Goal: Task Accomplishment & Management: Use online tool/utility

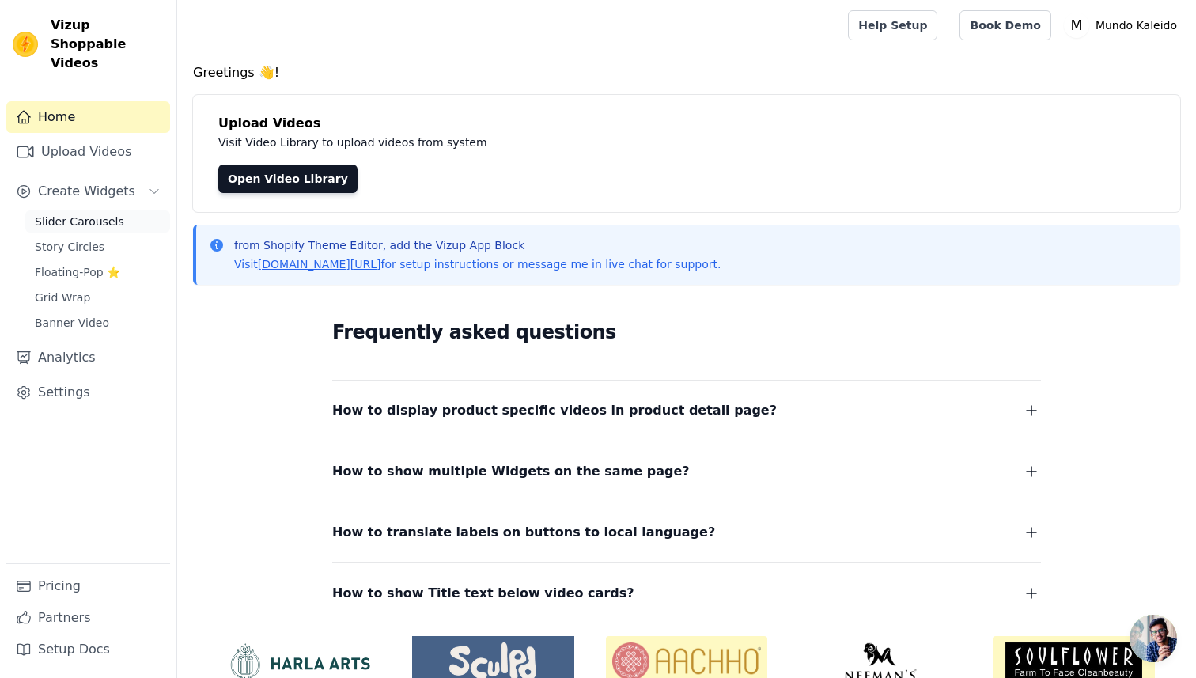
click at [88, 214] on span "Slider Carousels" at bounding box center [79, 222] width 89 height 16
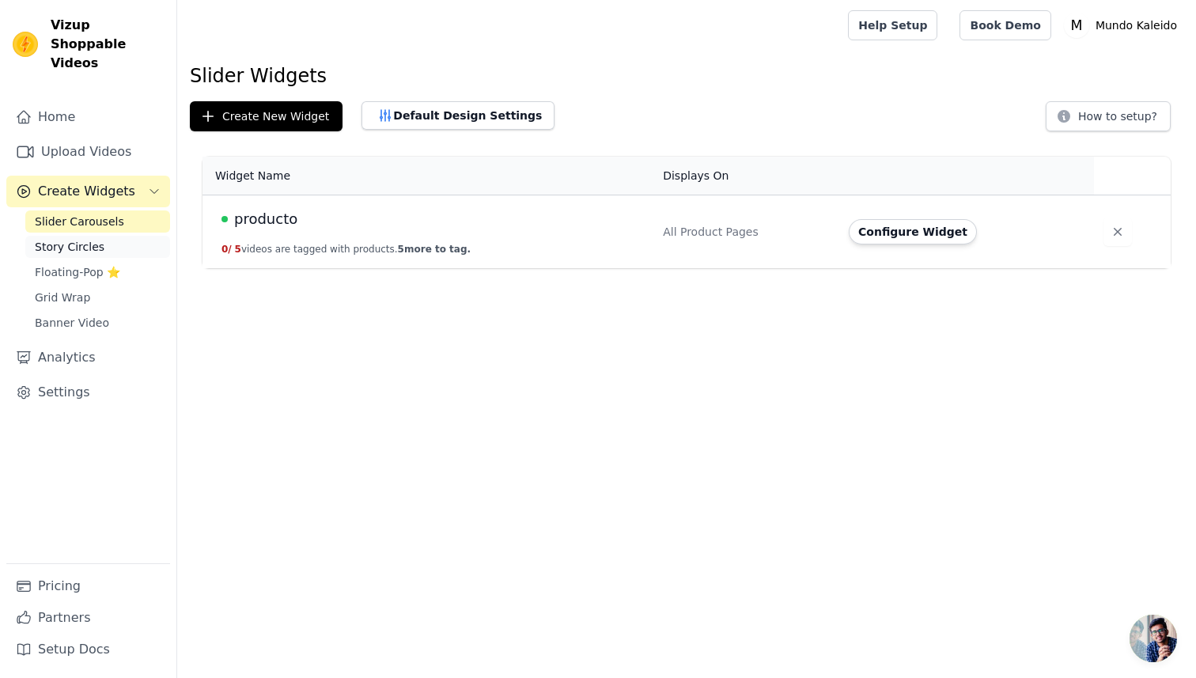
click at [85, 239] on span "Story Circles" at bounding box center [70, 247] width 70 height 16
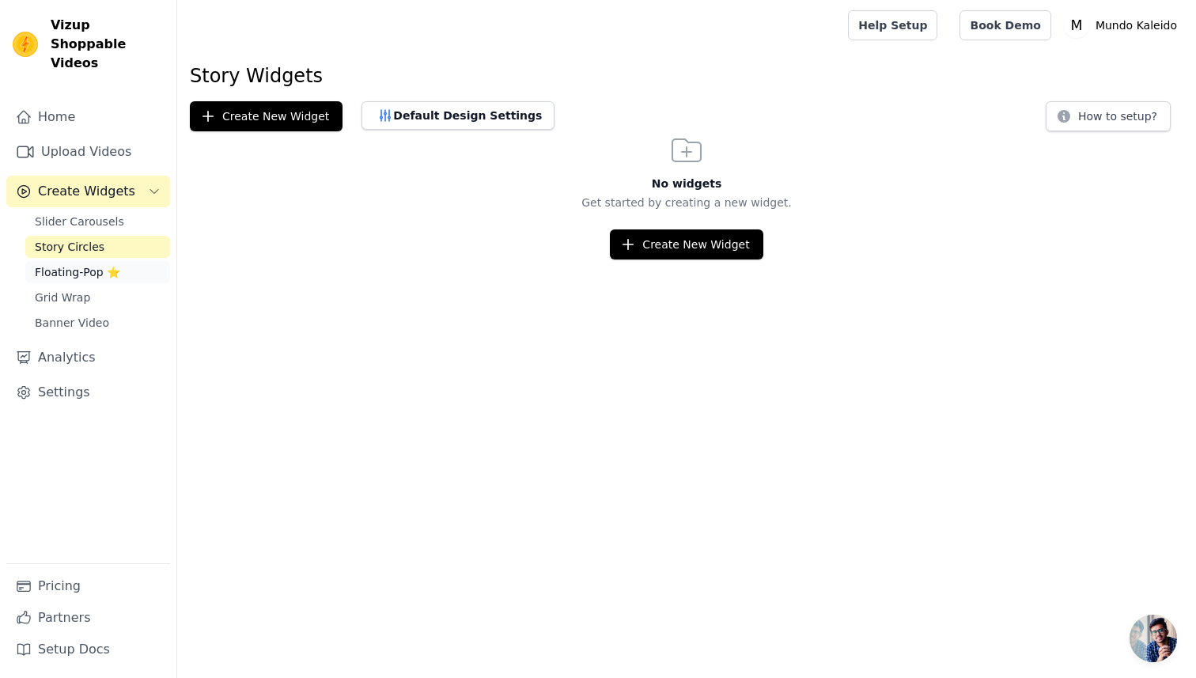
click at [86, 264] on span "Floating-Pop ⭐" at bounding box center [77, 272] width 85 height 16
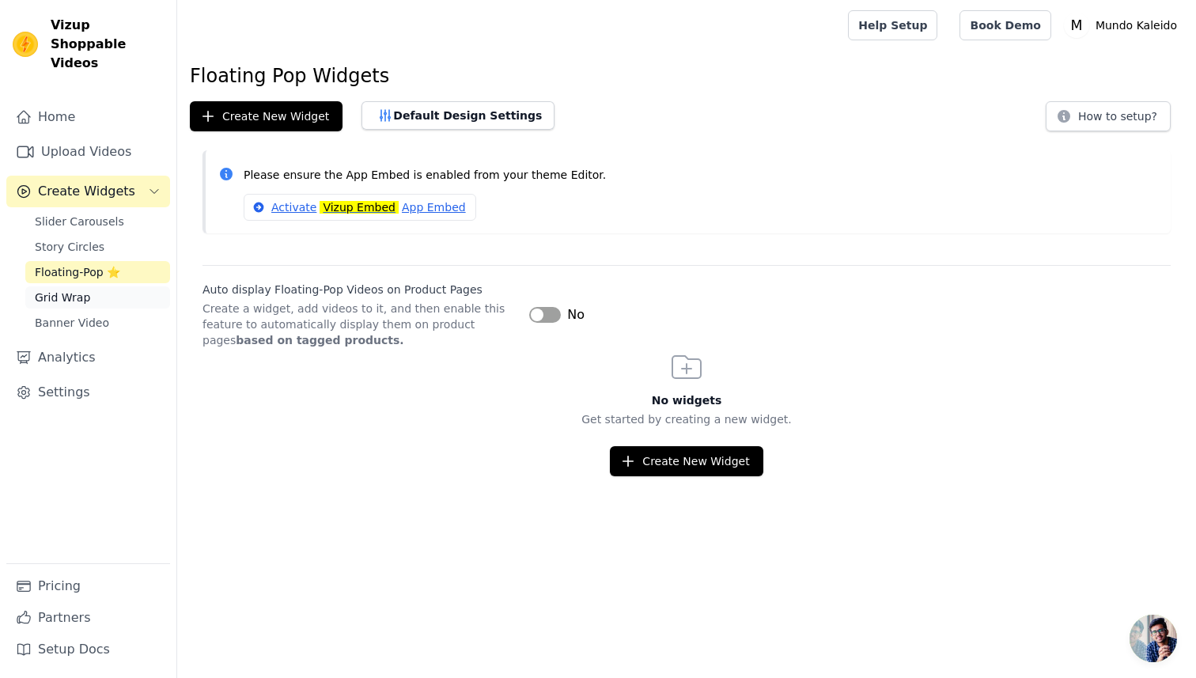
click at [80, 290] on span "Grid Wrap" at bounding box center [62, 298] width 55 height 16
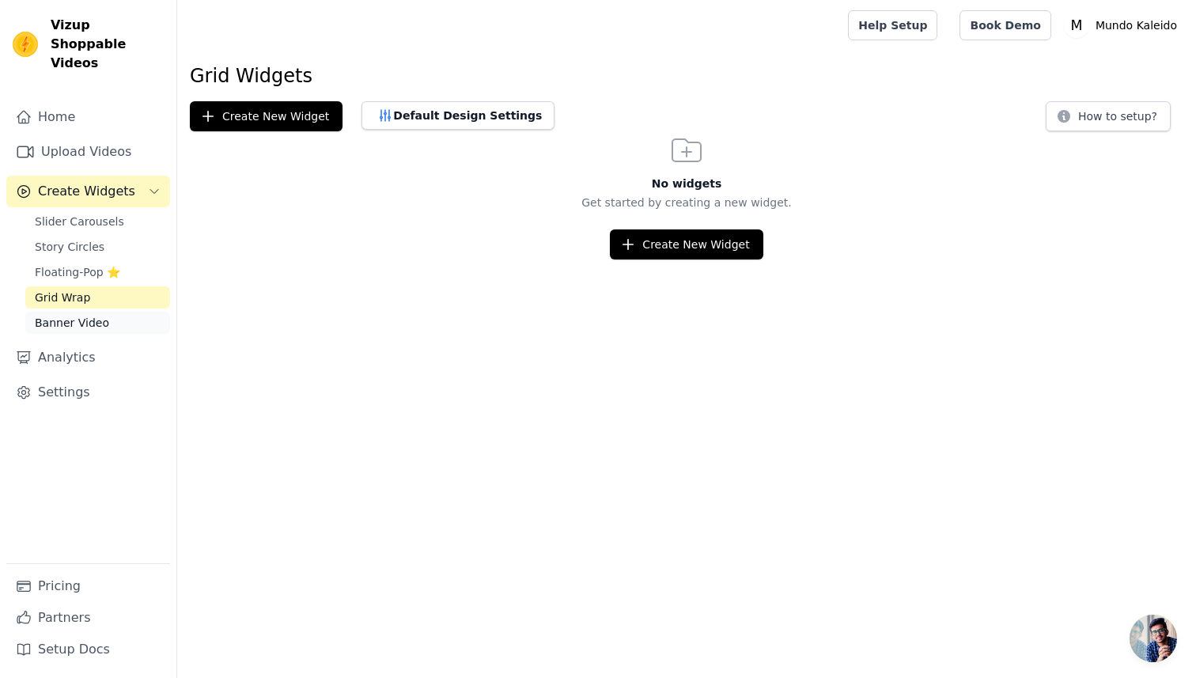
click at [82, 315] on span "Banner Video" at bounding box center [72, 323] width 74 height 16
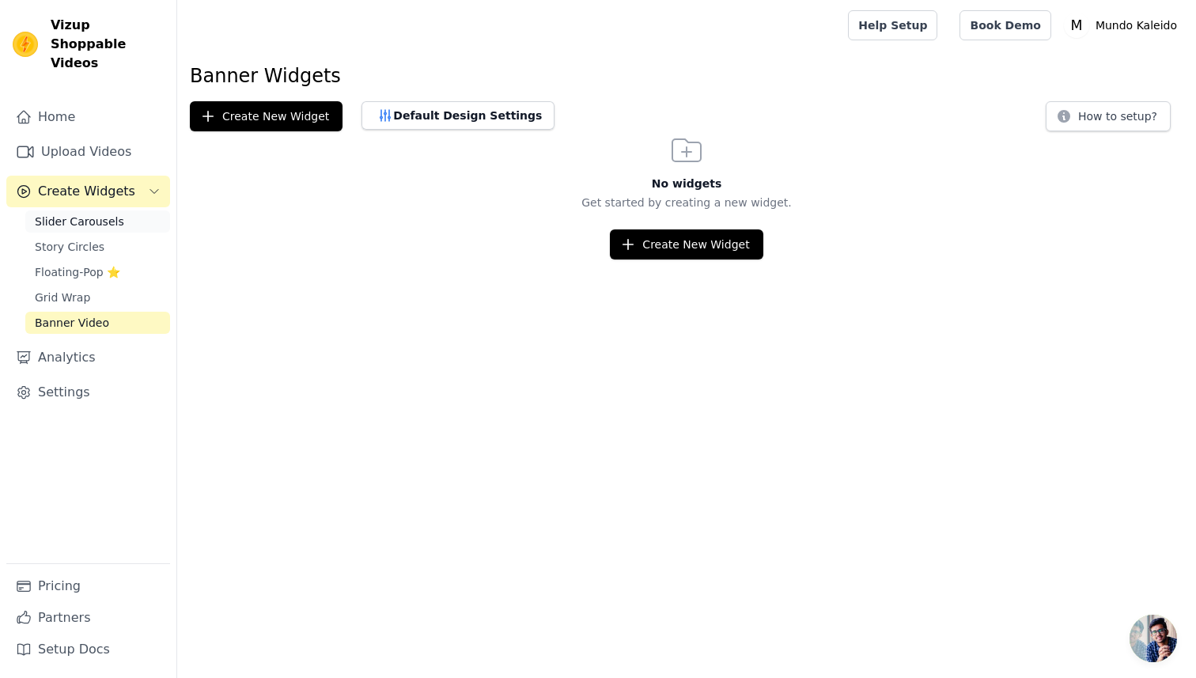
click at [98, 214] on span "Slider Carousels" at bounding box center [79, 222] width 89 height 16
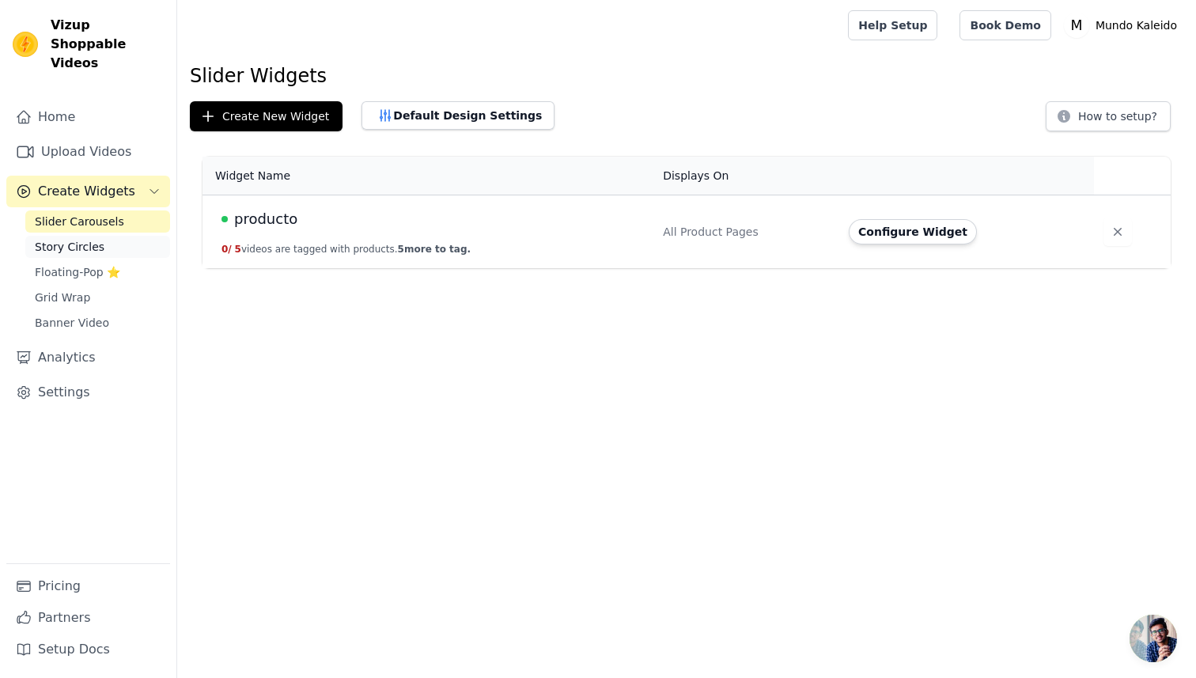
click at [97, 239] on span "Story Circles" at bounding box center [70, 247] width 70 height 16
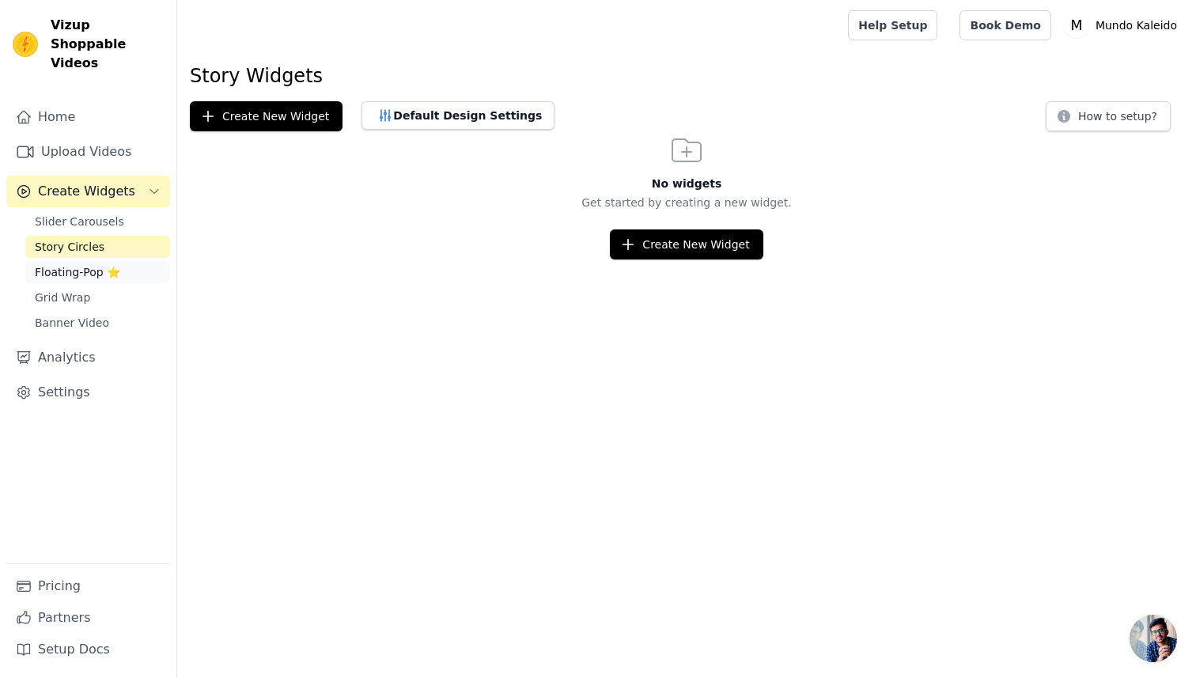
click at [98, 264] on span "Floating-Pop ⭐" at bounding box center [77, 272] width 85 height 16
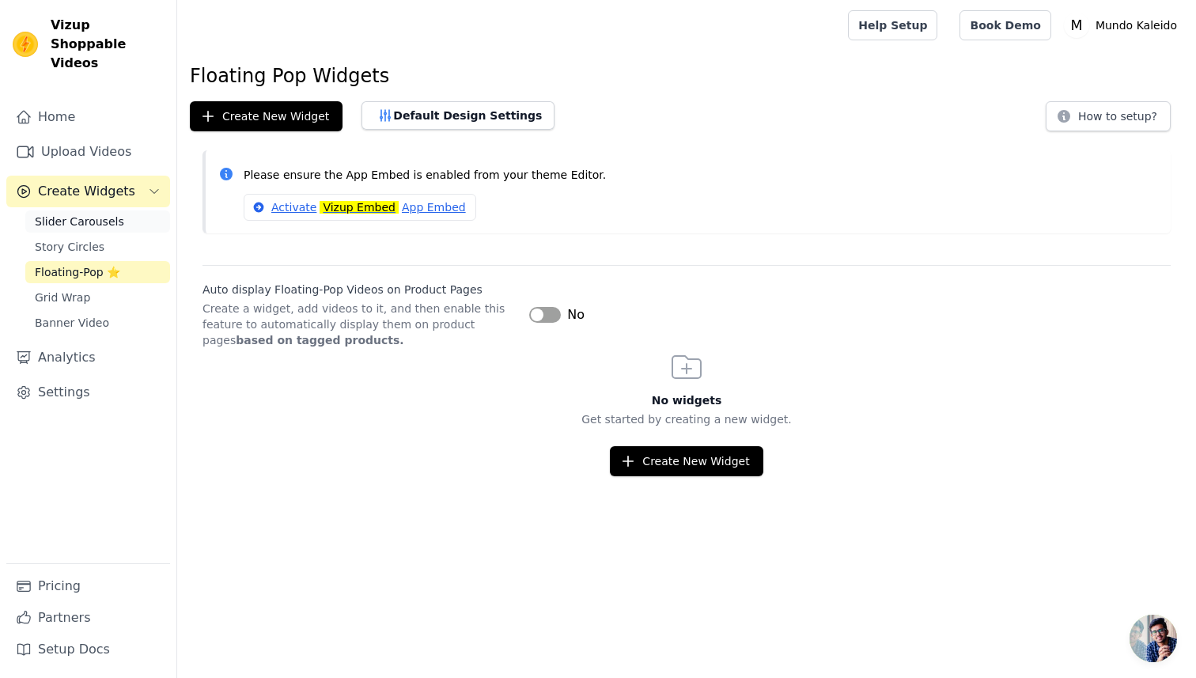
click at [89, 210] on link "Slider Carousels" at bounding box center [97, 221] width 145 height 22
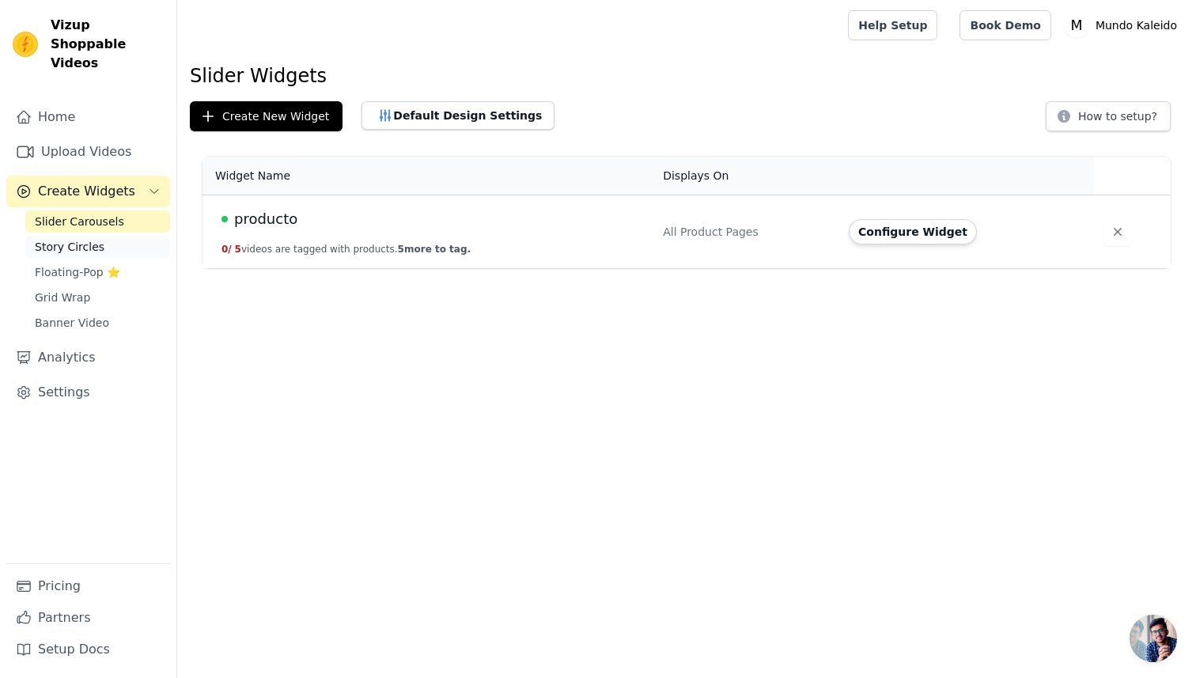
click at [79, 239] on span "Story Circles" at bounding box center [70, 247] width 70 height 16
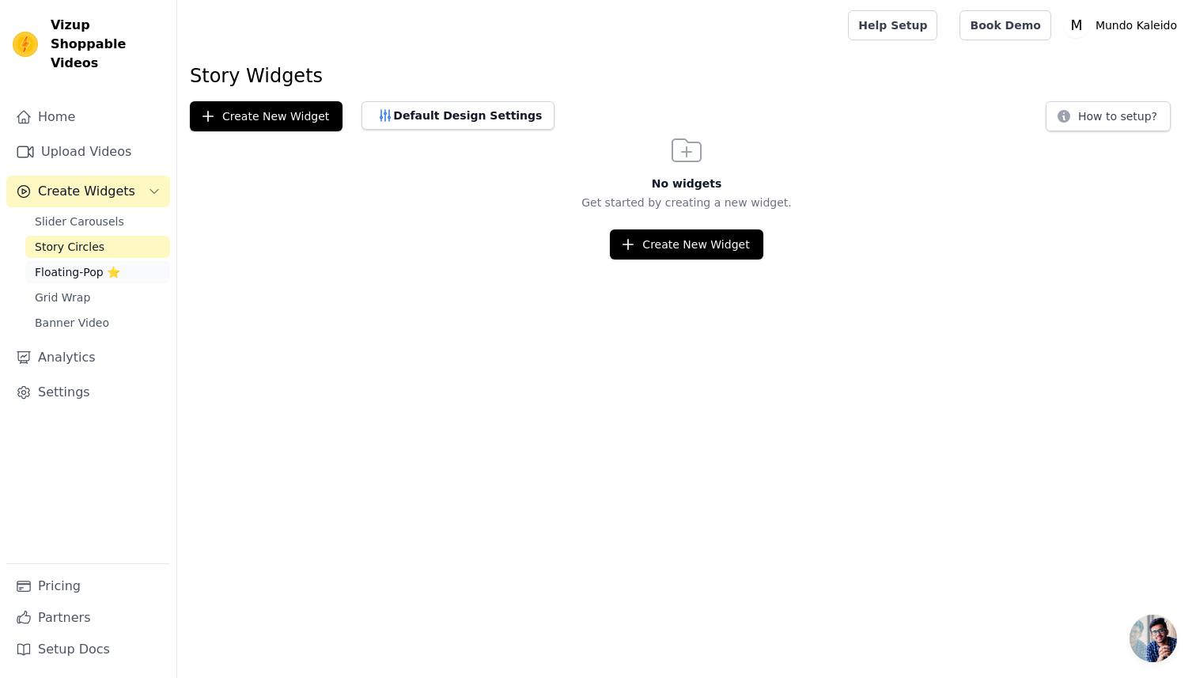
click at [75, 264] on span "Floating-Pop ⭐" at bounding box center [77, 272] width 85 height 16
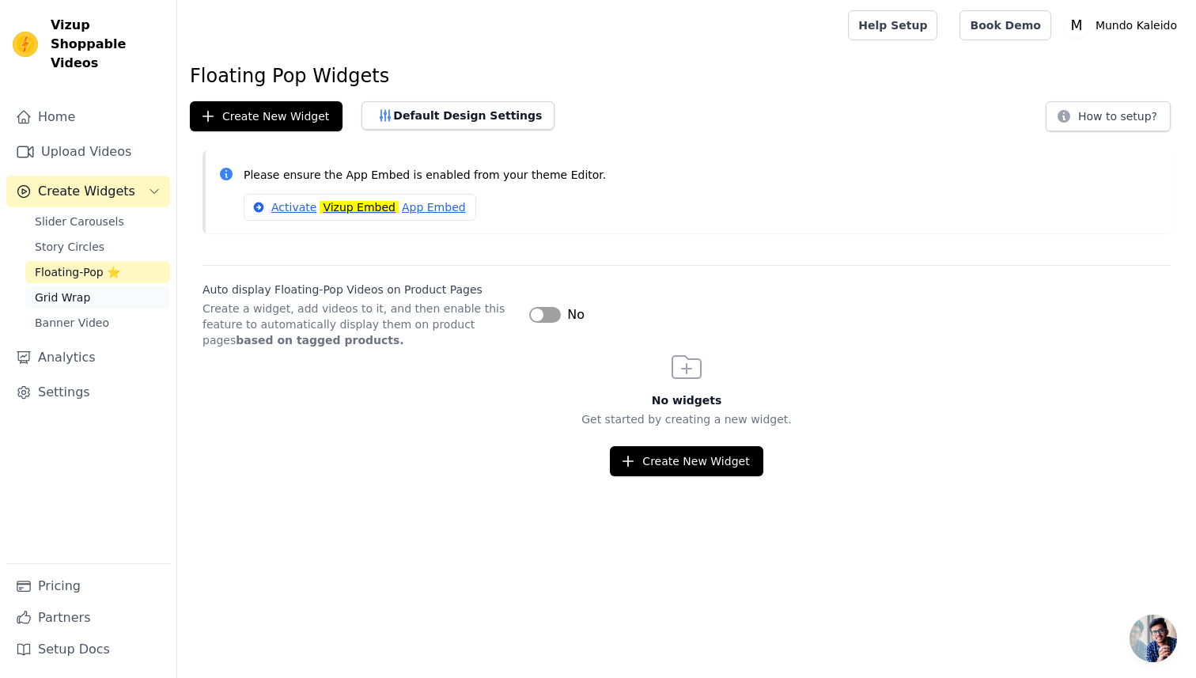
click at [67, 290] on span "Grid Wrap" at bounding box center [62, 298] width 55 height 16
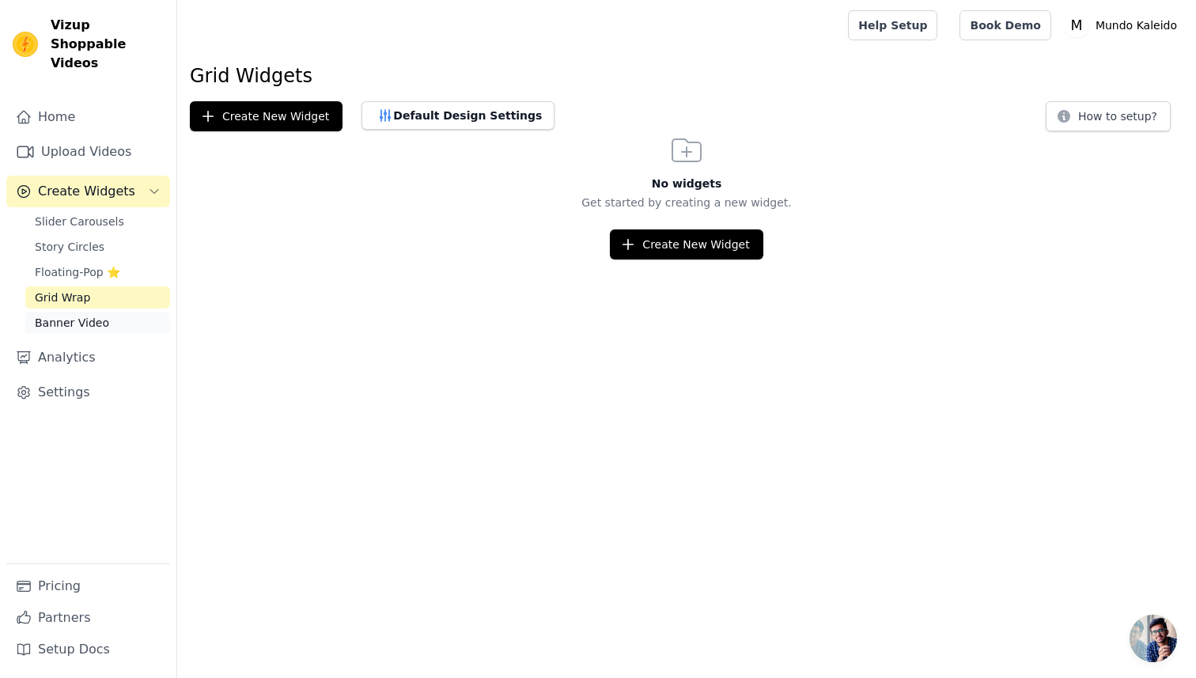
click at [78, 315] on span "Banner Video" at bounding box center [72, 323] width 74 height 16
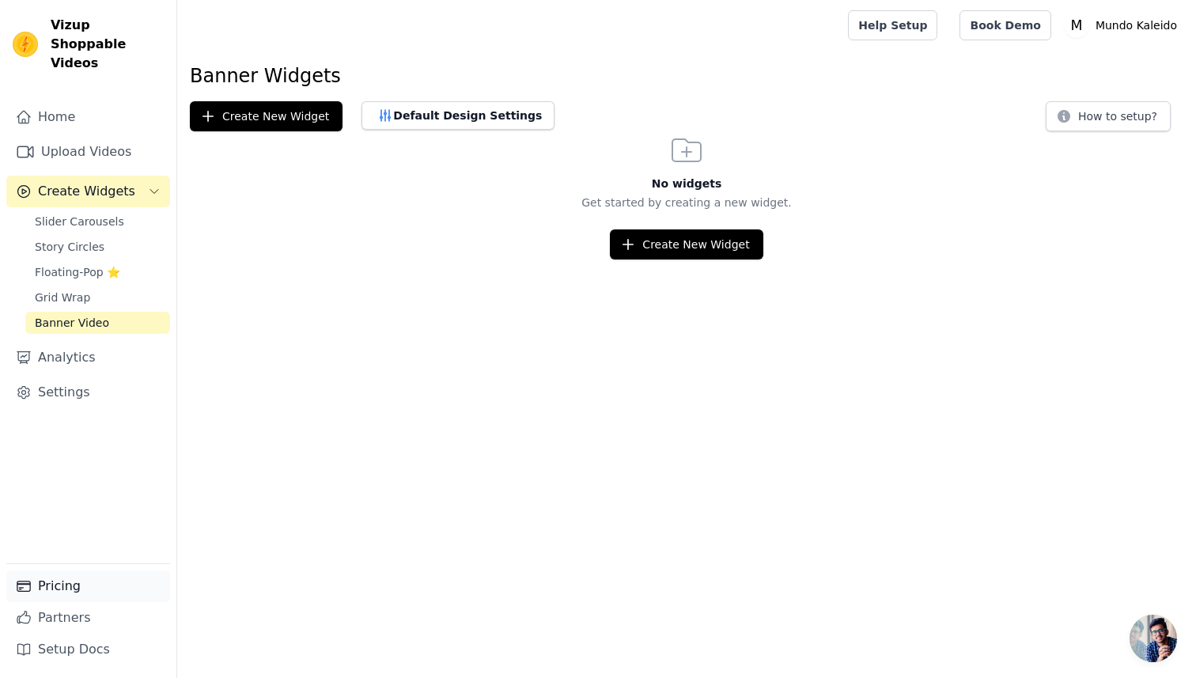
click at [51, 589] on link "Pricing" at bounding box center [88, 587] width 164 height 32
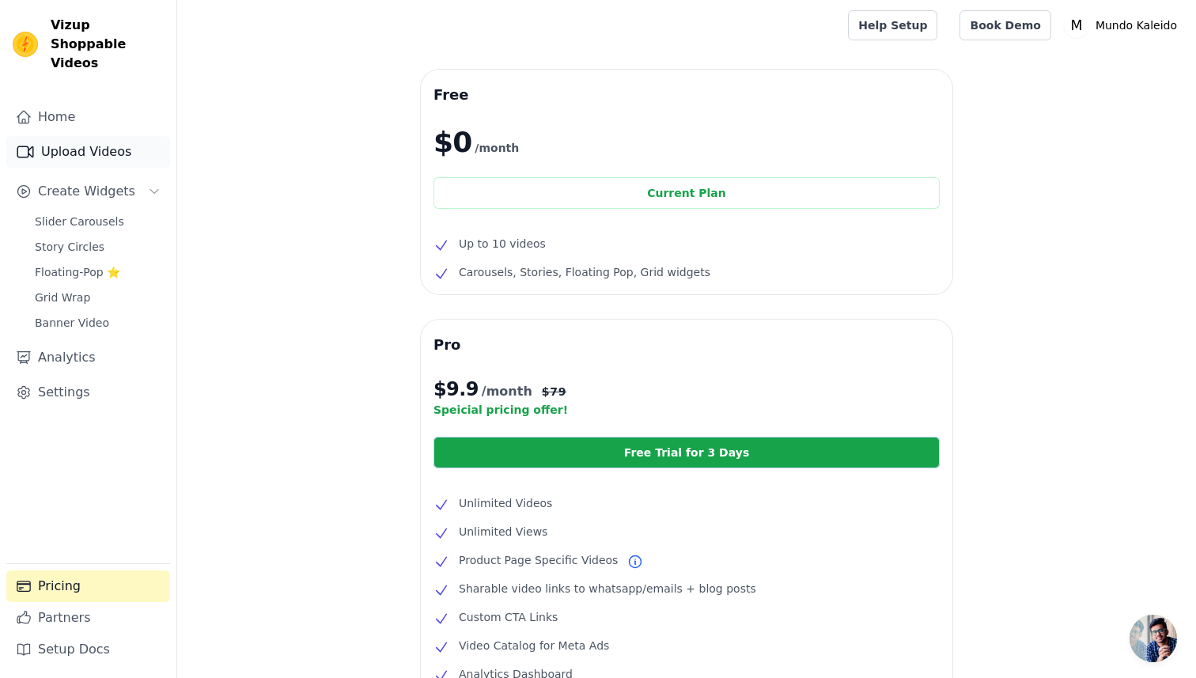
click at [84, 136] on link "Upload Videos" at bounding box center [88, 152] width 164 height 32
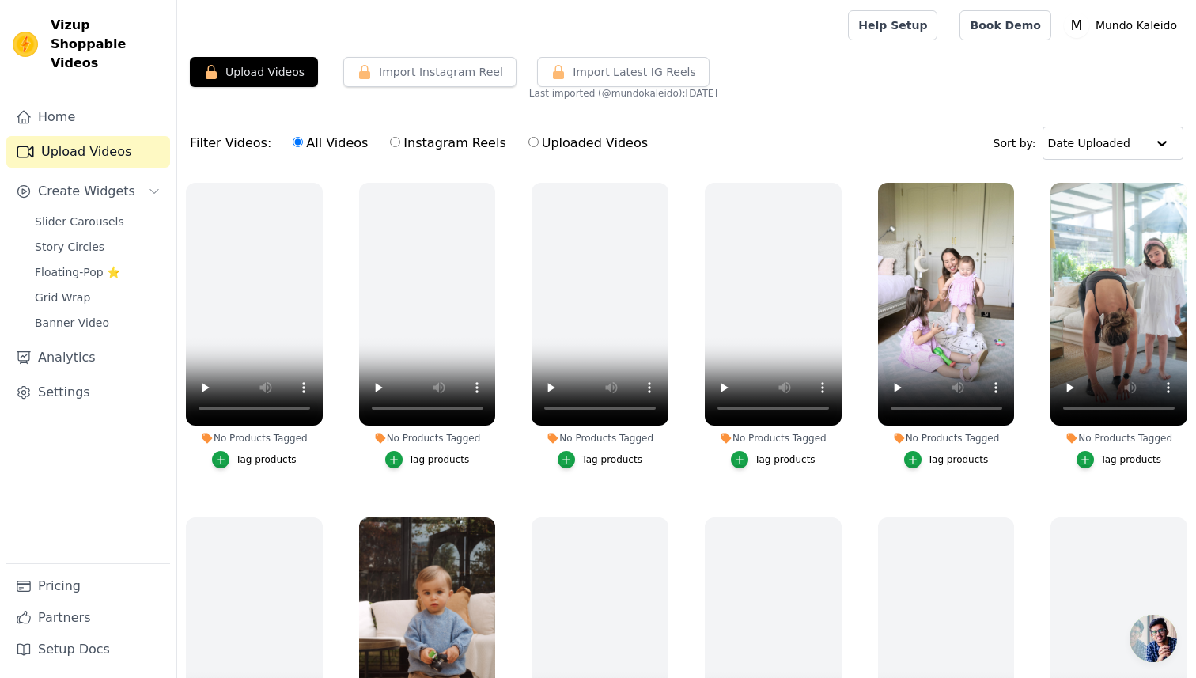
click at [390, 144] on input "Instagram Reels" at bounding box center [395, 142] width 10 height 10
radio input "true"
click at [293, 142] on input "All Videos" at bounding box center [298, 142] width 10 height 10
radio input "true"
click at [110, 182] on span "Create Widgets" at bounding box center [86, 191] width 97 height 19
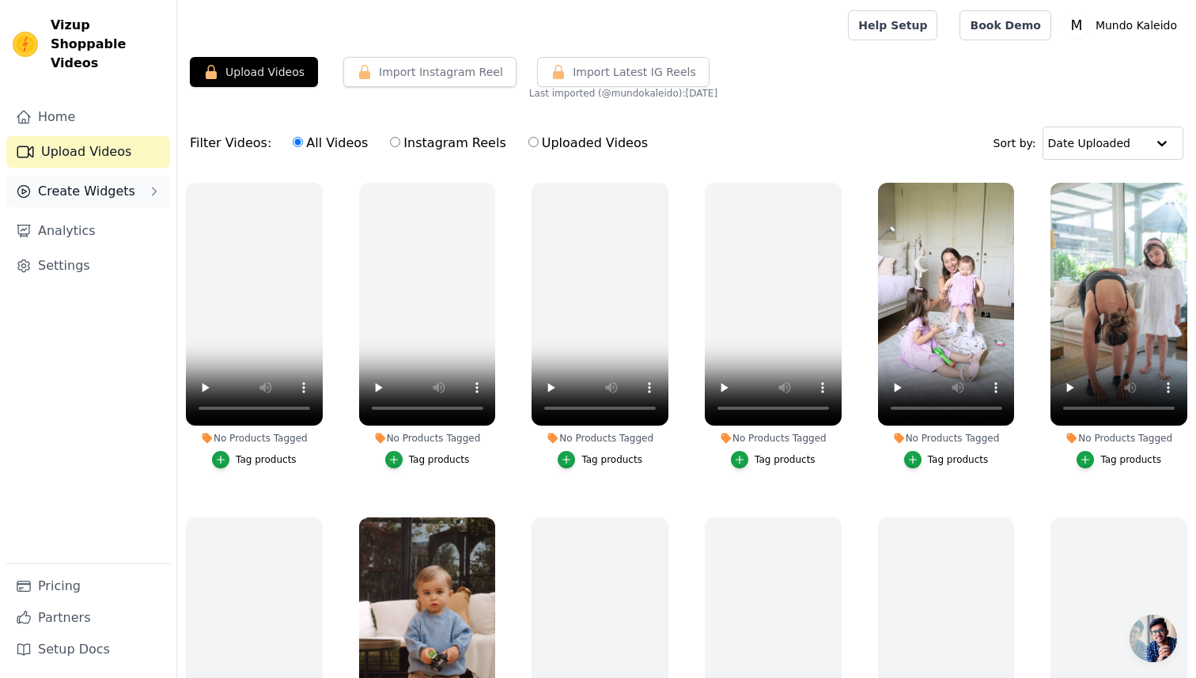
click at [95, 182] on span "Create Widgets" at bounding box center [86, 191] width 97 height 19
click at [92, 214] on span "Slider Carousels" at bounding box center [79, 222] width 89 height 16
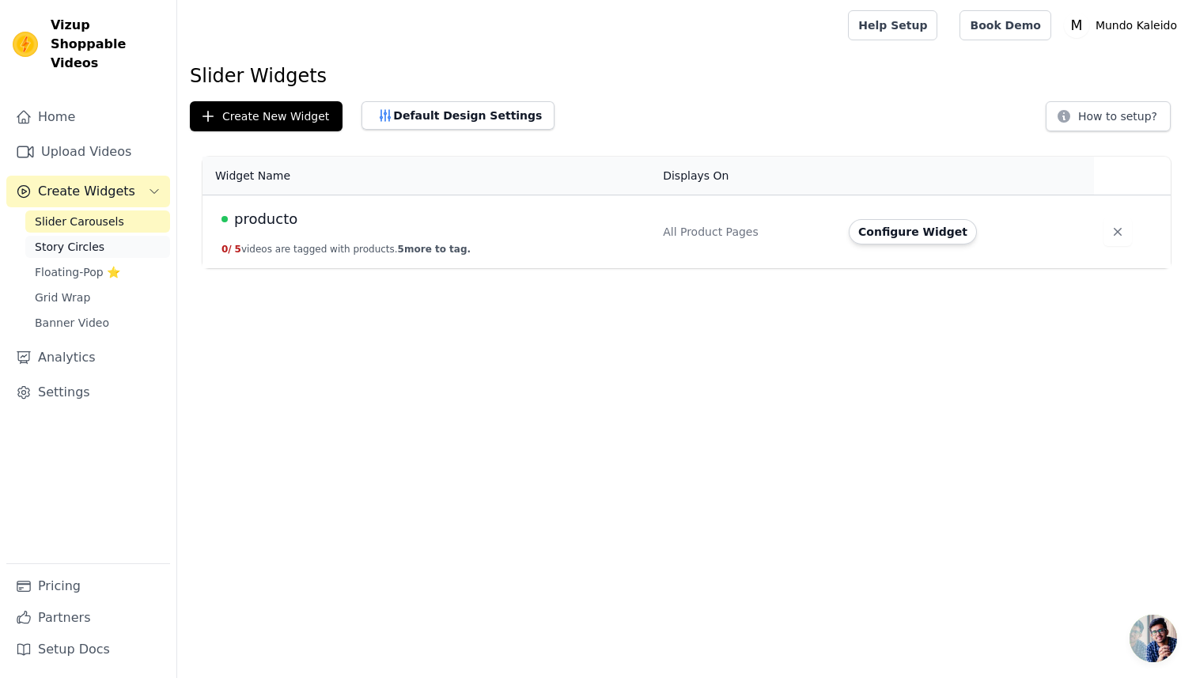
click at [94, 239] on span "Story Circles" at bounding box center [70, 247] width 70 height 16
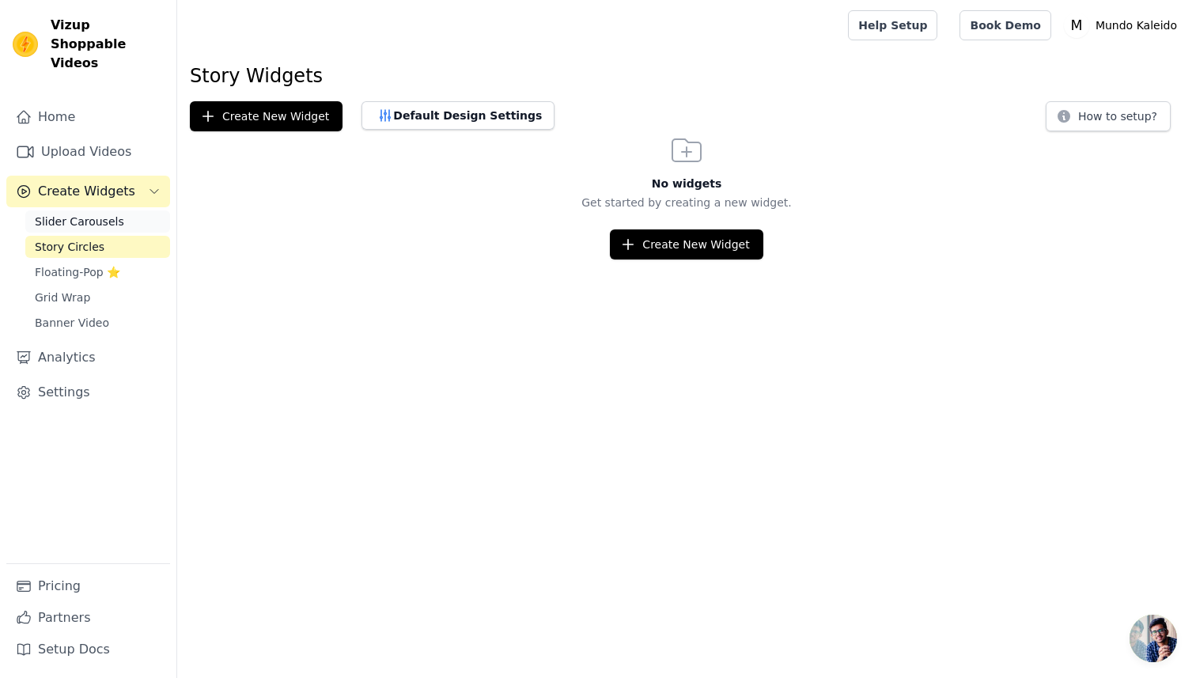
click at [84, 214] on span "Slider Carousels" at bounding box center [79, 222] width 89 height 16
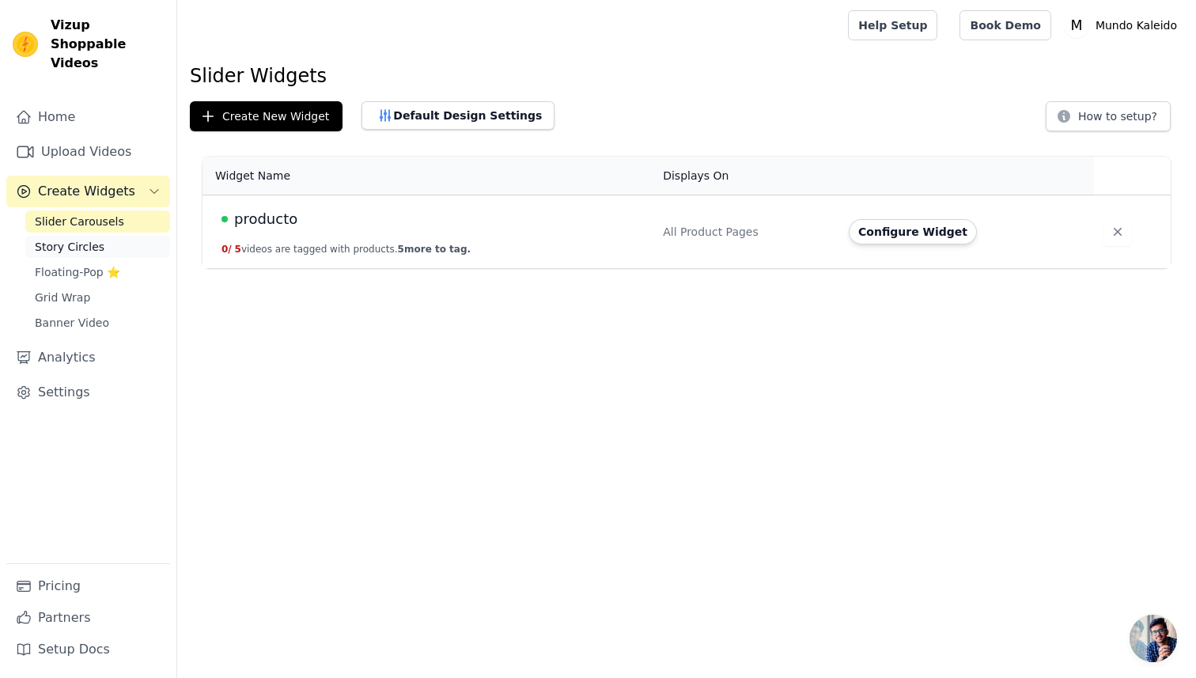
click at [89, 239] on span "Story Circles" at bounding box center [70, 247] width 70 height 16
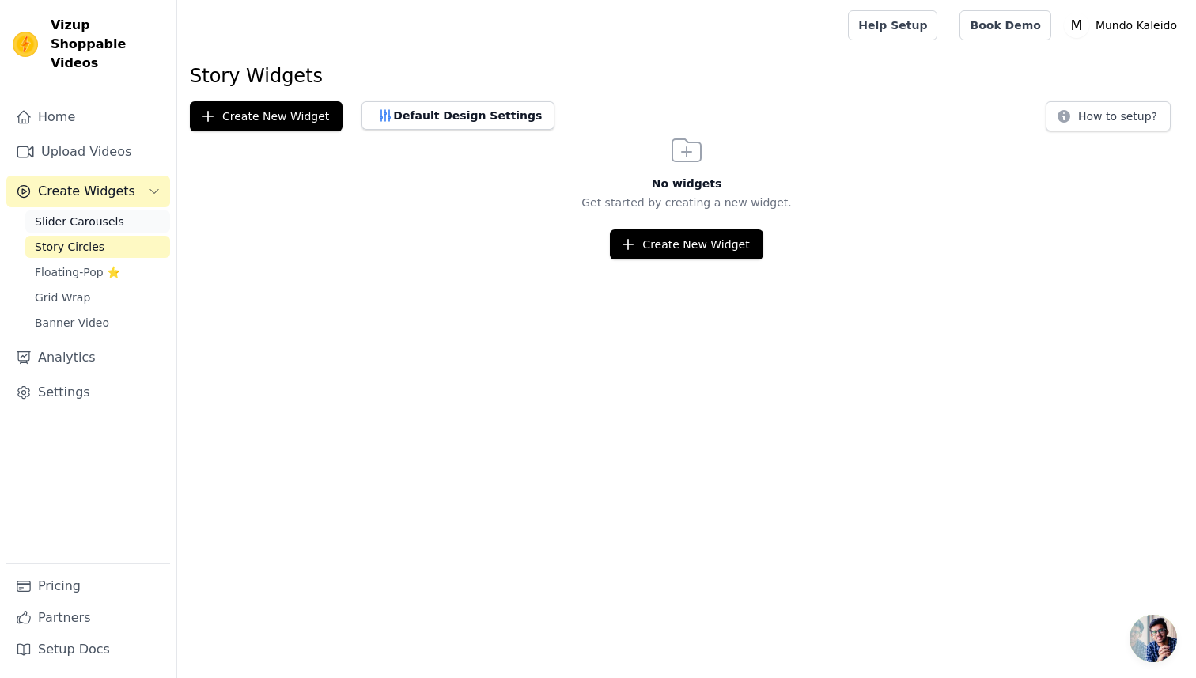
click at [99, 214] on span "Slider Carousels" at bounding box center [79, 222] width 89 height 16
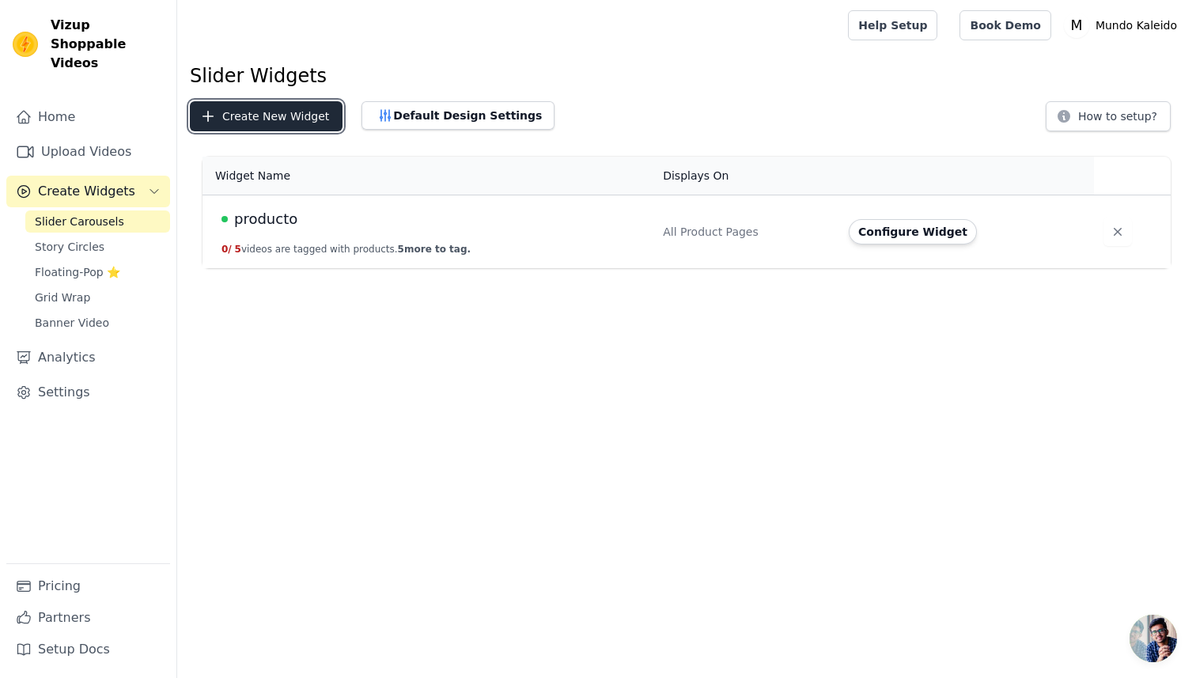
click at [293, 114] on button "Create New Widget" at bounding box center [266, 116] width 153 height 30
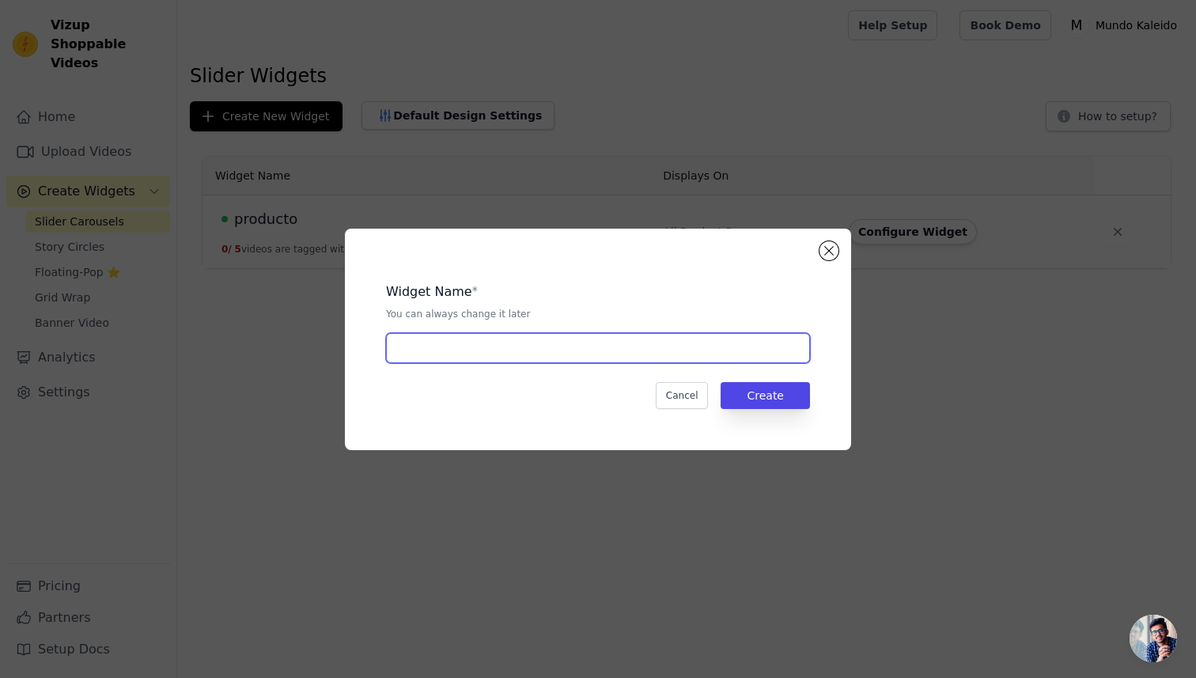
click at [502, 346] on input "text" at bounding box center [598, 348] width 424 height 30
type input "home"
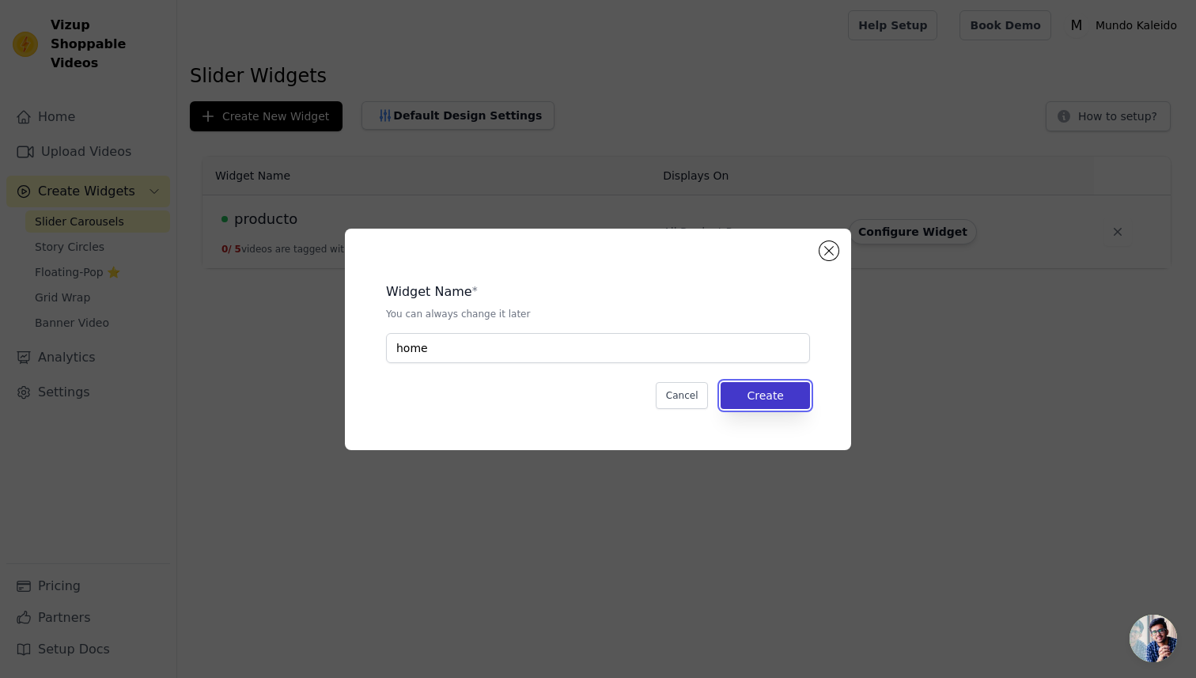
click at [770, 398] on button "Create" at bounding box center [765, 395] width 89 height 27
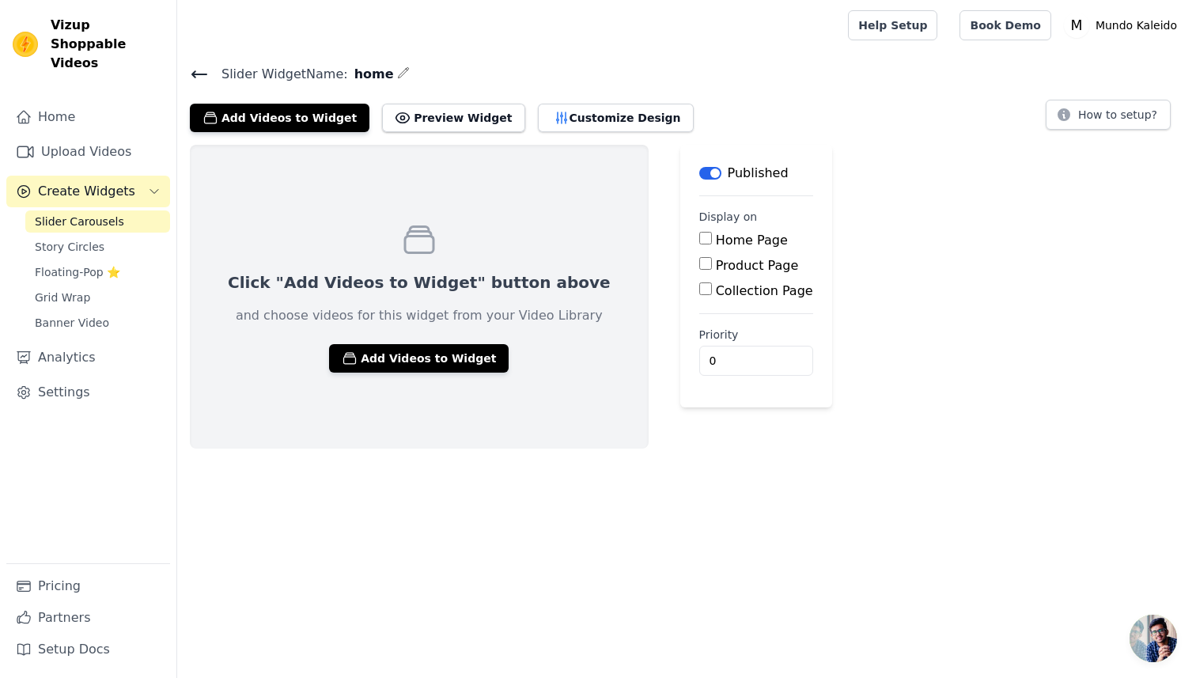
click at [700, 240] on input "Home Page" at bounding box center [706, 238] width 13 height 13
checkbox input "true"
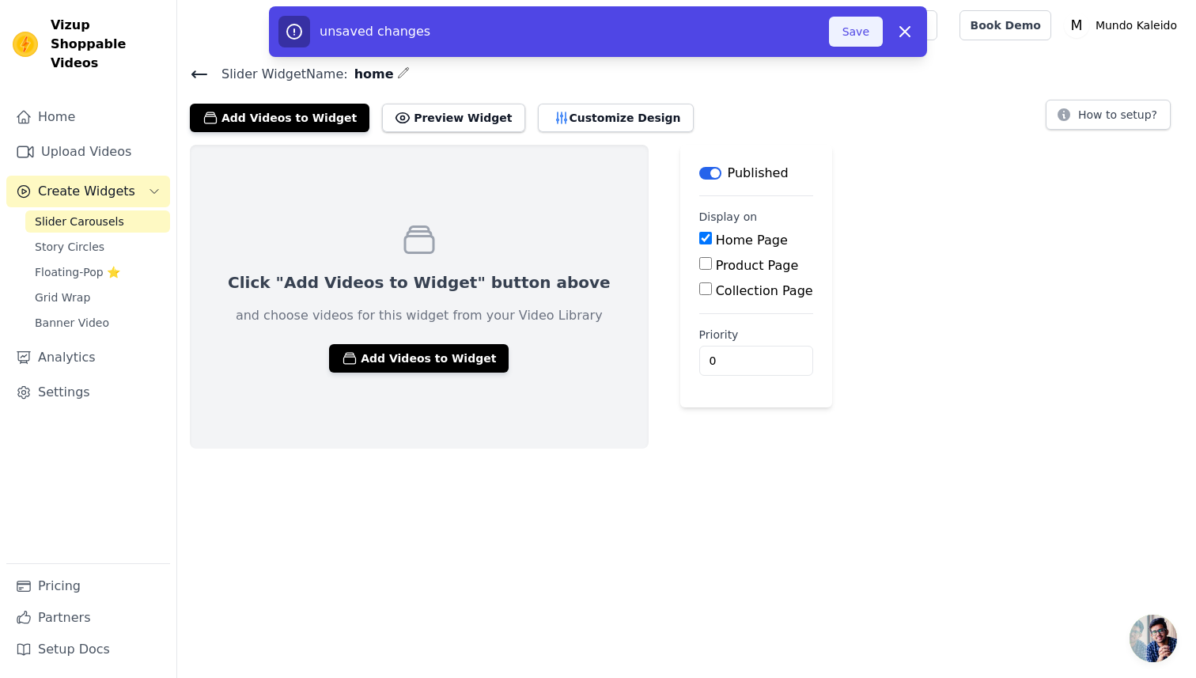
click at [859, 36] on button "Save" at bounding box center [856, 32] width 54 height 30
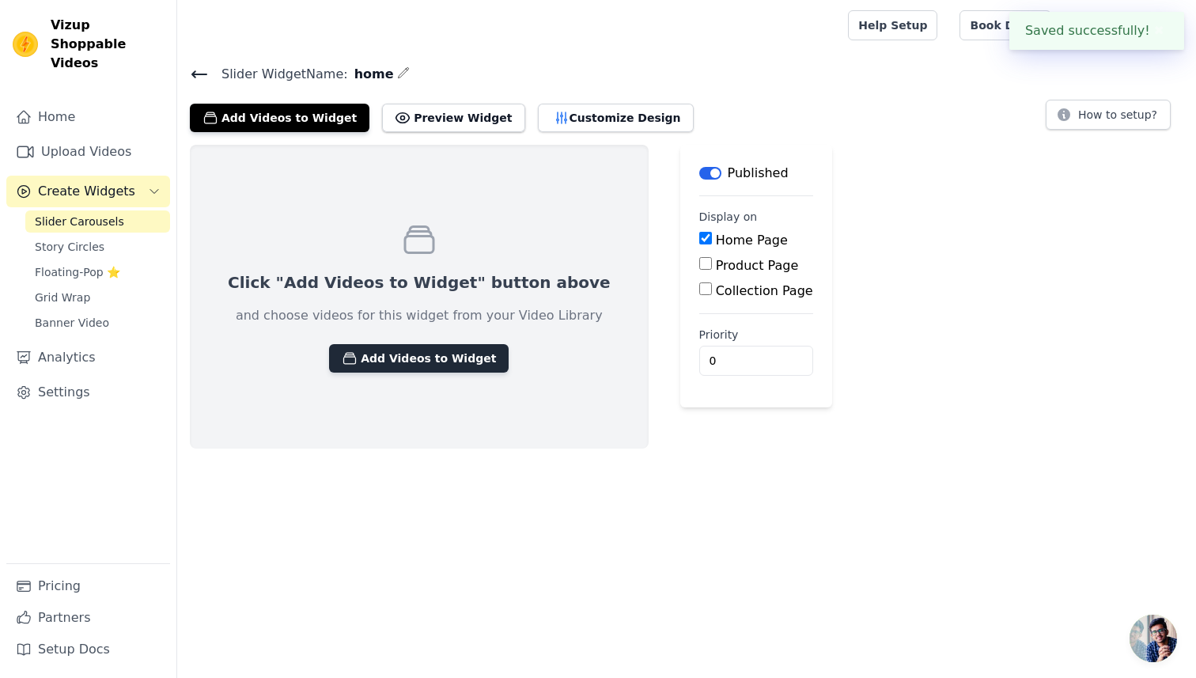
click at [455, 366] on button "Add Videos to Widget" at bounding box center [419, 358] width 180 height 28
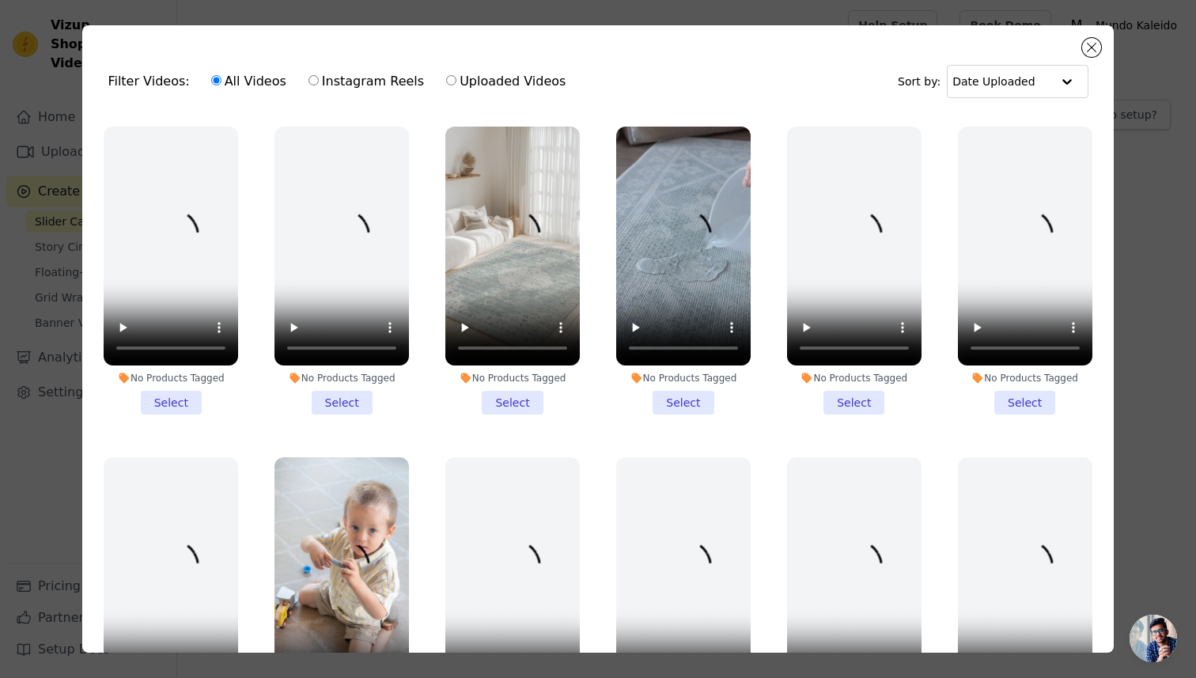
scroll to position [994, 0]
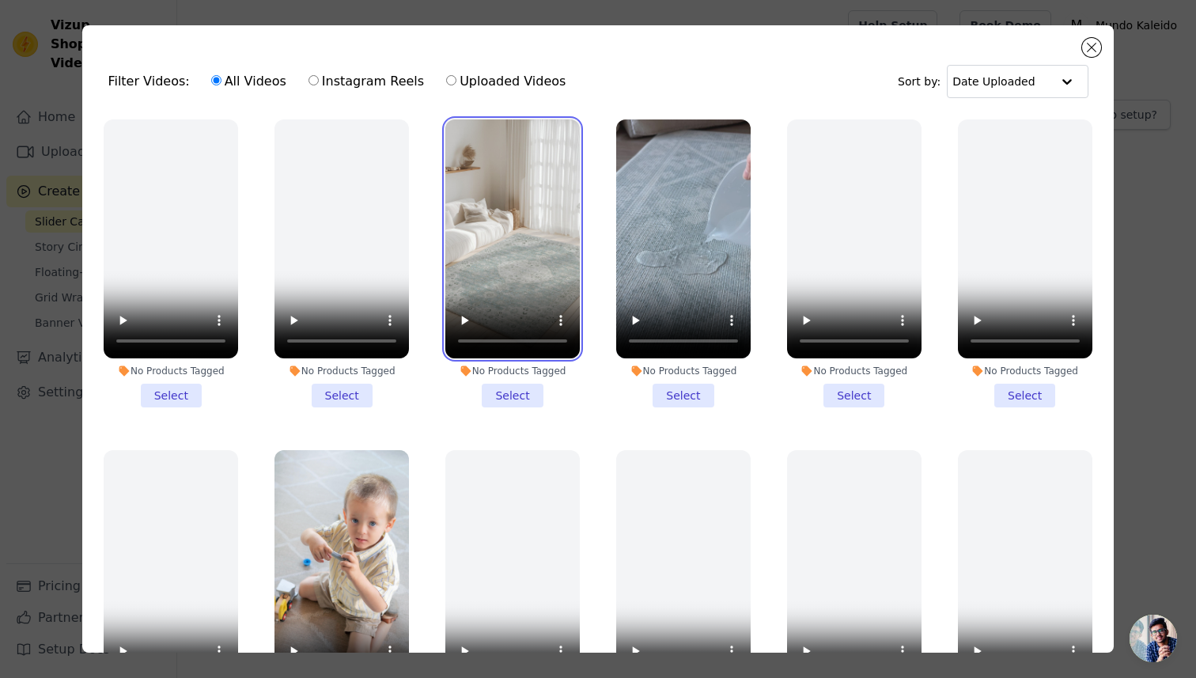
click at [491, 175] on video at bounding box center [513, 238] width 135 height 239
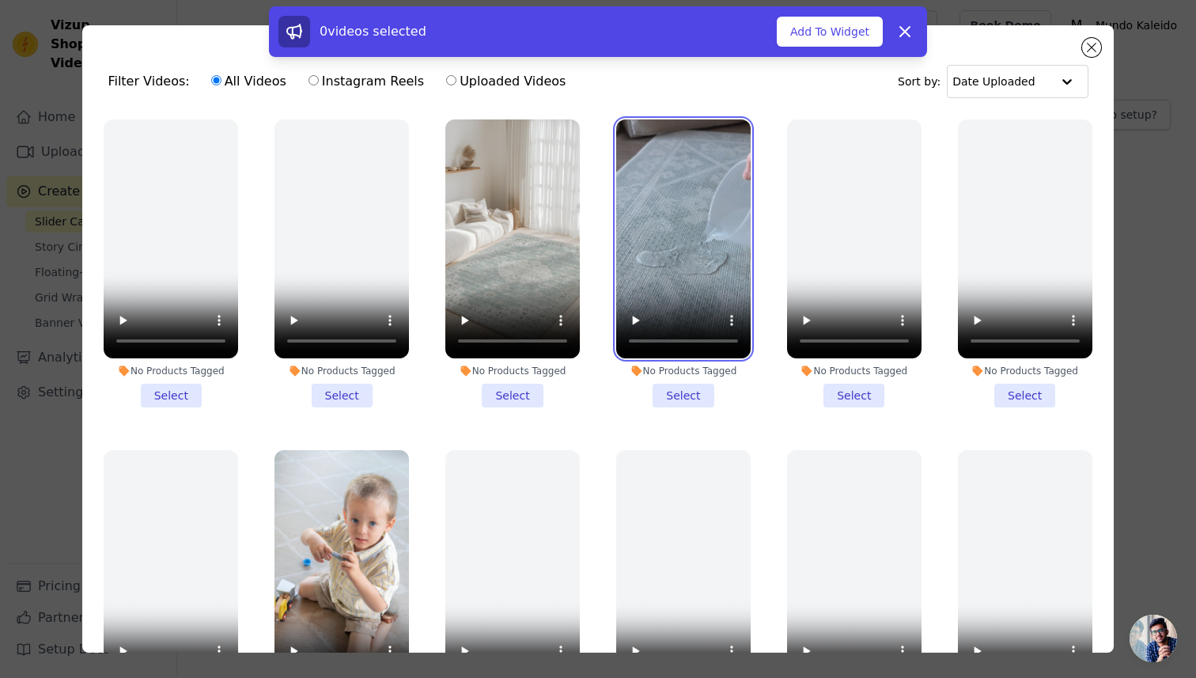
click at [624, 222] on video at bounding box center [683, 238] width 135 height 239
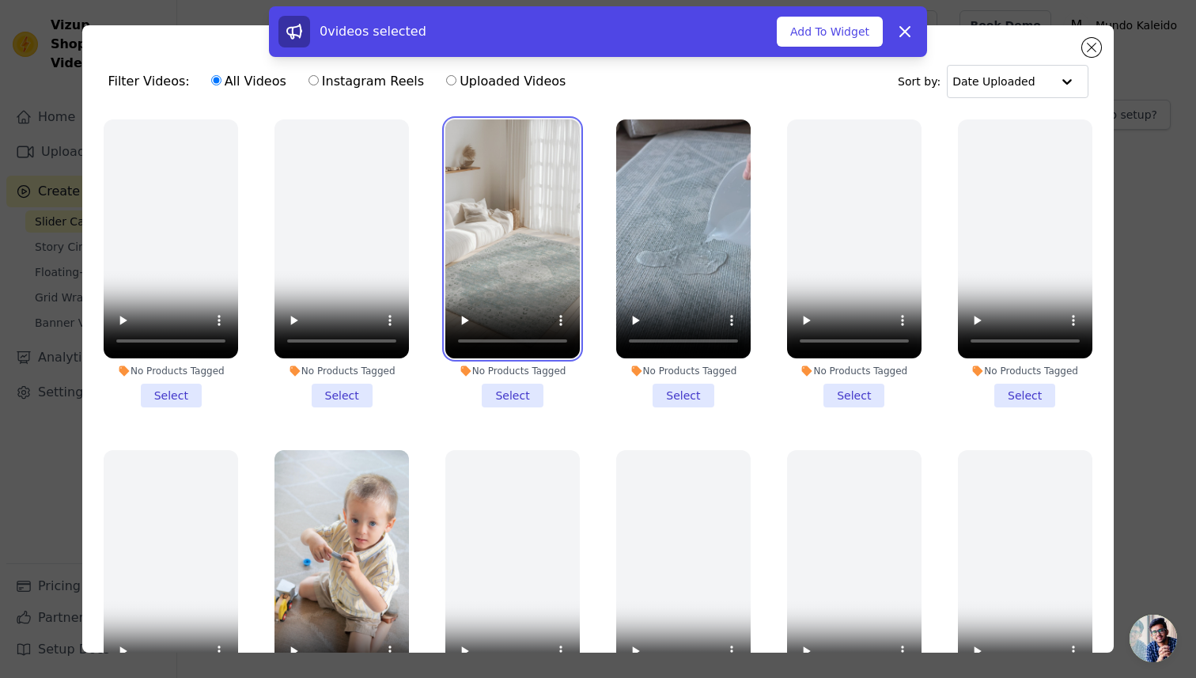
click at [552, 215] on video at bounding box center [513, 238] width 135 height 239
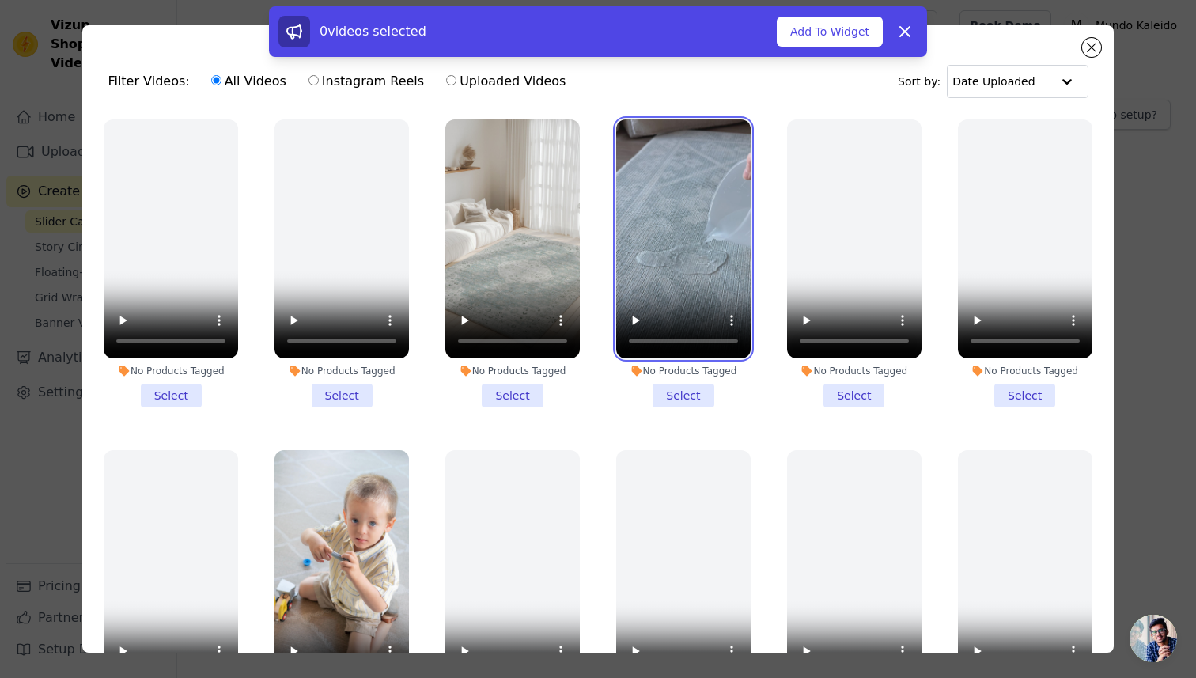
click at [681, 254] on video at bounding box center [683, 238] width 135 height 239
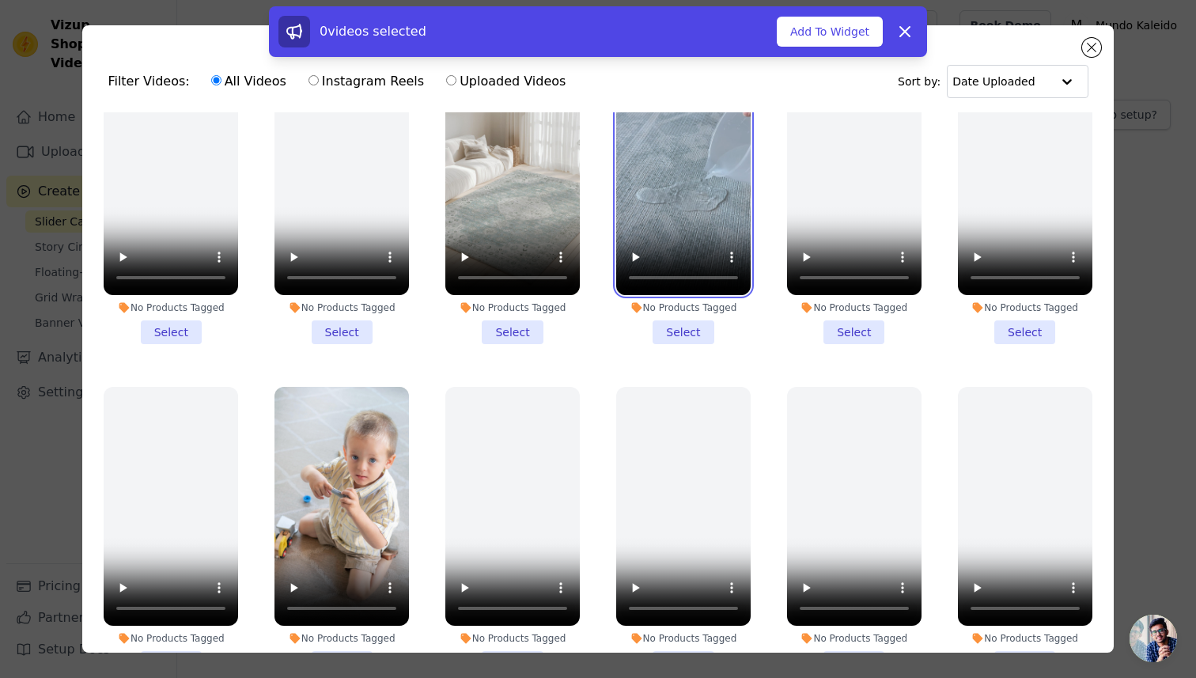
scroll to position [956, 0]
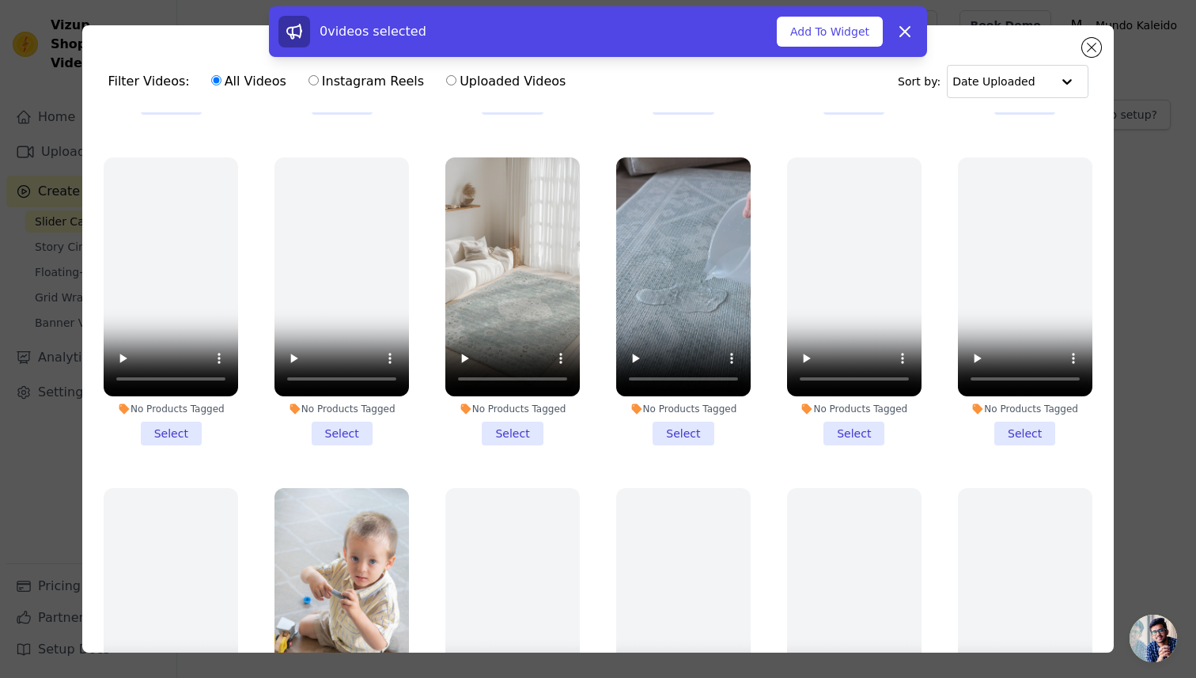
click at [677, 431] on li "No Products Tagged Select" at bounding box center [683, 301] width 135 height 288
click at [0, 0] on input "No Products Tagged Select" at bounding box center [0, 0] width 0 height 0
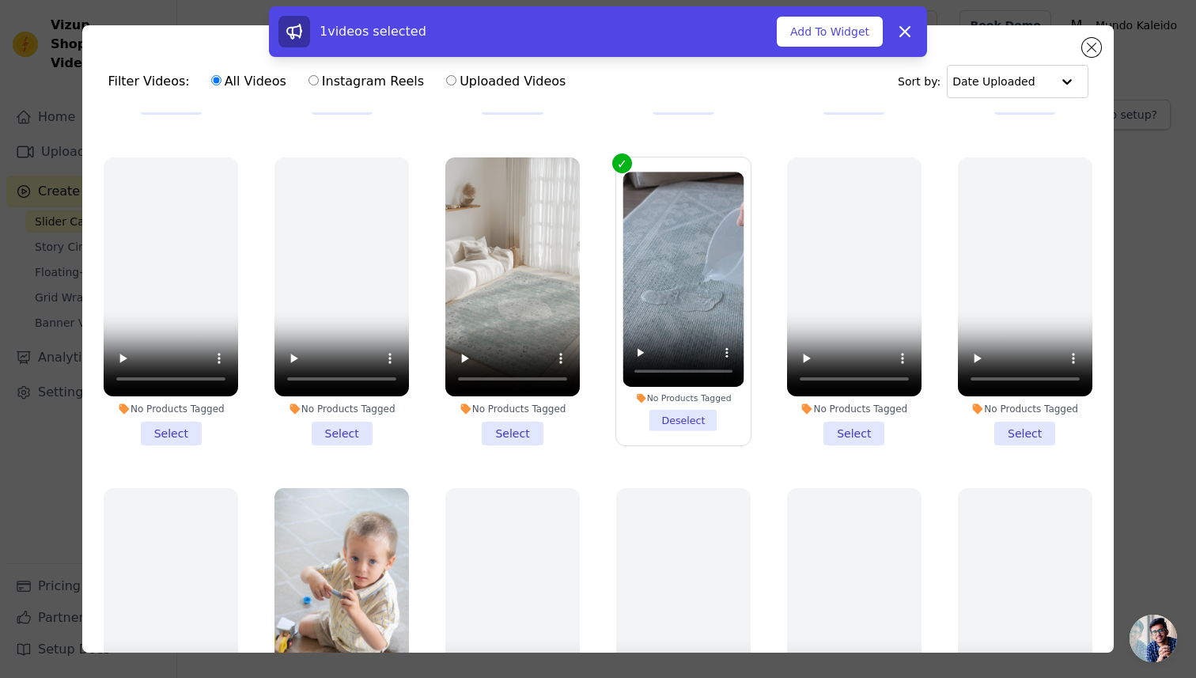
click at [524, 427] on li "No Products Tagged Select" at bounding box center [513, 301] width 135 height 288
click at [0, 0] on input "No Products Tagged Select" at bounding box center [0, 0] width 0 height 0
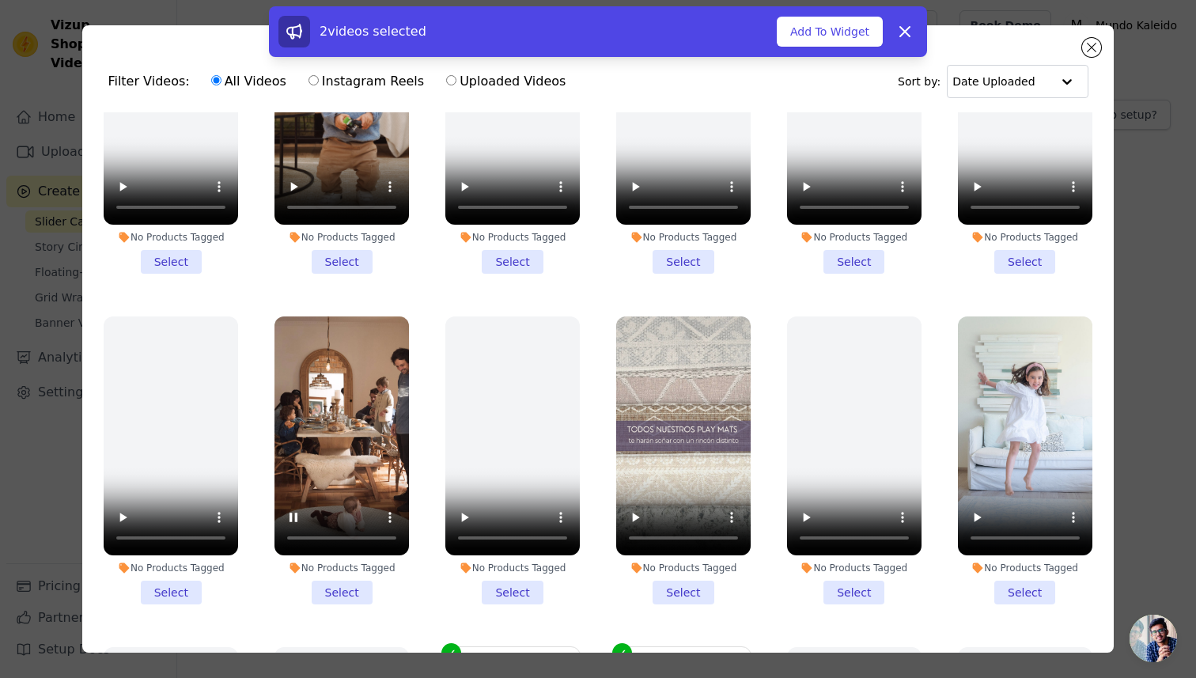
scroll to position [473, 0]
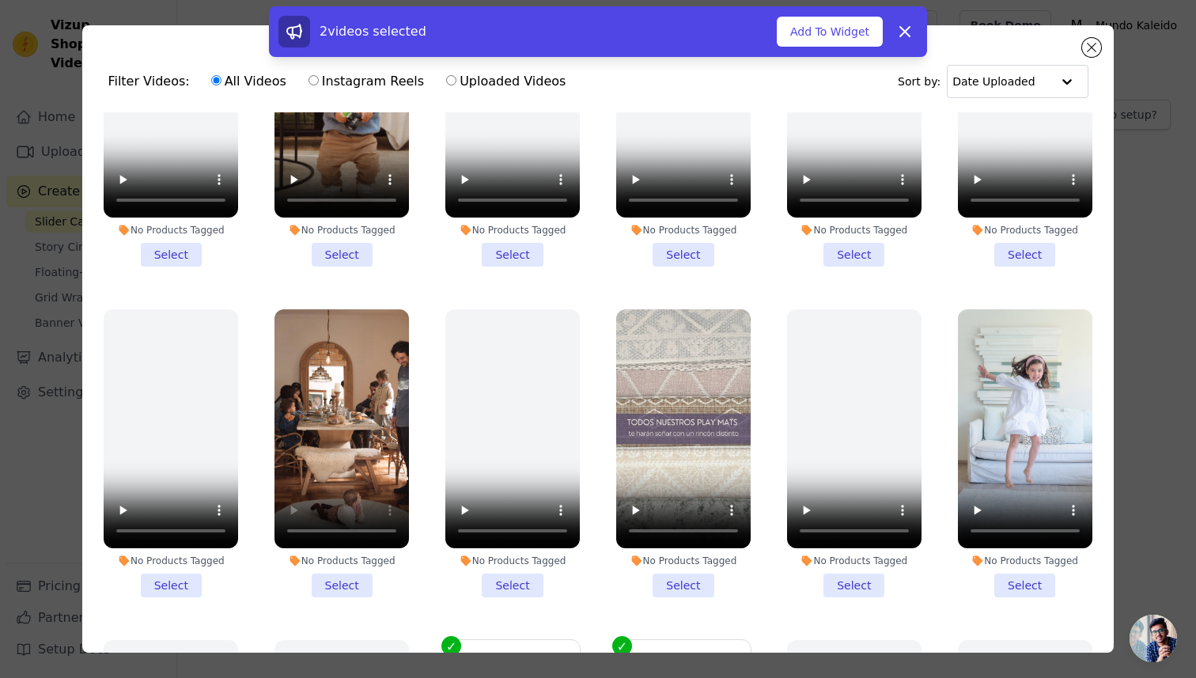
click at [339, 581] on li "No Products Tagged Select" at bounding box center [342, 453] width 135 height 288
click at [0, 0] on input "No Products Tagged Select" at bounding box center [0, 0] width 0 height 0
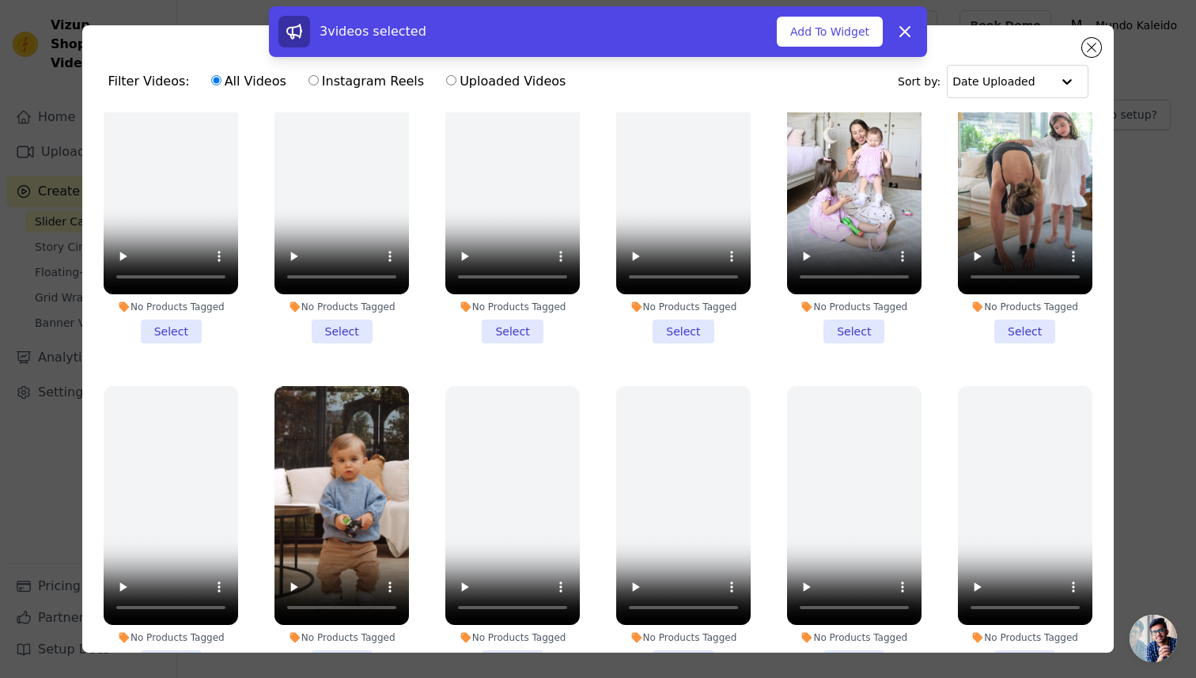
scroll to position [0, 0]
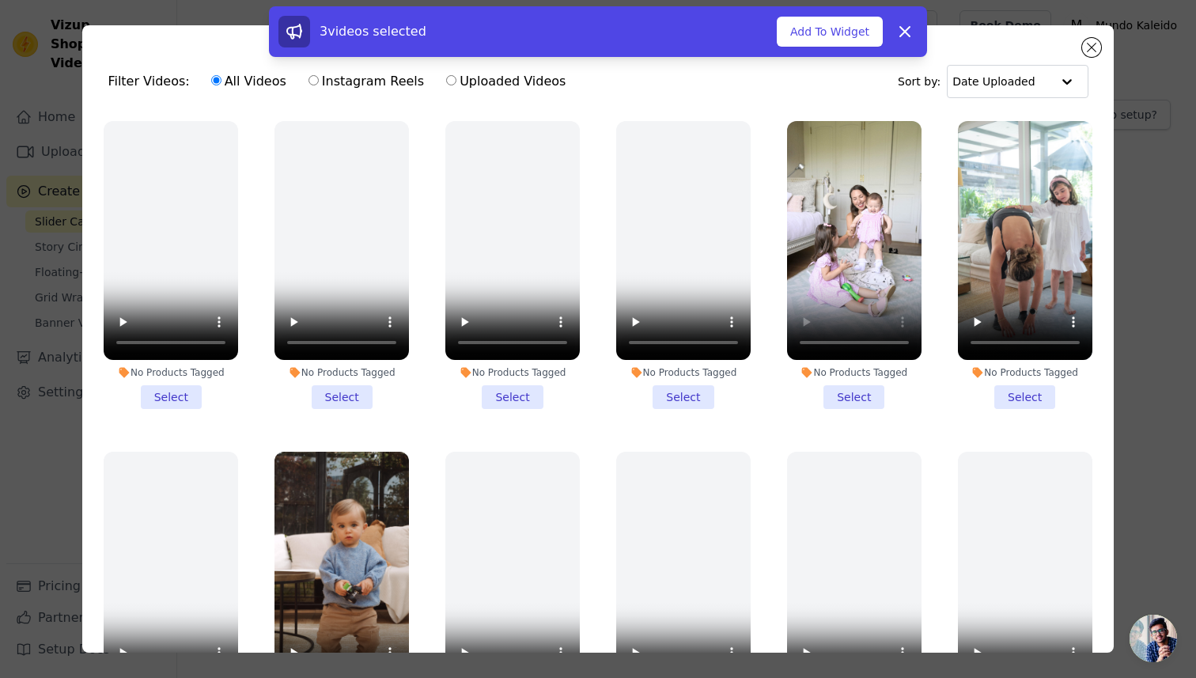
click at [862, 398] on li "No Products Tagged Select" at bounding box center [854, 265] width 135 height 288
click at [0, 0] on input "No Products Tagged Select" at bounding box center [0, 0] width 0 height 0
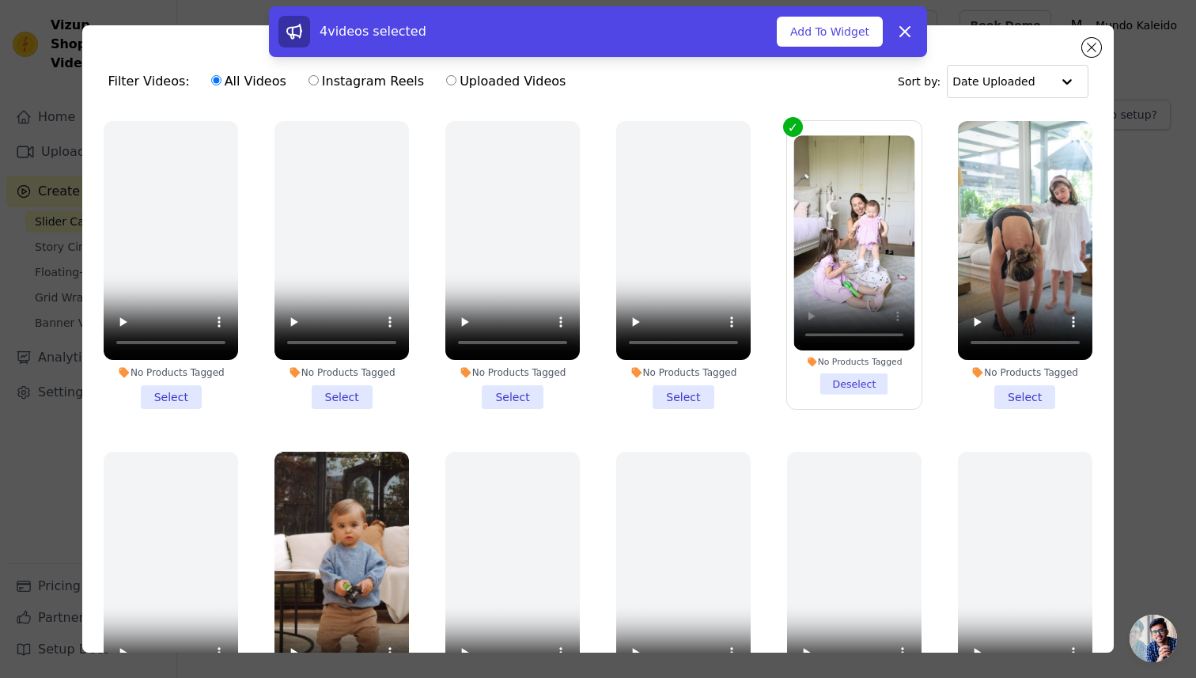
click at [1014, 397] on li "No Products Tagged Select" at bounding box center [1025, 265] width 135 height 288
click at [0, 0] on input "No Products Tagged Select" at bounding box center [0, 0] width 0 height 0
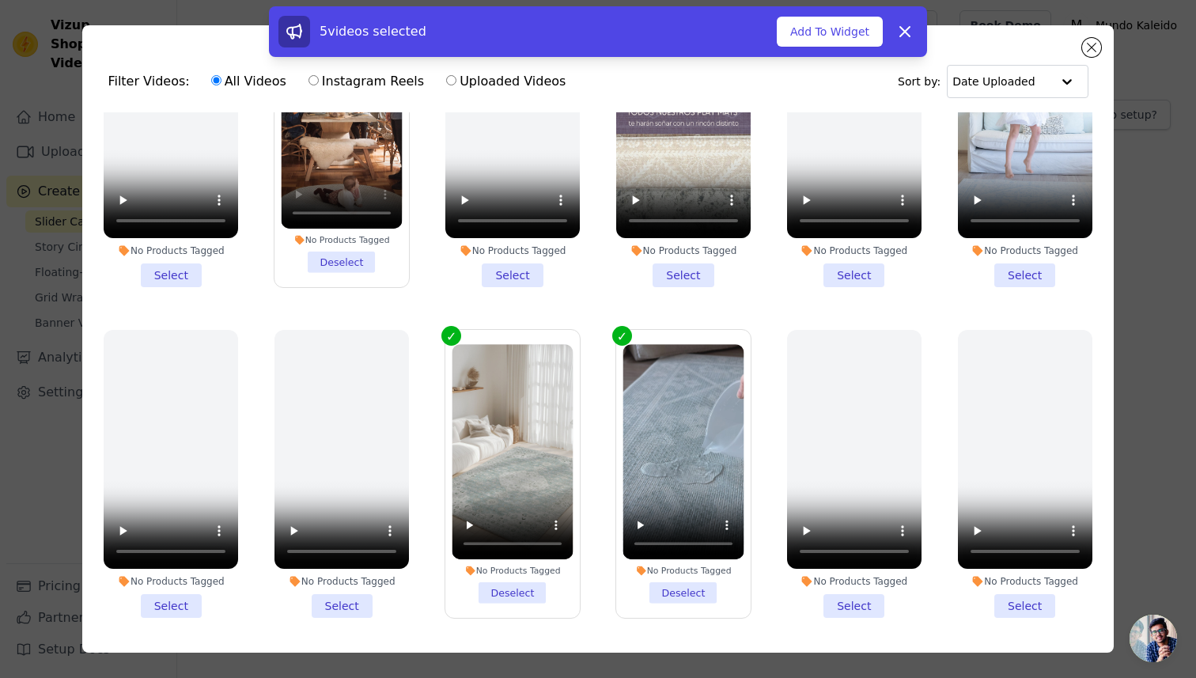
scroll to position [800, 0]
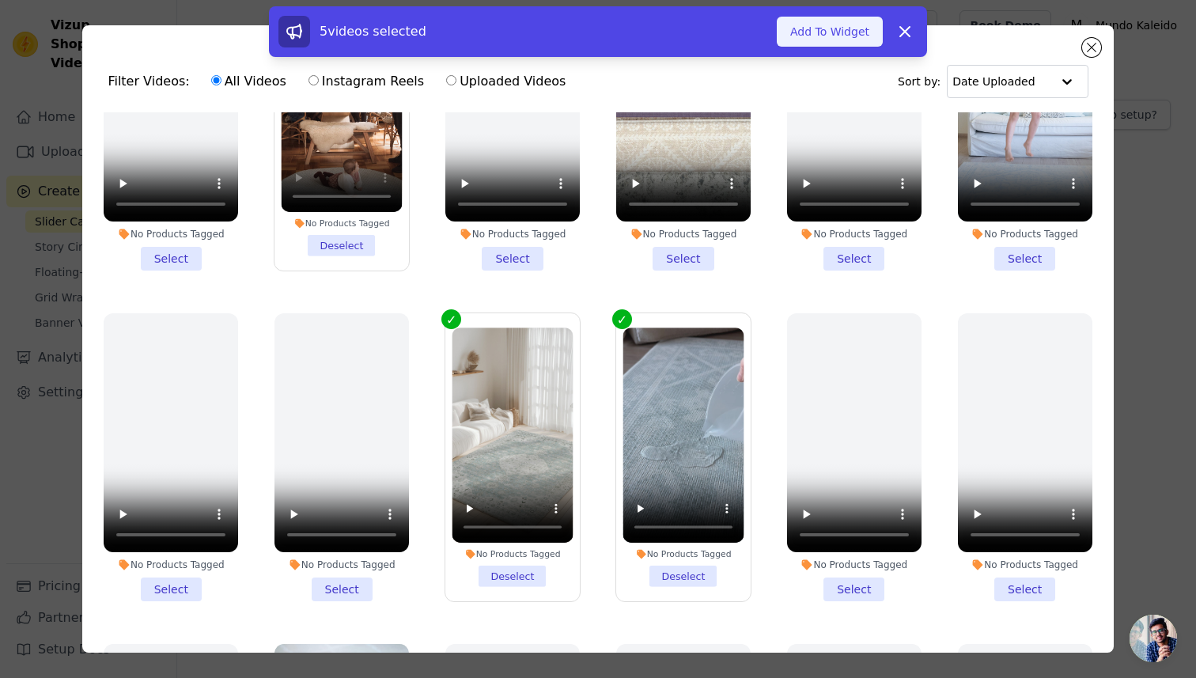
click at [832, 27] on button "Add To Widget" at bounding box center [830, 32] width 106 height 30
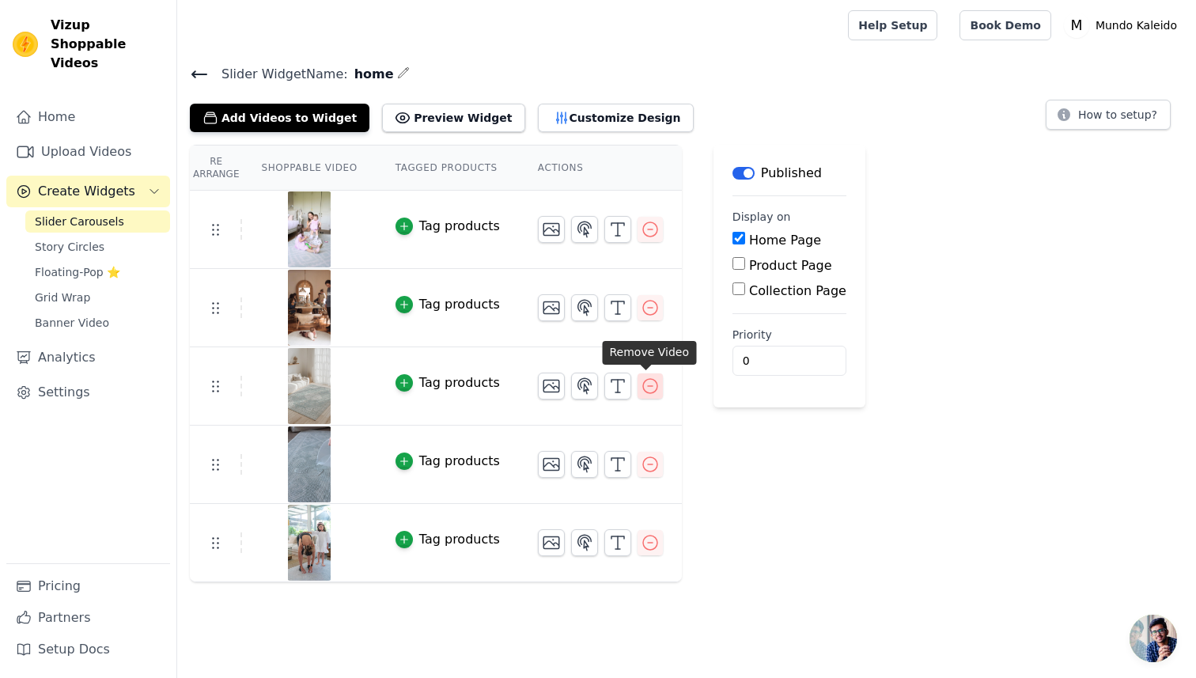
click at [650, 384] on icon "button" at bounding box center [650, 386] width 19 height 19
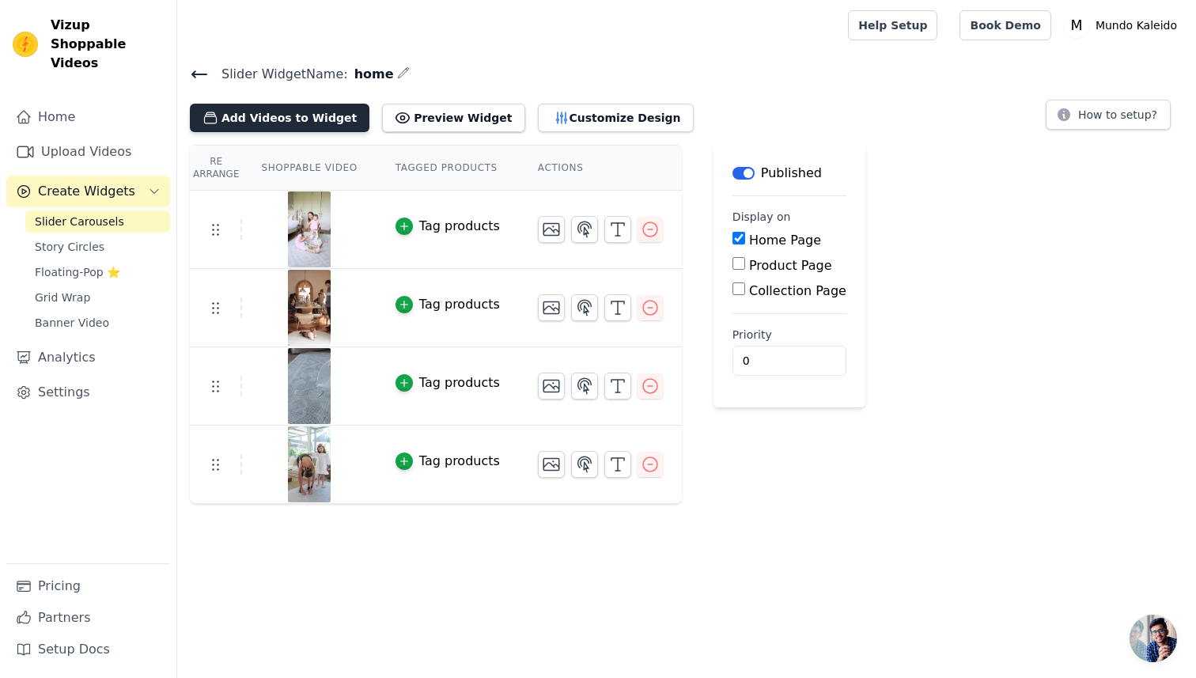
click at [273, 118] on button "Add Videos to Widget" at bounding box center [280, 118] width 180 height 28
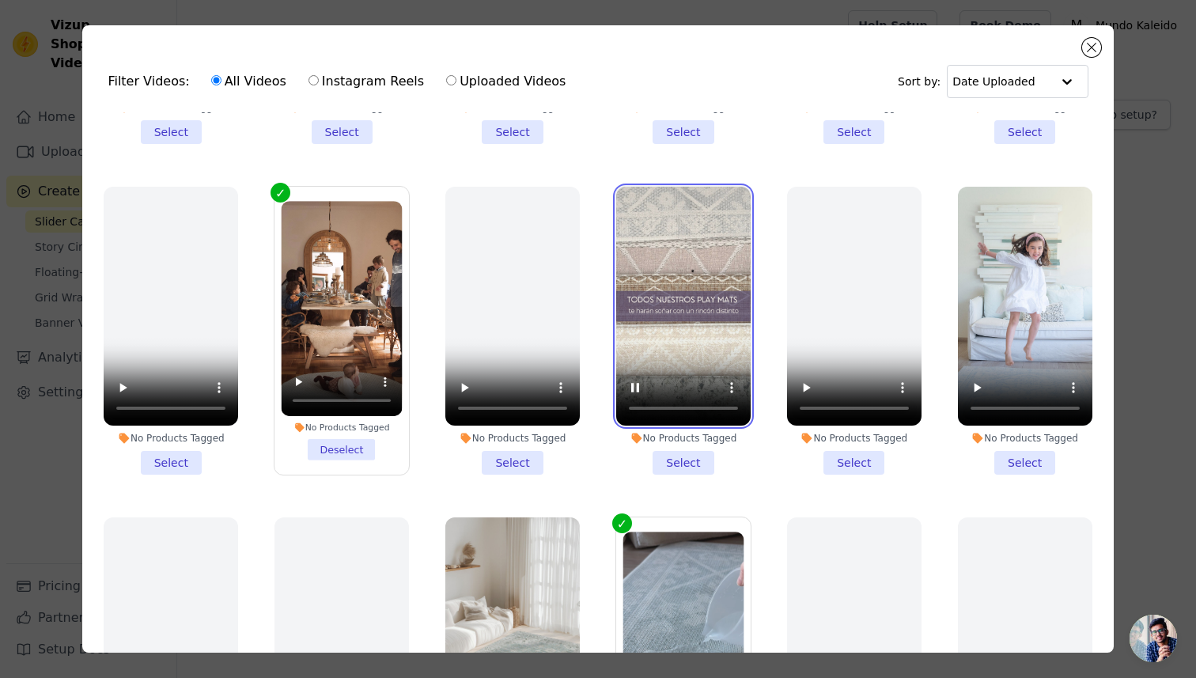
scroll to position [593, 0]
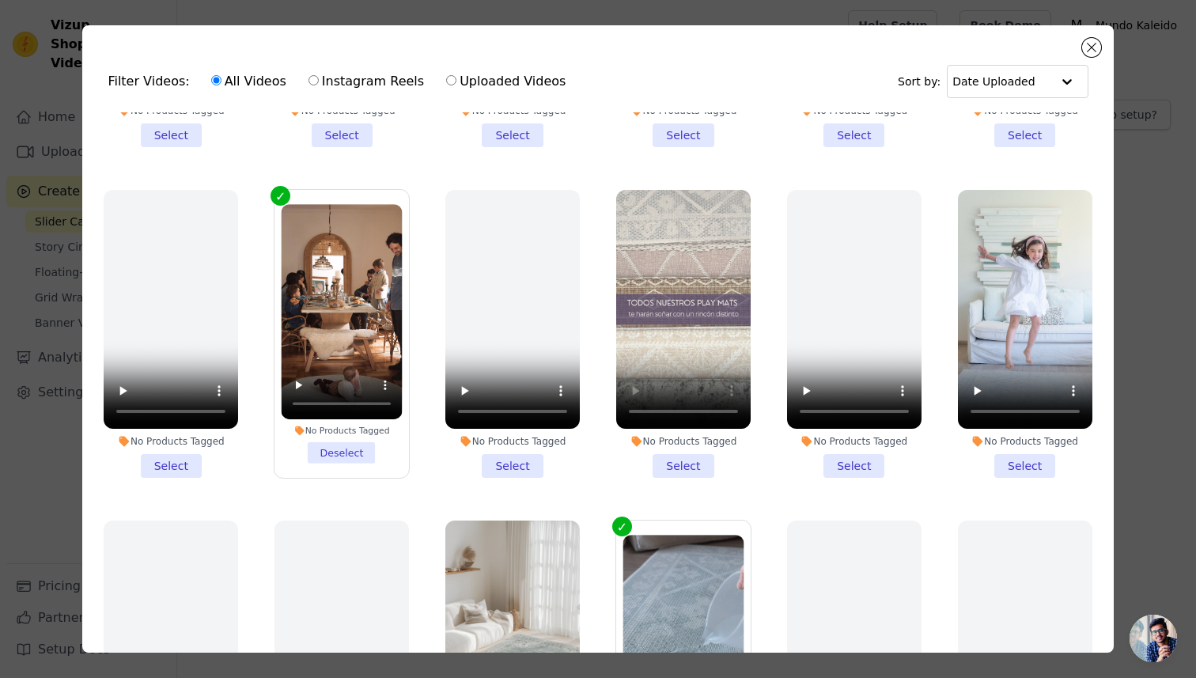
click at [679, 468] on li "No Products Tagged Select" at bounding box center [683, 334] width 135 height 288
click at [0, 0] on input "No Products Tagged Select" at bounding box center [0, 0] width 0 height 0
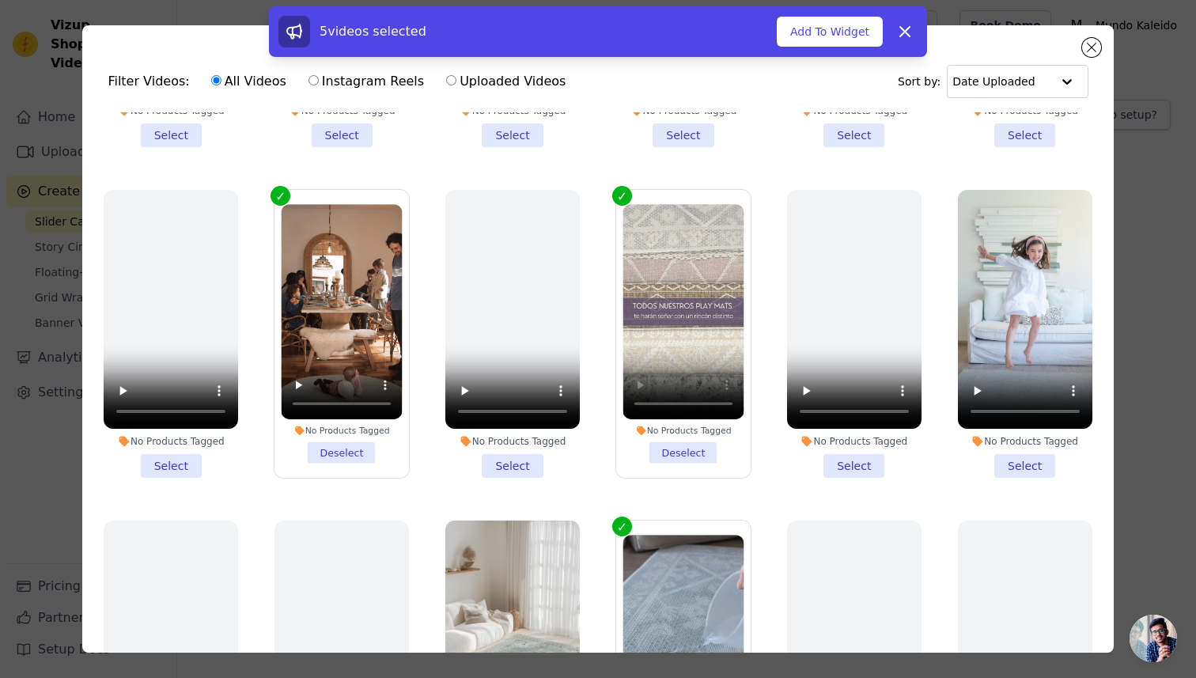
click at [697, 455] on li "No Products Tagged Deselect" at bounding box center [683, 334] width 121 height 260
click at [0, 0] on input "No Products Tagged Deselect" at bounding box center [0, 0] width 0 height 0
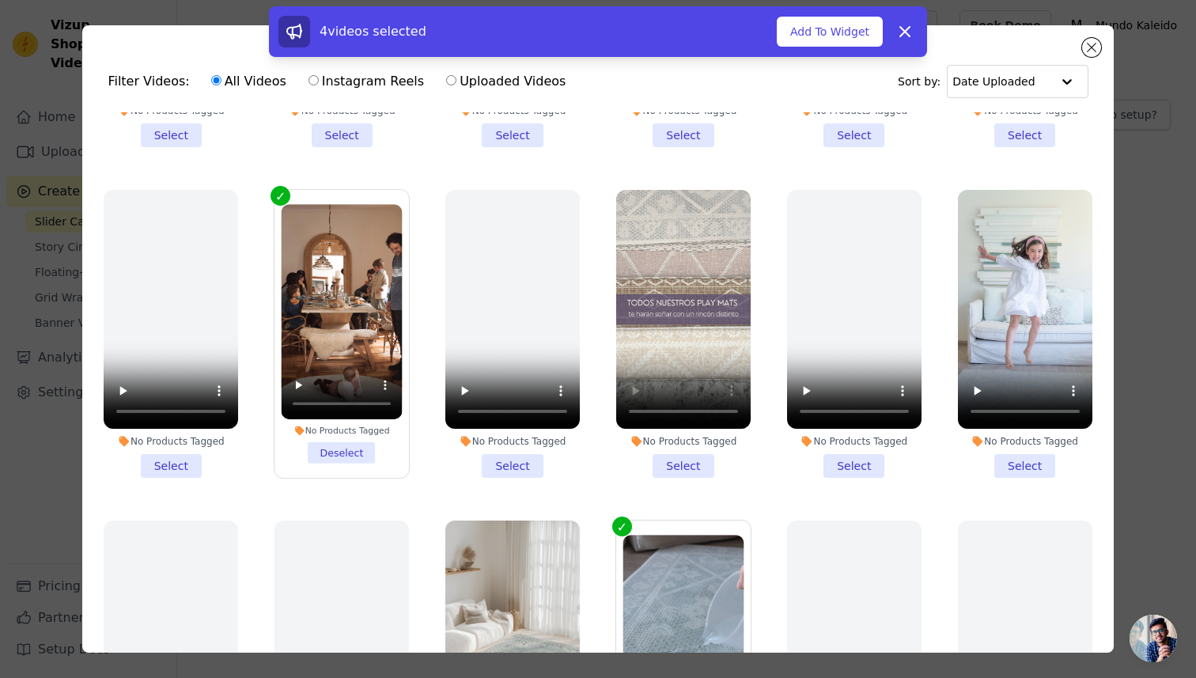
click at [696, 459] on li "No Products Tagged Select" at bounding box center [683, 334] width 135 height 288
click at [0, 0] on input "No Products Tagged Select" at bounding box center [0, 0] width 0 height 0
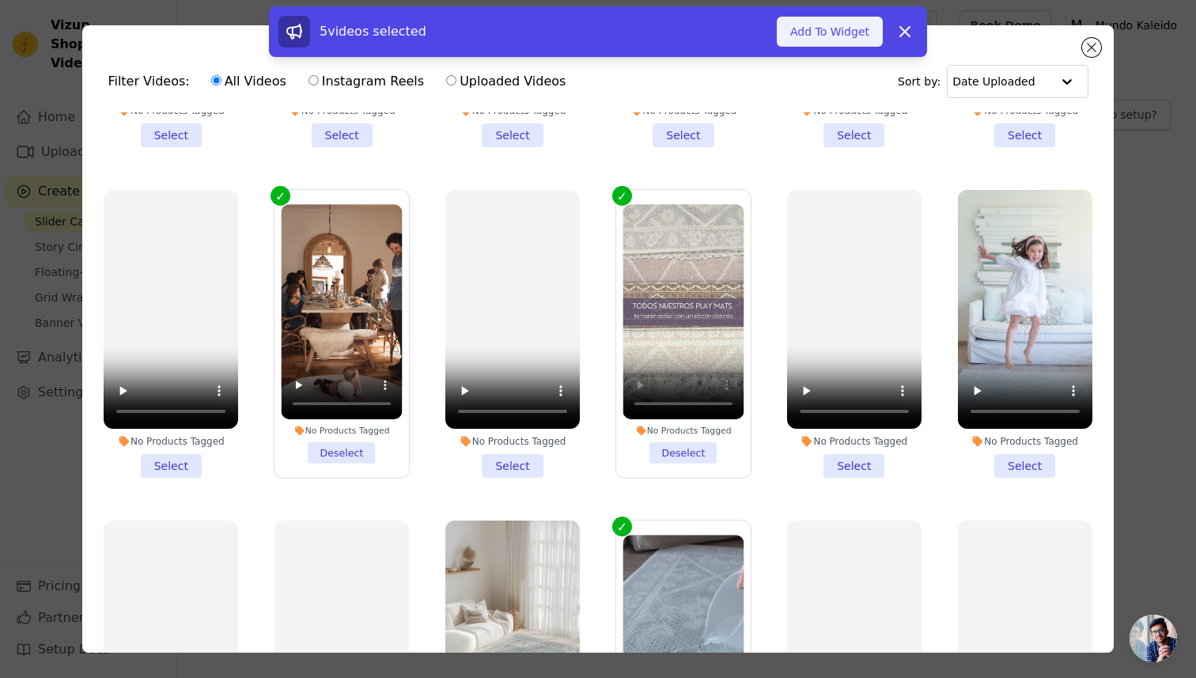
click at [835, 30] on button "Add To Widget" at bounding box center [830, 32] width 106 height 30
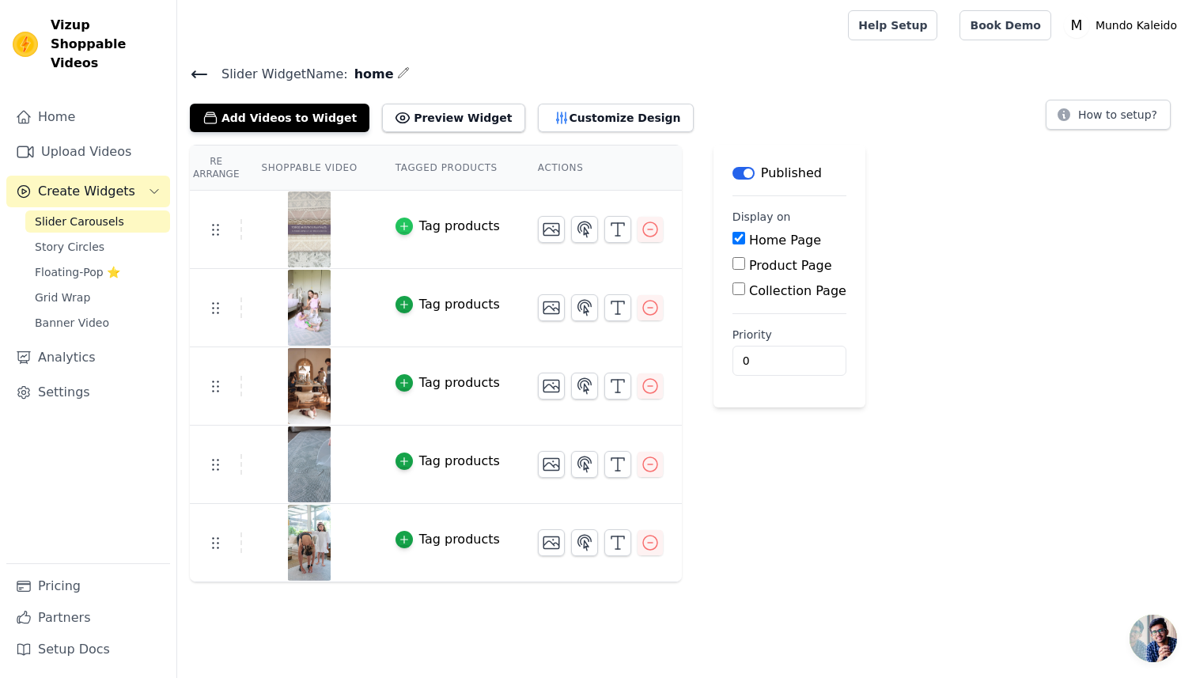
click at [404, 226] on icon "button" at bounding box center [404, 226] width 11 height 11
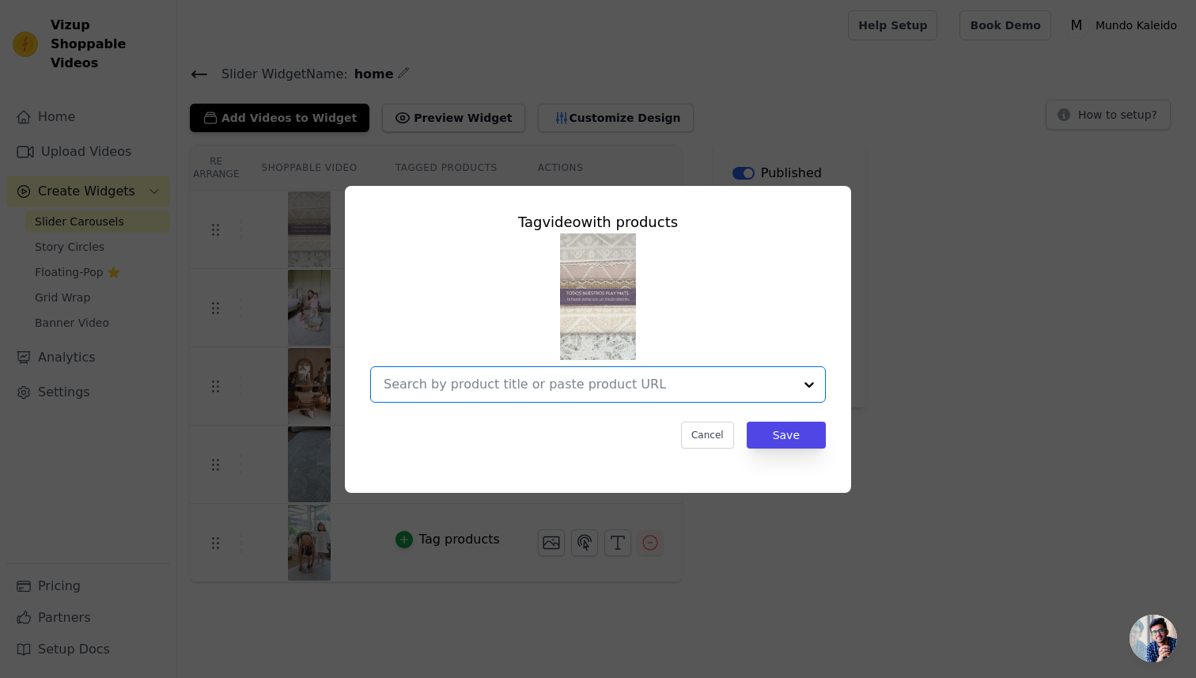
click at [601, 379] on input "text" at bounding box center [589, 384] width 410 height 19
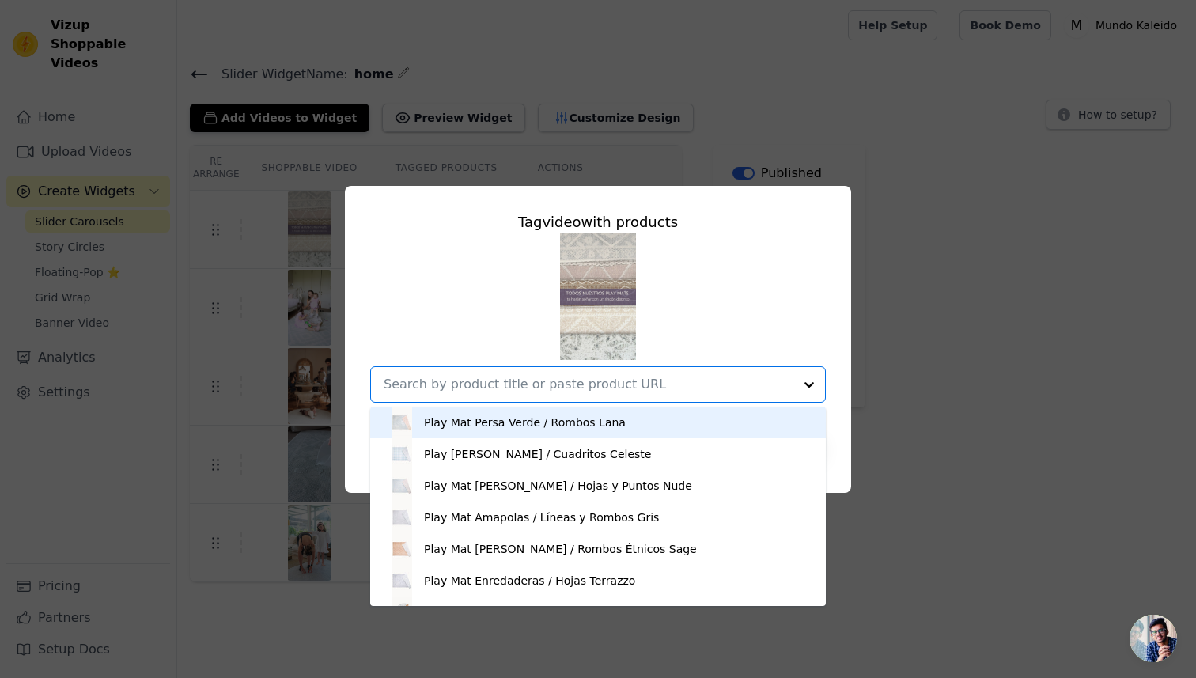
click at [592, 419] on div "Play Mat Persa Verde / Rombos Lana" at bounding box center [525, 423] width 202 height 16
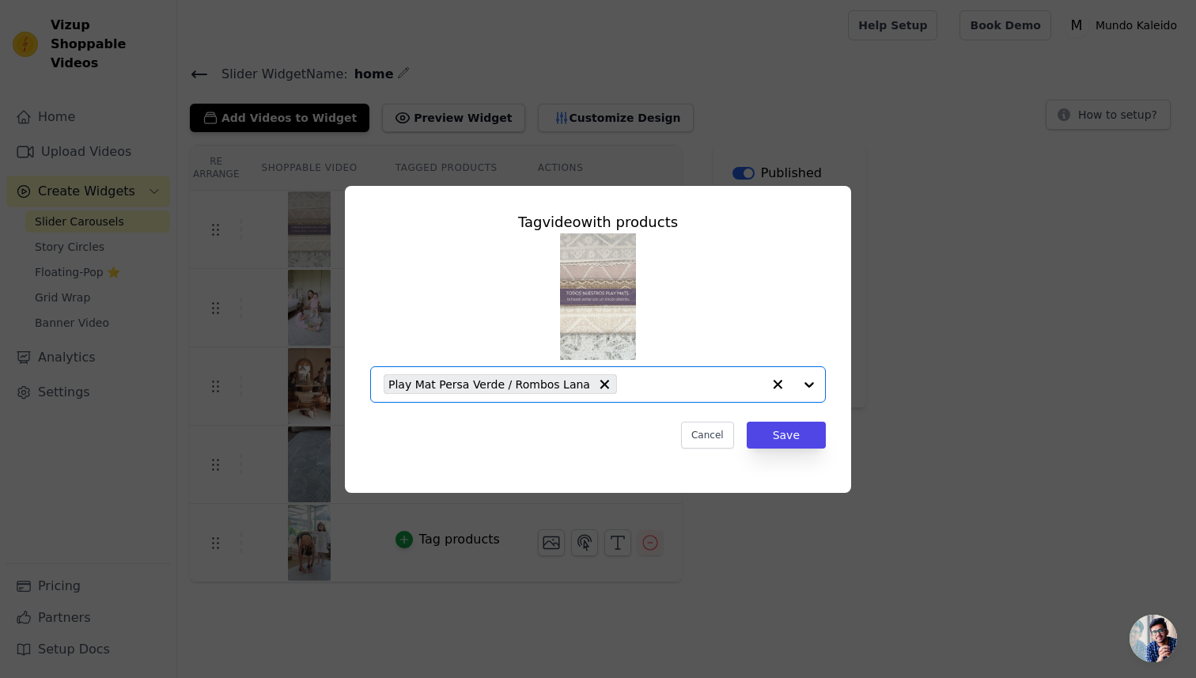
click at [625, 390] on input "text" at bounding box center [693, 384] width 137 height 19
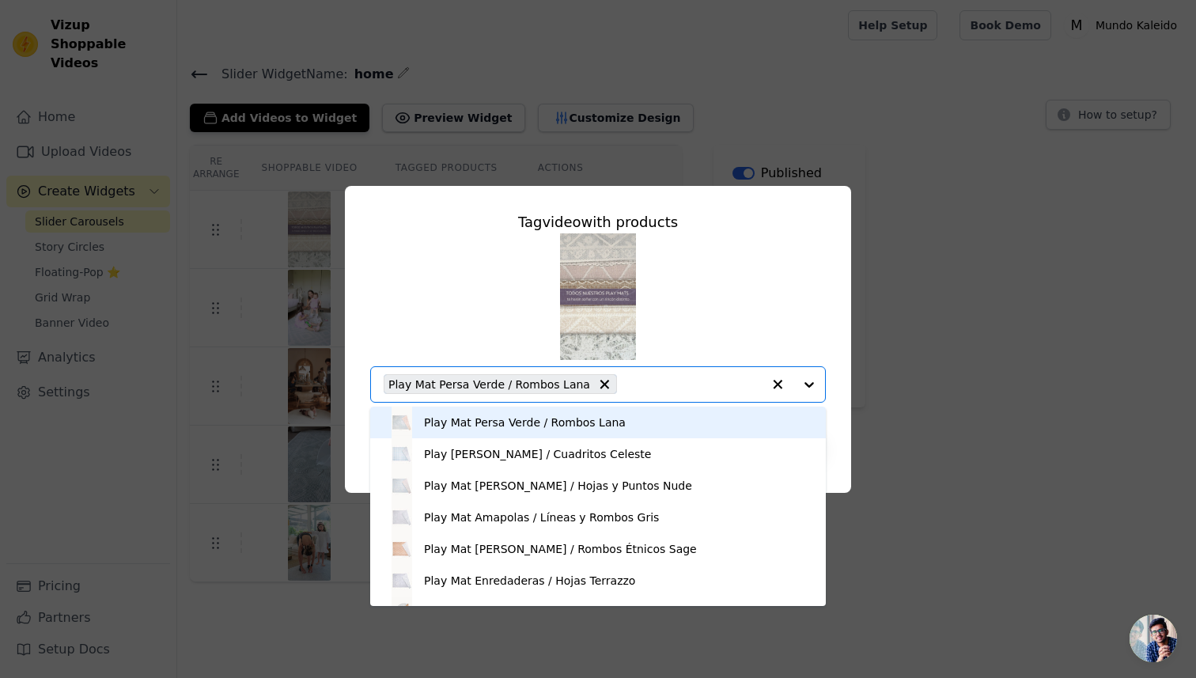
click at [776, 383] on icon "button" at bounding box center [778, 384] width 9 height 9
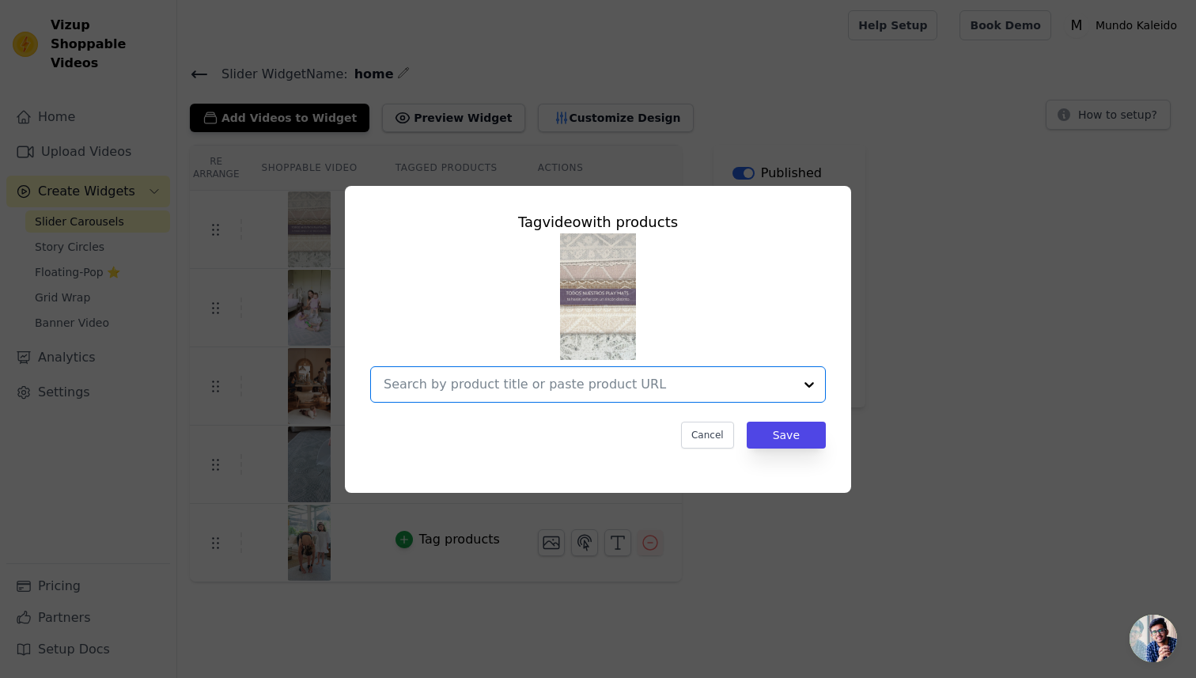
click at [908, 386] on div "Tag video with products Option undefined, selected. Select is focused, type to …" at bounding box center [598, 340] width 1146 height 358
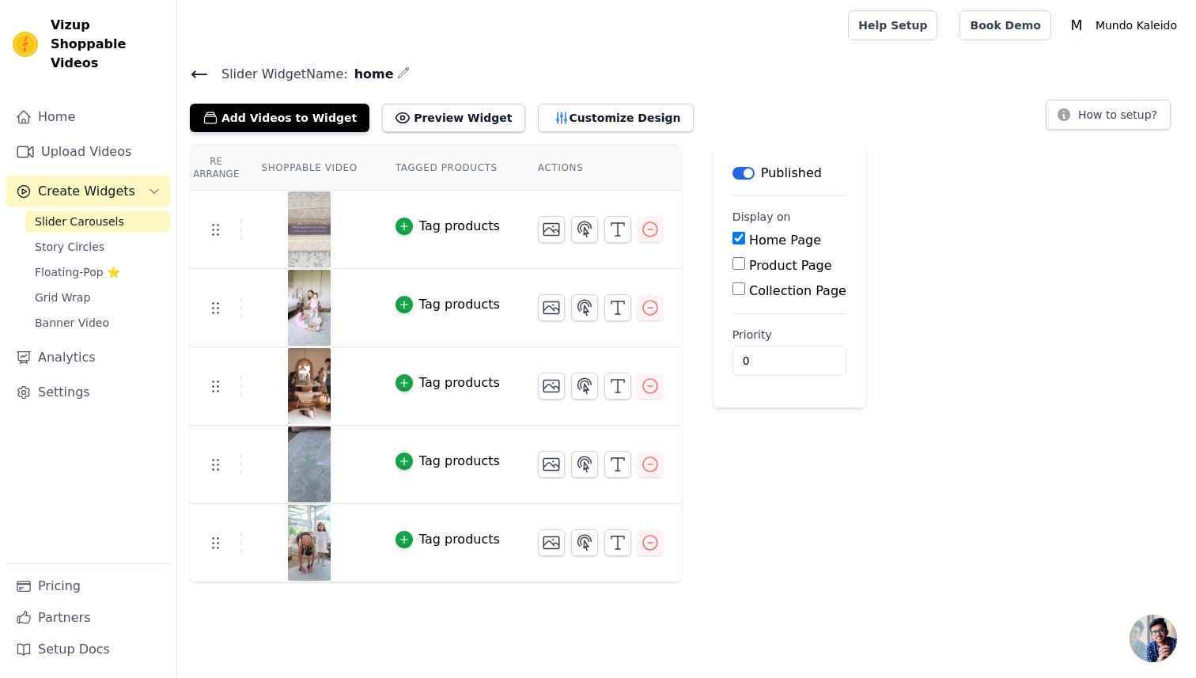
click at [320, 310] on img at bounding box center [309, 308] width 44 height 76
click at [582, 310] on icon "button" at bounding box center [584, 307] width 13 height 15
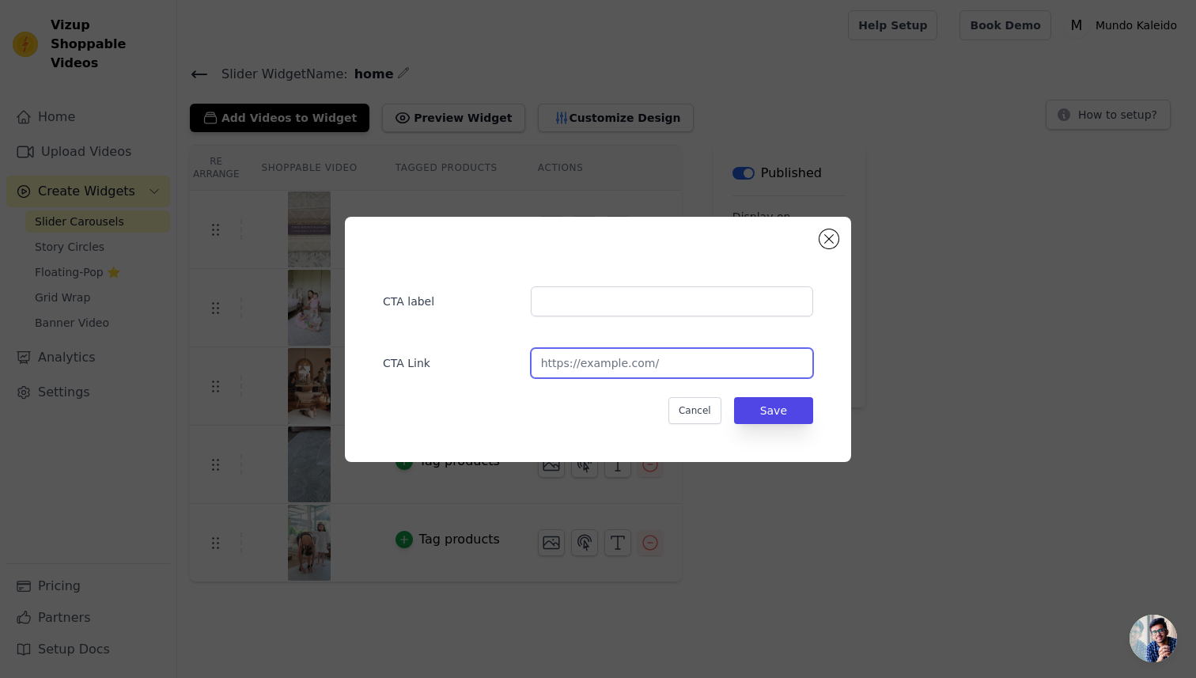
click at [627, 369] on input "url" at bounding box center [672, 363] width 282 height 30
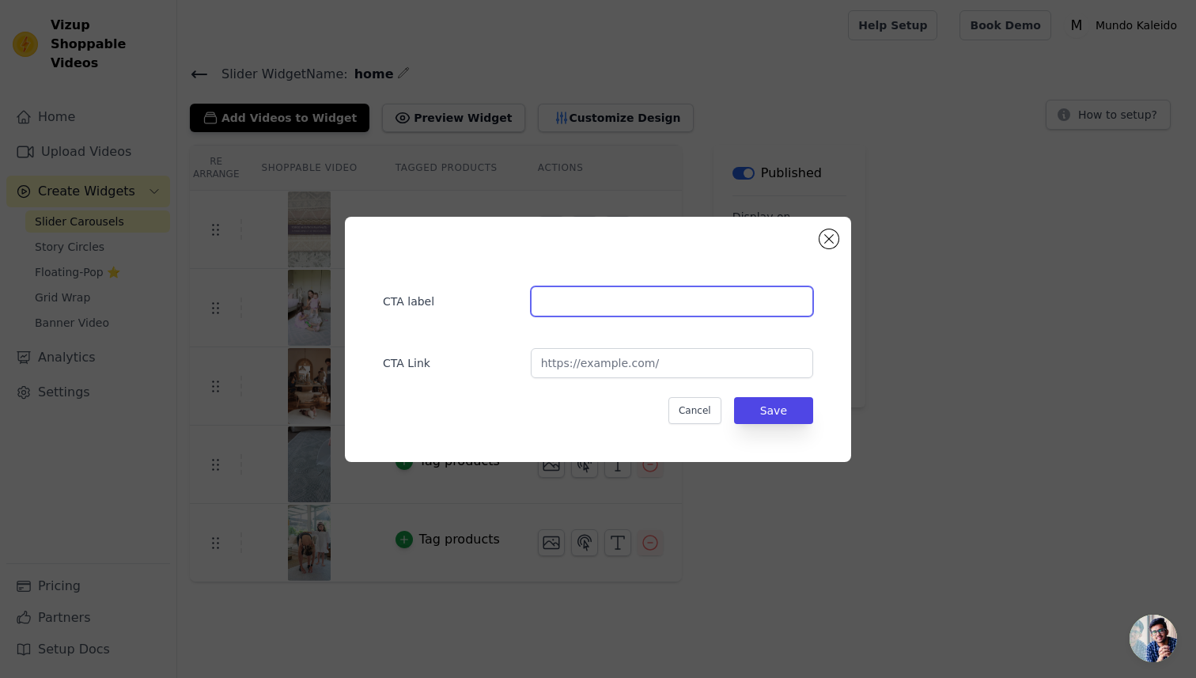
click at [625, 301] on input "text" at bounding box center [672, 301] width 282 height 30
click at [826, 242] on button "Close modal" at bounding box center [829, 238] width 19 height 19
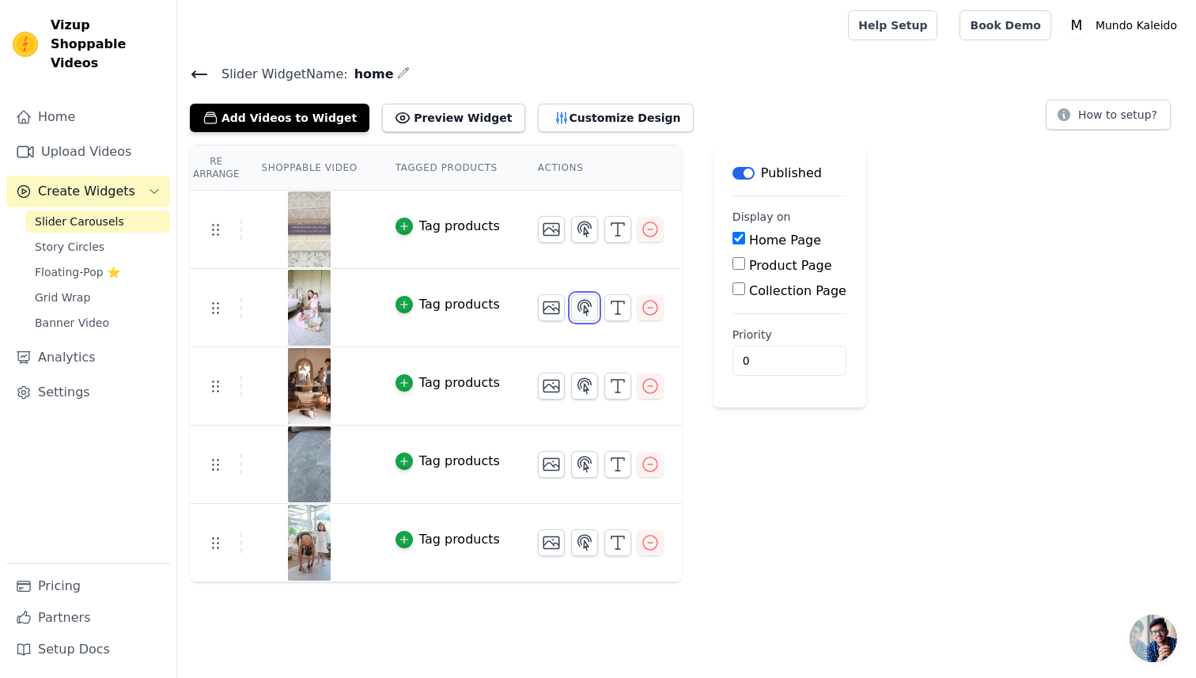
click at [582, 309] on icon "button" at bounding box center [584, 307] width 19 height 19
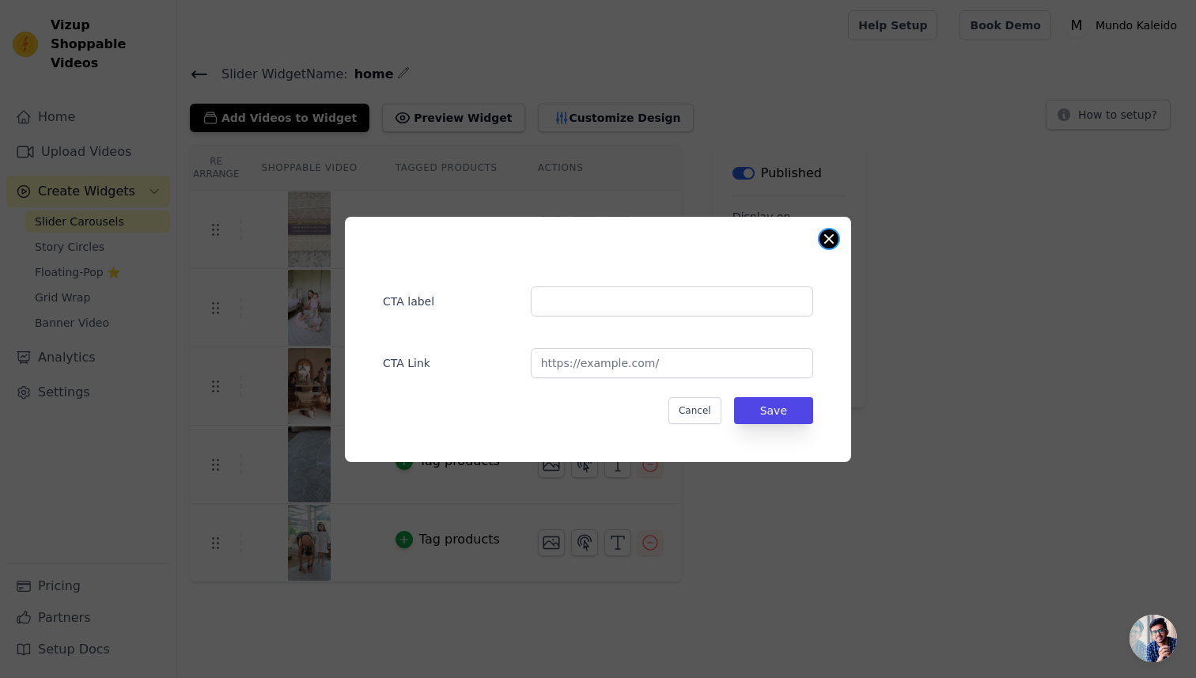
click at [827, 244] on button "Close modal" at bounding box center [829, 238] width 19 height 19
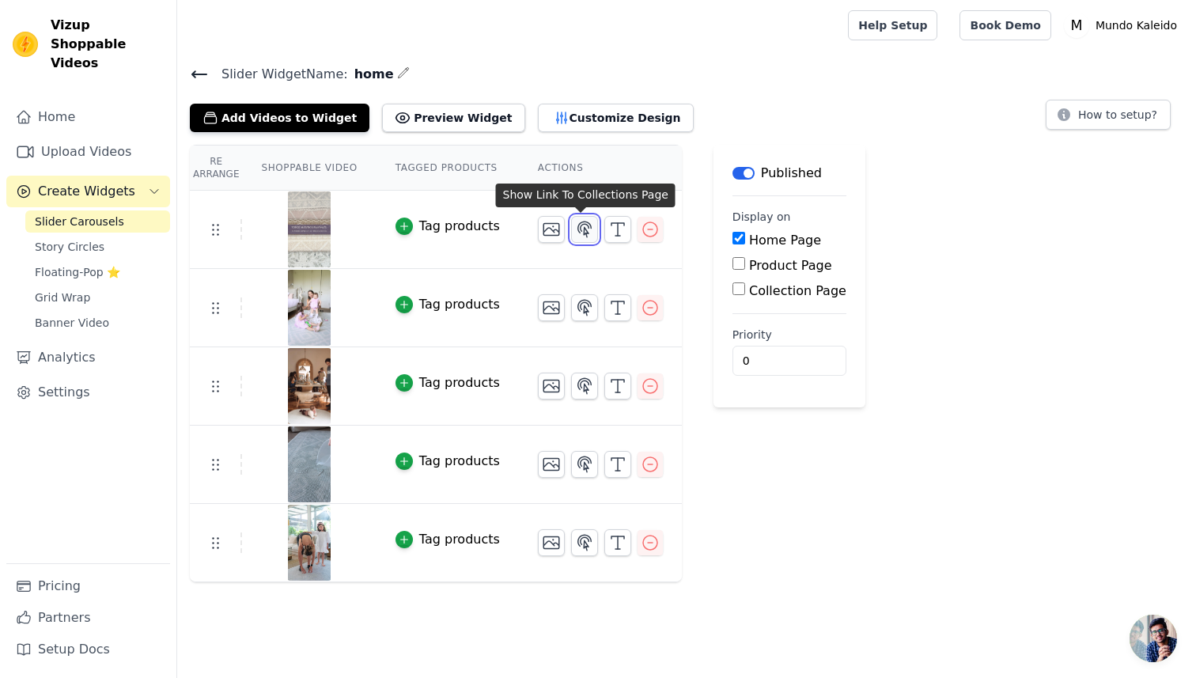
click at [575, 233] on icon "button" at bounding box center [584, 229] width 19 height 19
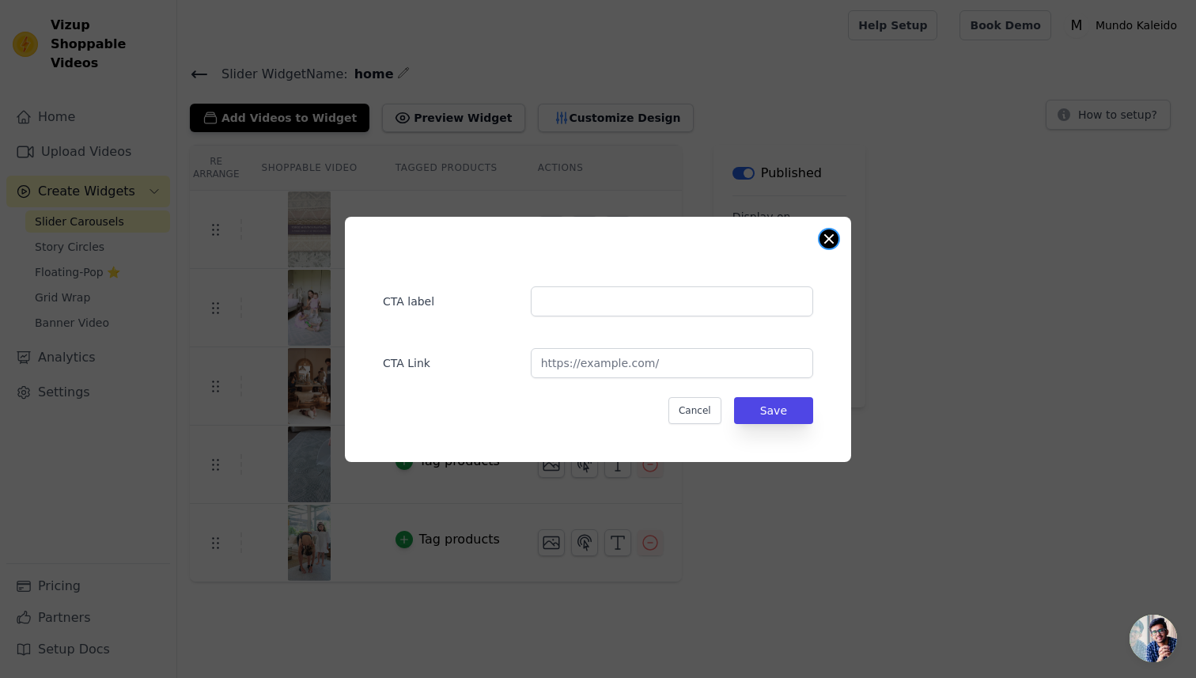
click at [830, 239] on button "Close modal" at bounding box center [829, 238] width 19 height 19
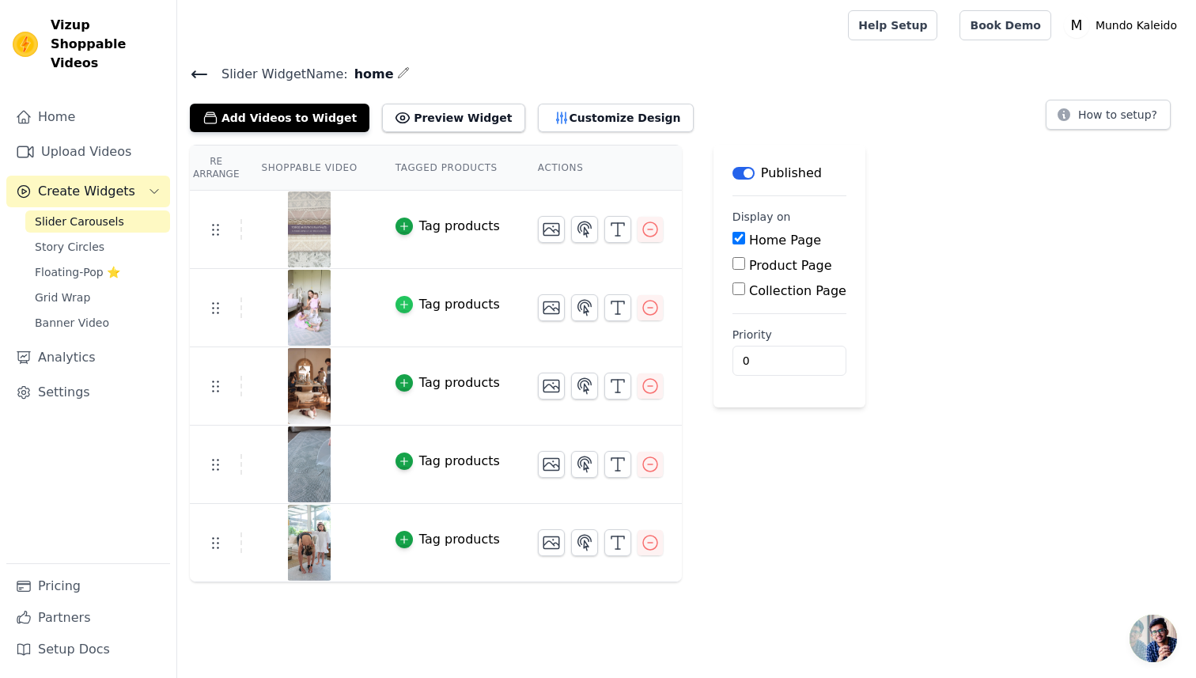
click at [402, 301] on icon "button" at bounding box center [404, 304] width 11 height 11
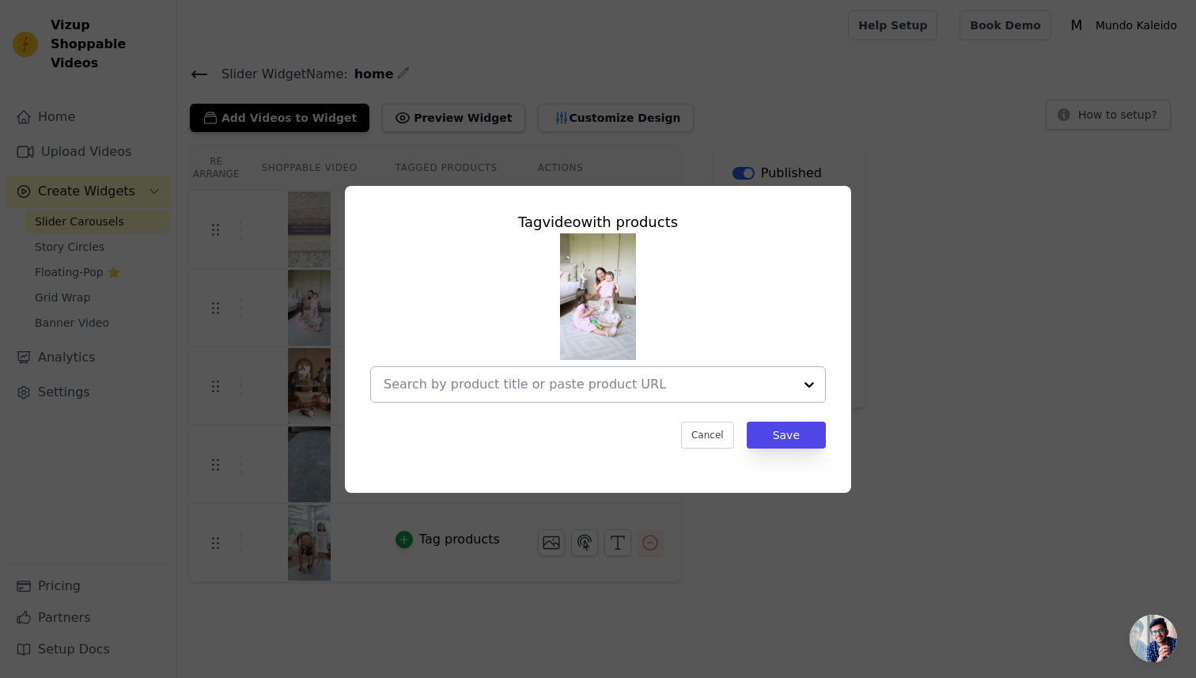
click at [603, 382] on input "text" at bounding box center [589, 384] width 410 height 19
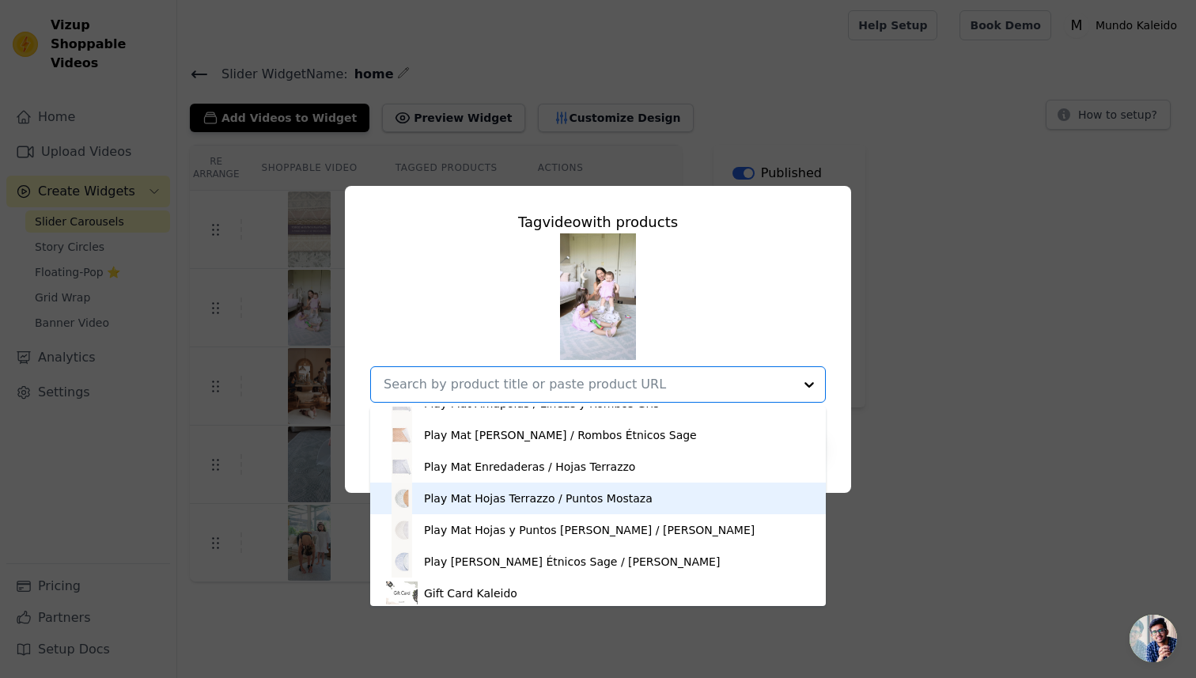
scroll to position [95, 0]
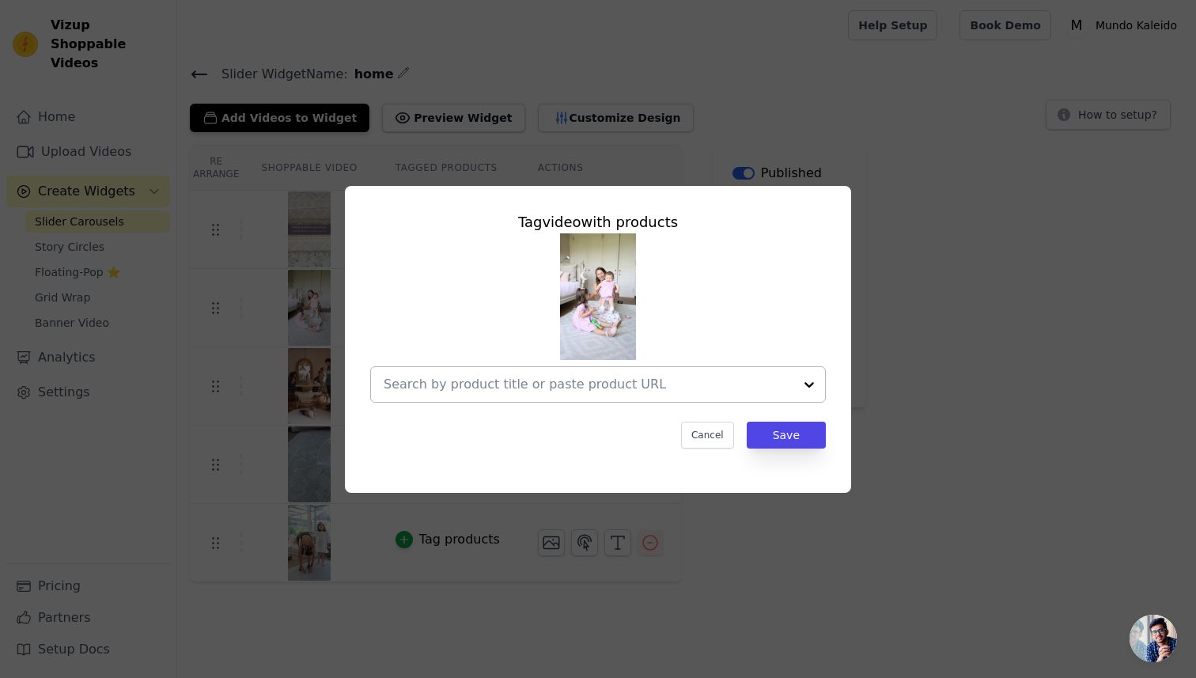
click at [617, 380] on input "text" at bounding box center [589, 384] width 410 height 19
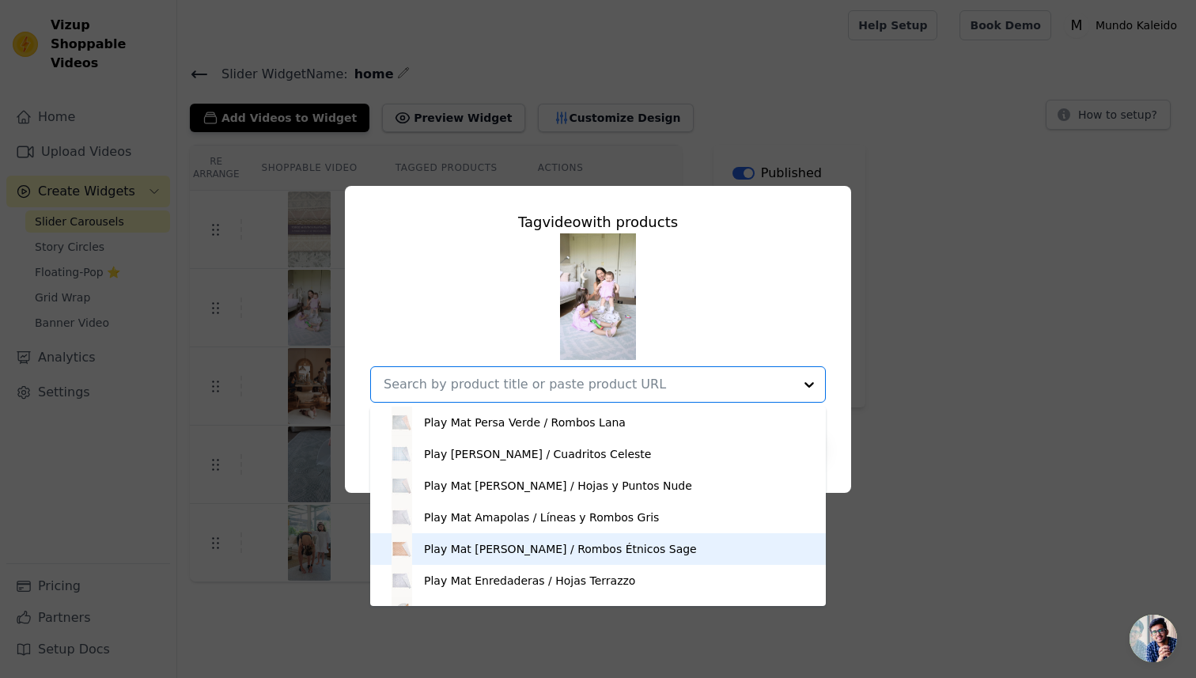
click at [567, 550] on div "Play Mat Rombos Rafia / Rombos Étnicos Sage" at bounding box center [560, 549] width 273 height 16
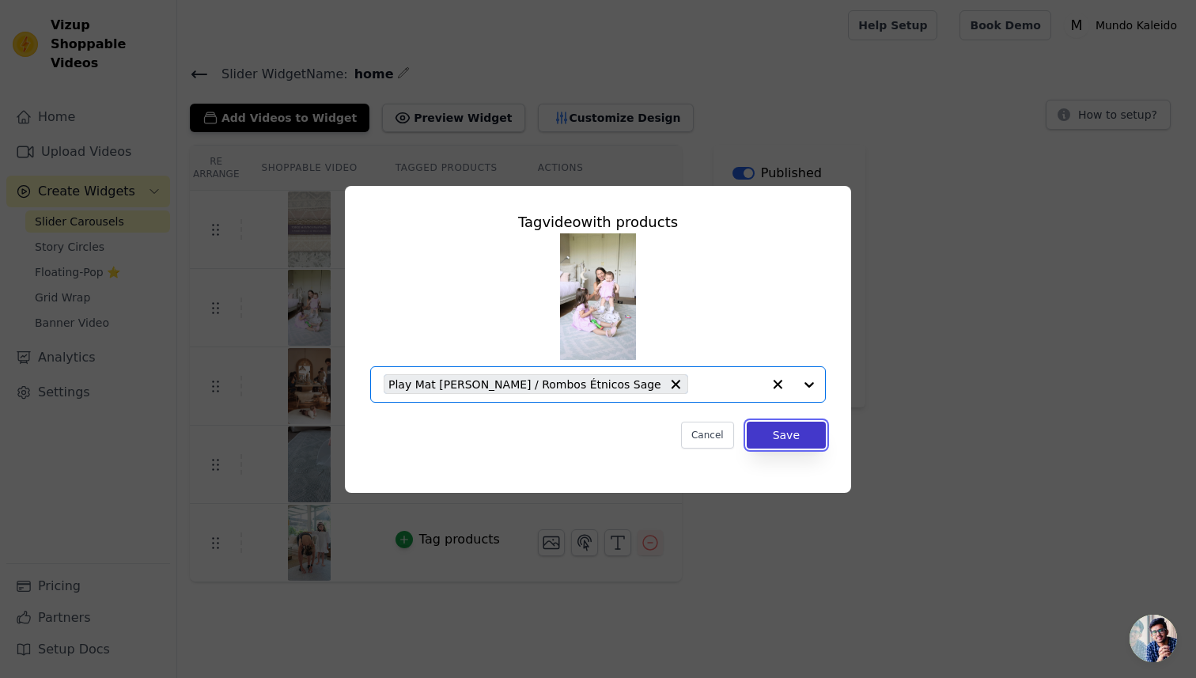
click at [795, 434] on button "Save" at bounding box center [786, 435] width 79 height 27
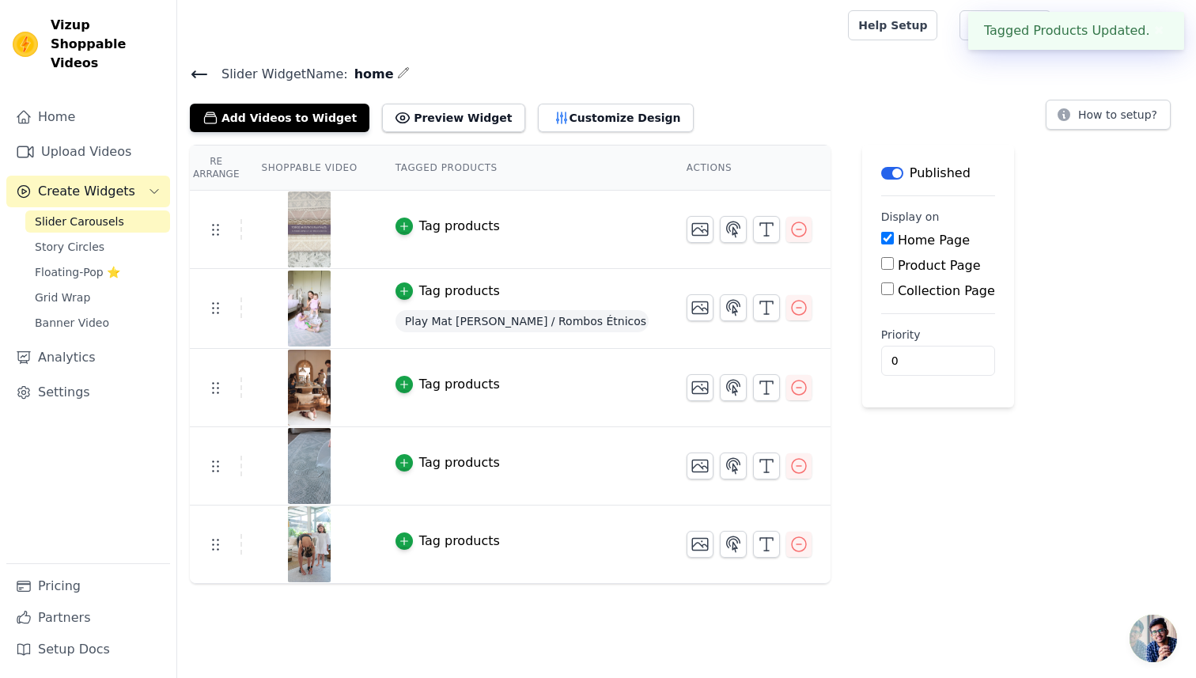
click at [449, 382] on div "Tag products" at bounding box center [459, 384] width 81 height 19
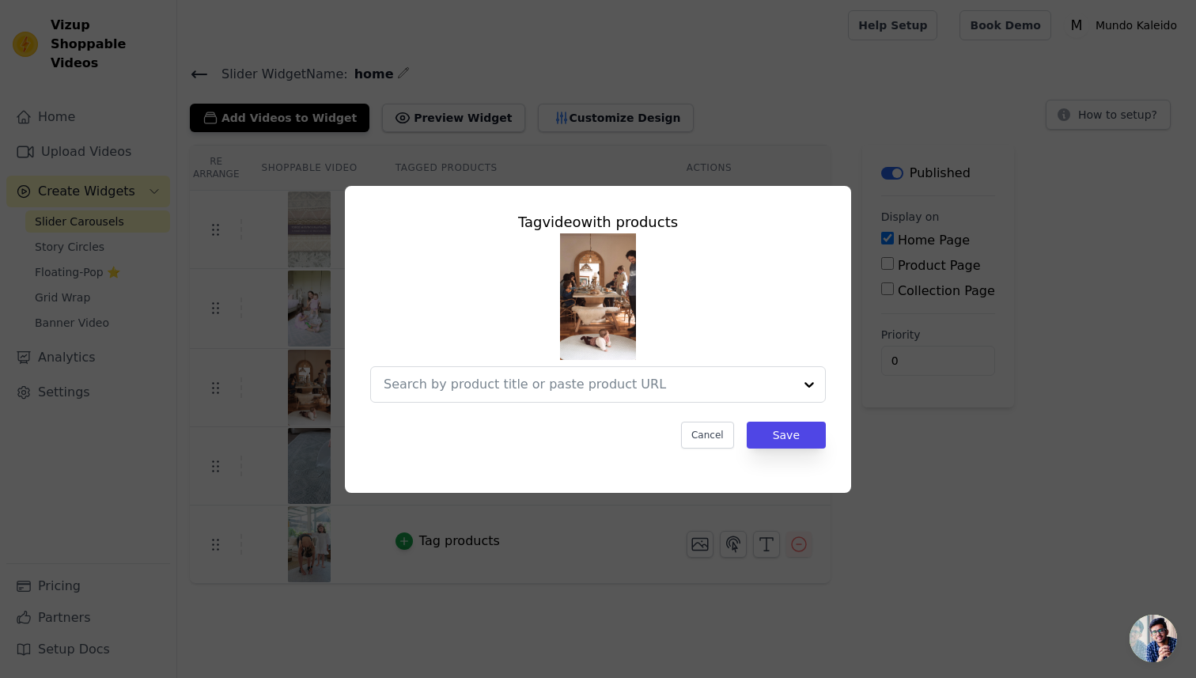
click at [612, 342] on img at bounding box center [598, 296] width 76 height 127
click at [715, 434] on button "Cancel" at bounding box center [707, 435] width 53 height 27
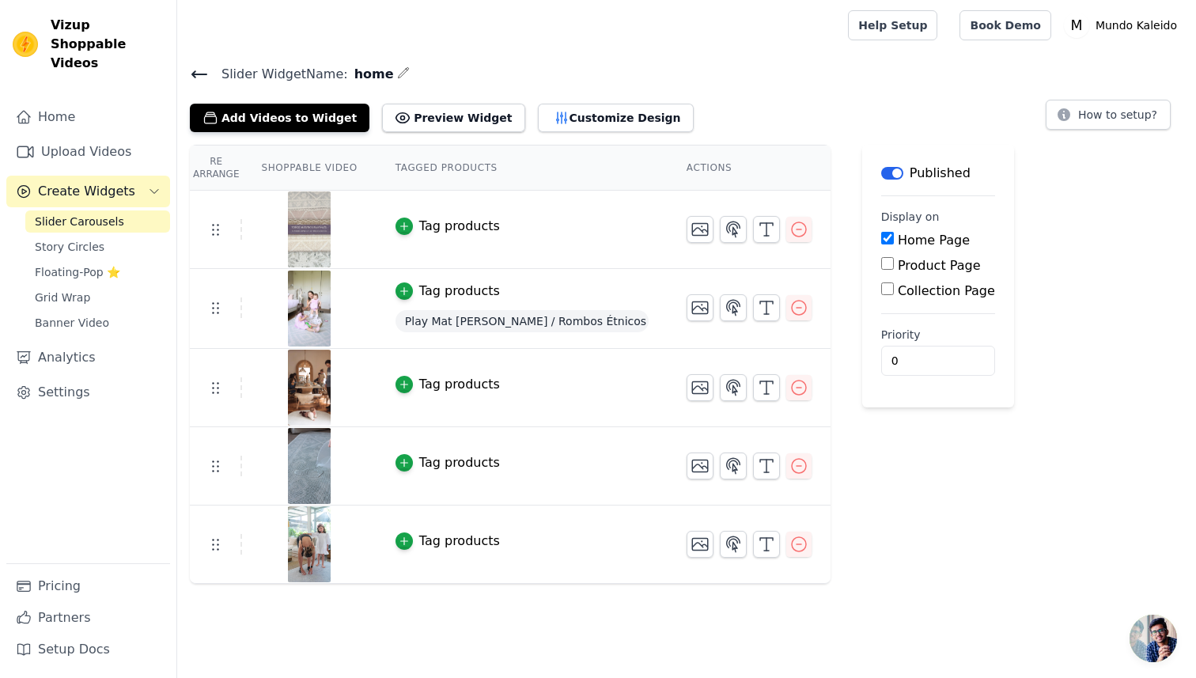
click at [313, 397] on img at bounding box center [309, 388] width 44 height 76
click at [233, 385] on td at bounding box center [216, 387] width 52 height 21
click at [700, 389] on icon "button" at bounding box center [700, 388] width 16 height 12
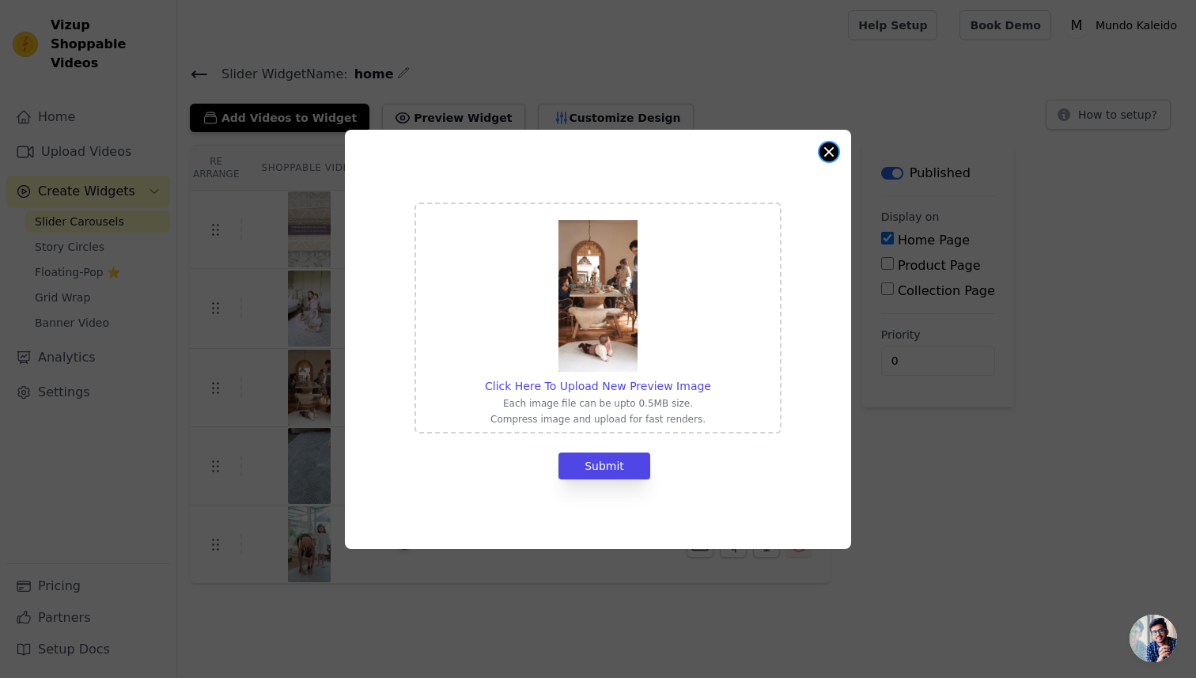
click at [828, 150] on button "Close modal" at bounding box center [829, 151] width 19 height 19
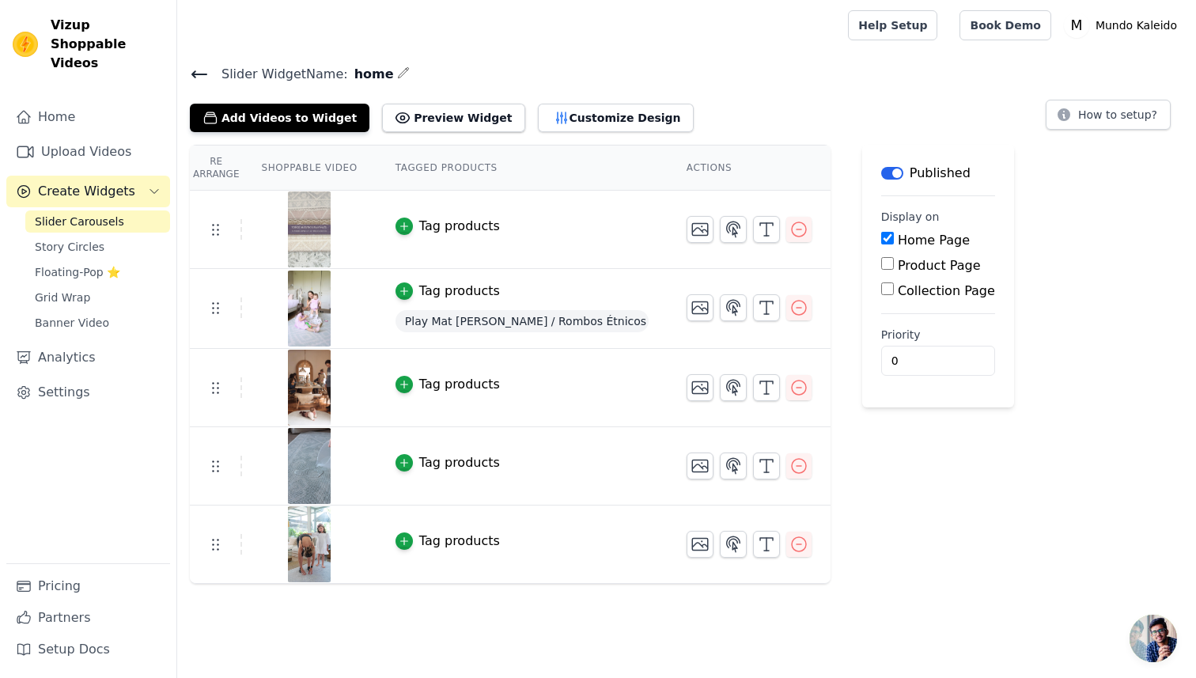
click at [428, 377] on div "Tag products" at bounding box center [459, 384] width 81 height 19
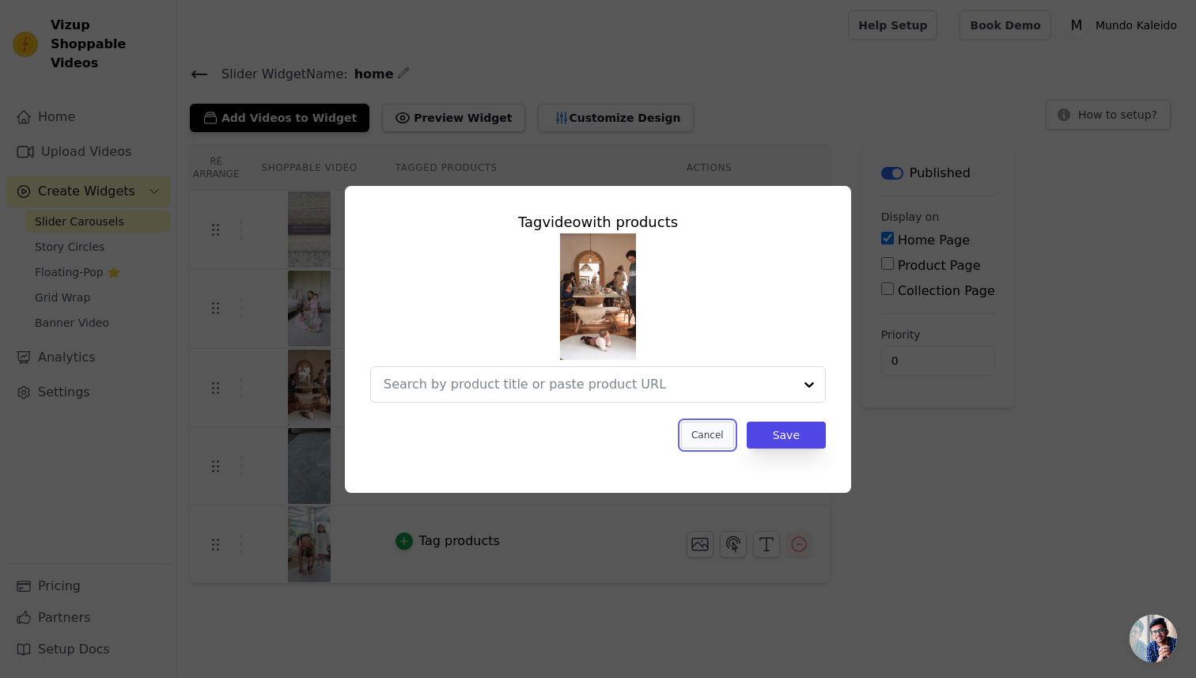
click at [705, 435] on button "Cancel" at bounding box center [707, 435] width 53 height 27
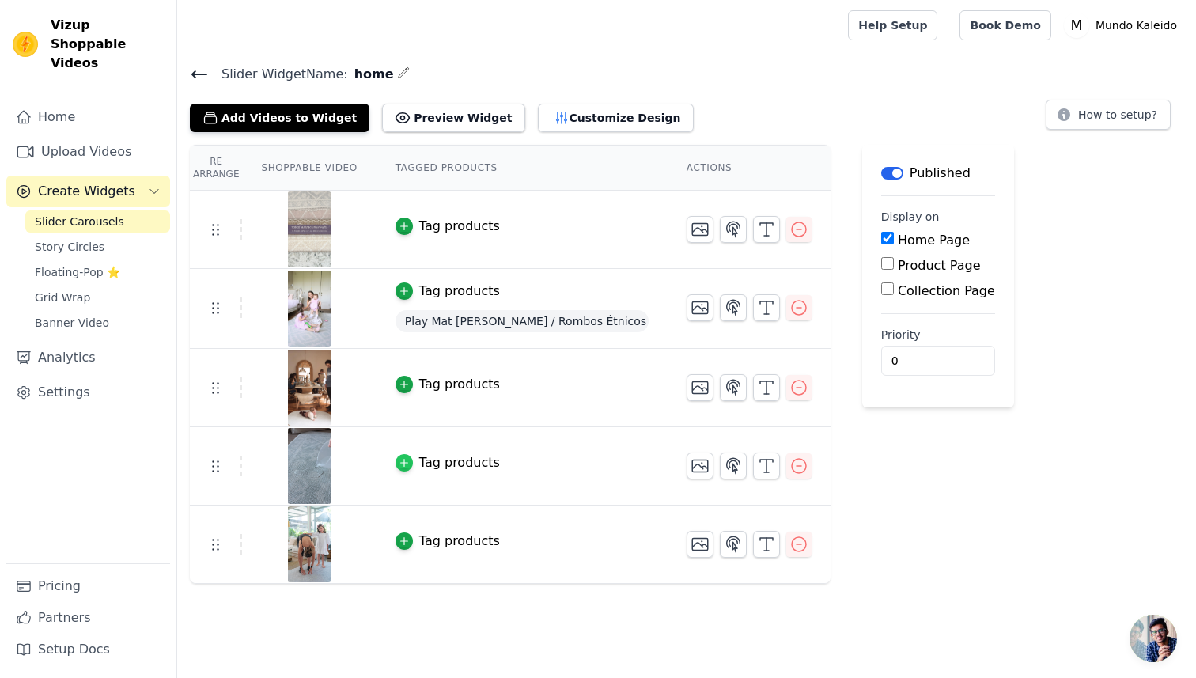
click at [408, 463] on icon "button" at bounding box center [404, 462] width 11 height 11
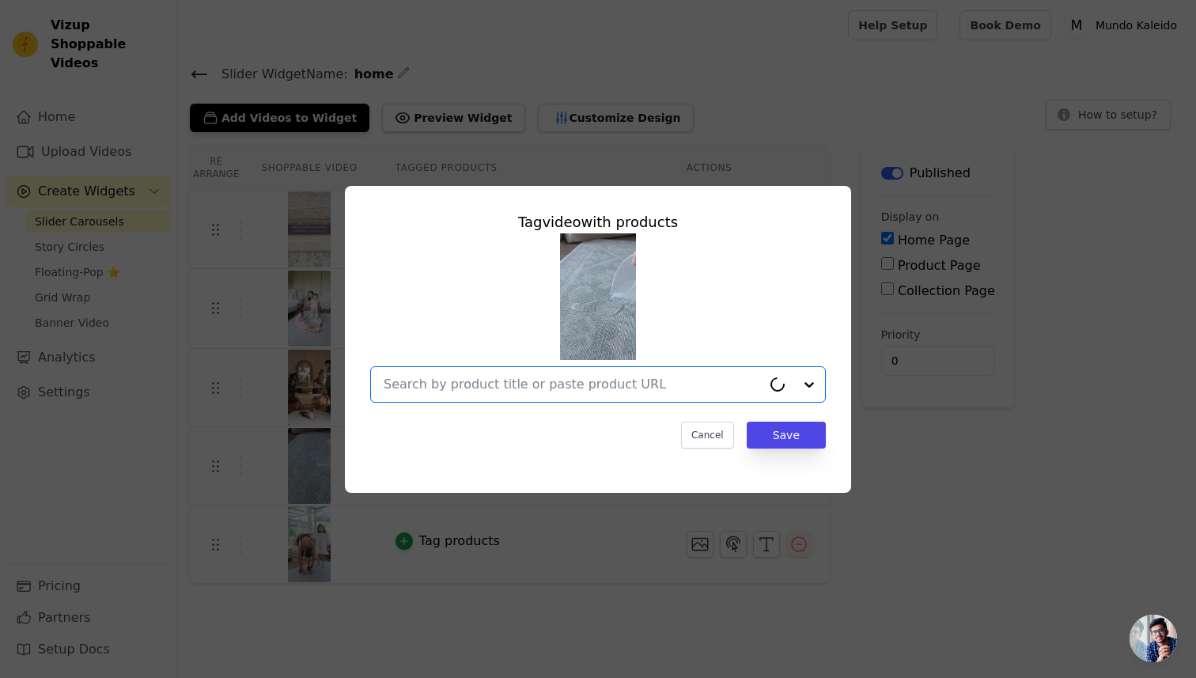
click at [613, 389] on input "text" at bounding box center [573, 384] width 378 height 19
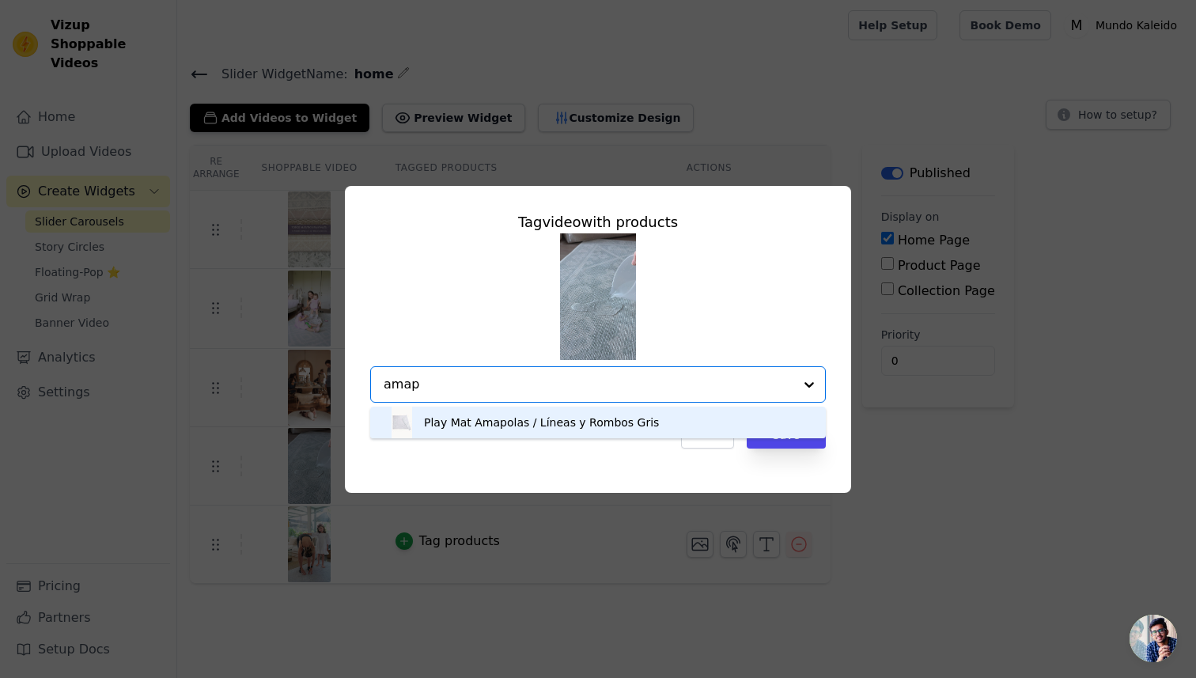
type input "amapo"
click at [612, 423] on div "Play Mat Amapolas / Líneas y Rombos Gris" at bounding box center [541, 423] width 235 height 16
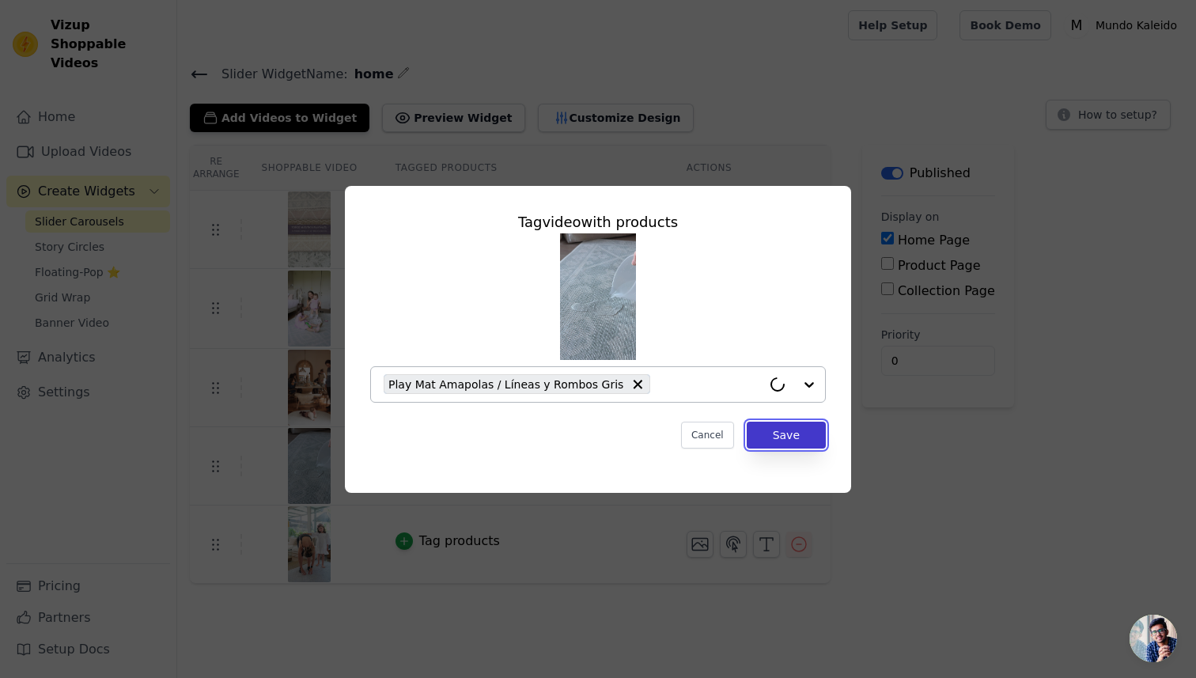
click at [774, 442] on button "Save" at bounding box center [786, 435] width 79 height 27
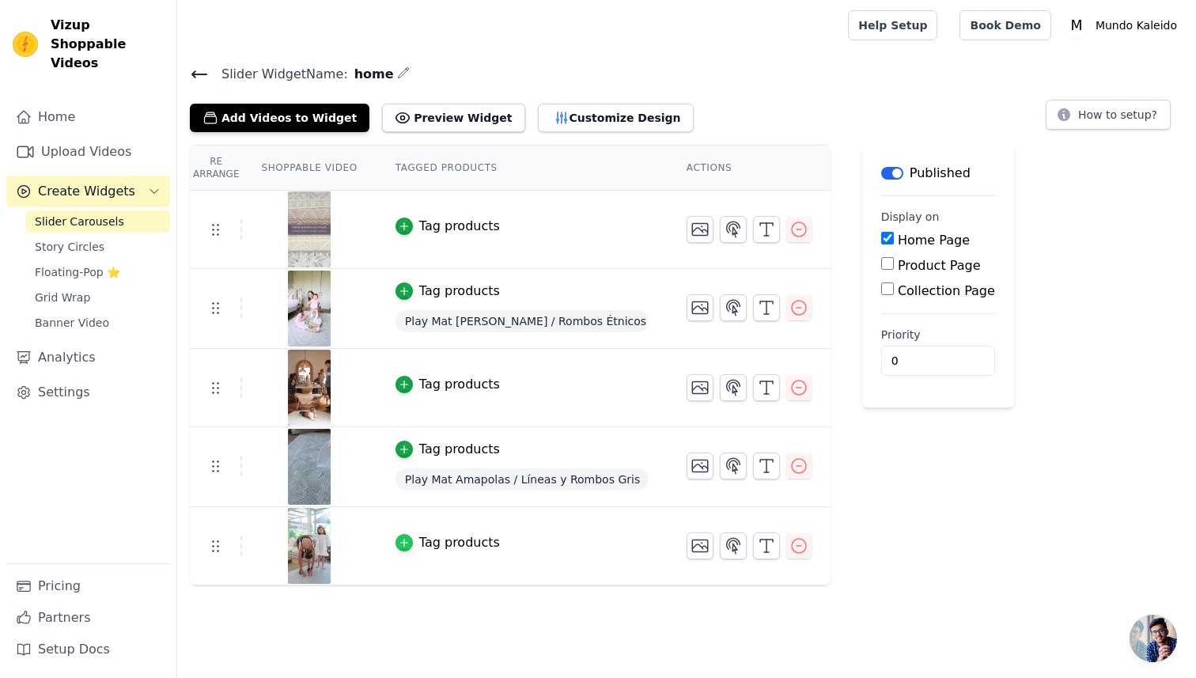
click at [401, 540] on icon "button" at bounding box center [404, 542] width 11 height 11
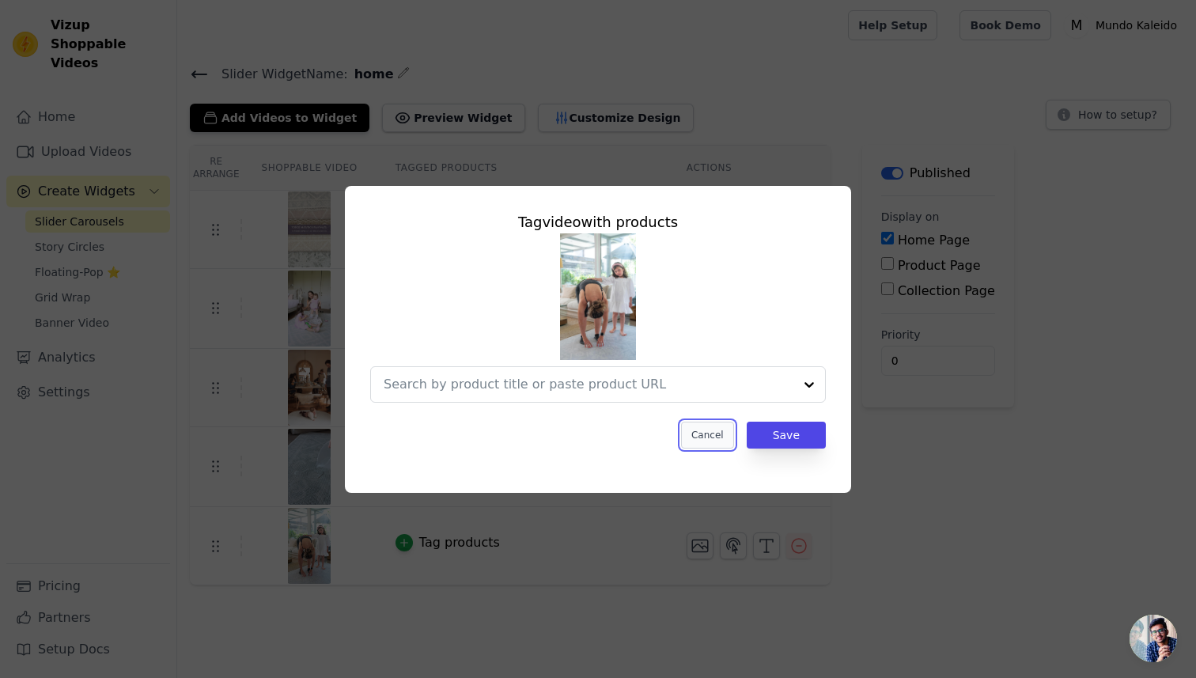
click at [695, 434] on button "Cancel" at bounding box center [707, 435] width 53 height 27
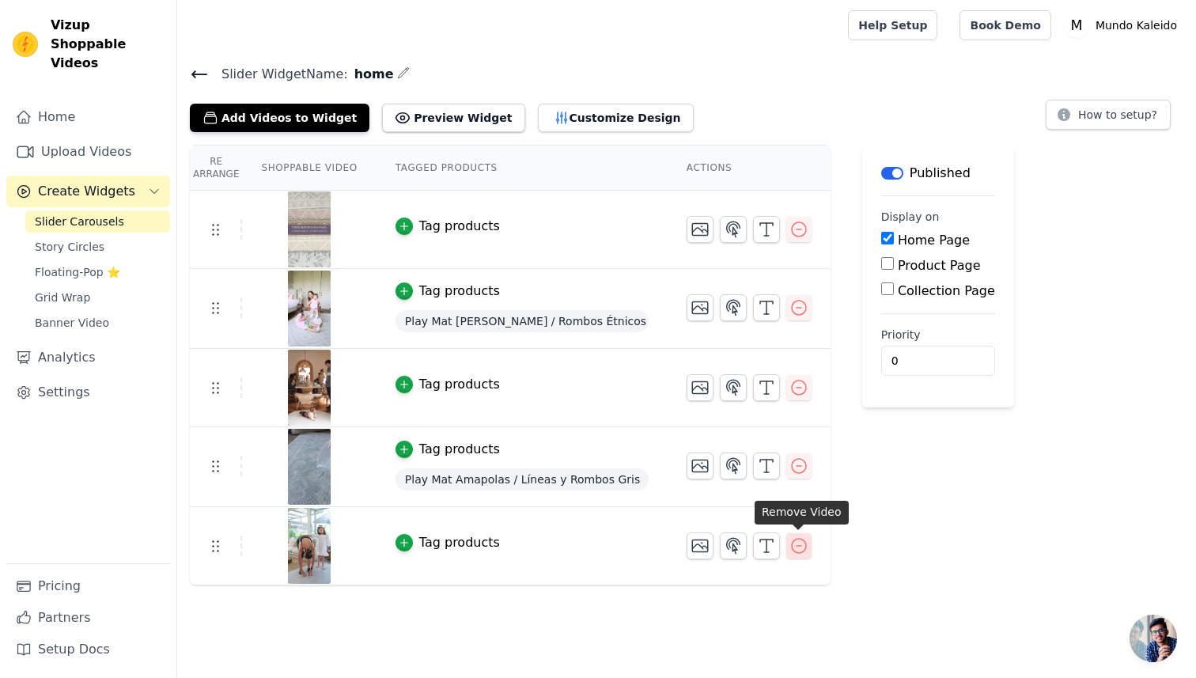
click at [796, 544] on icon "button" at bounding box center [799, 546] width 14 height 14
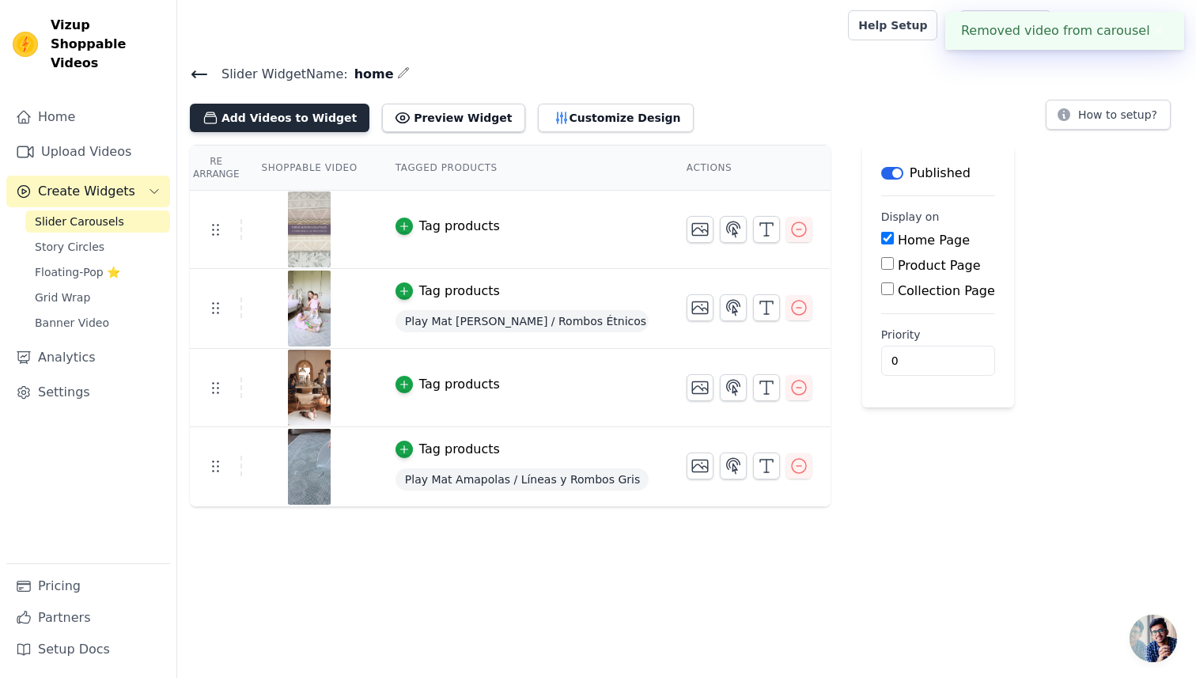
click at [305, 119] on button "Add Videos to Widget" at bounding box center [280, 118] width 180 height 28
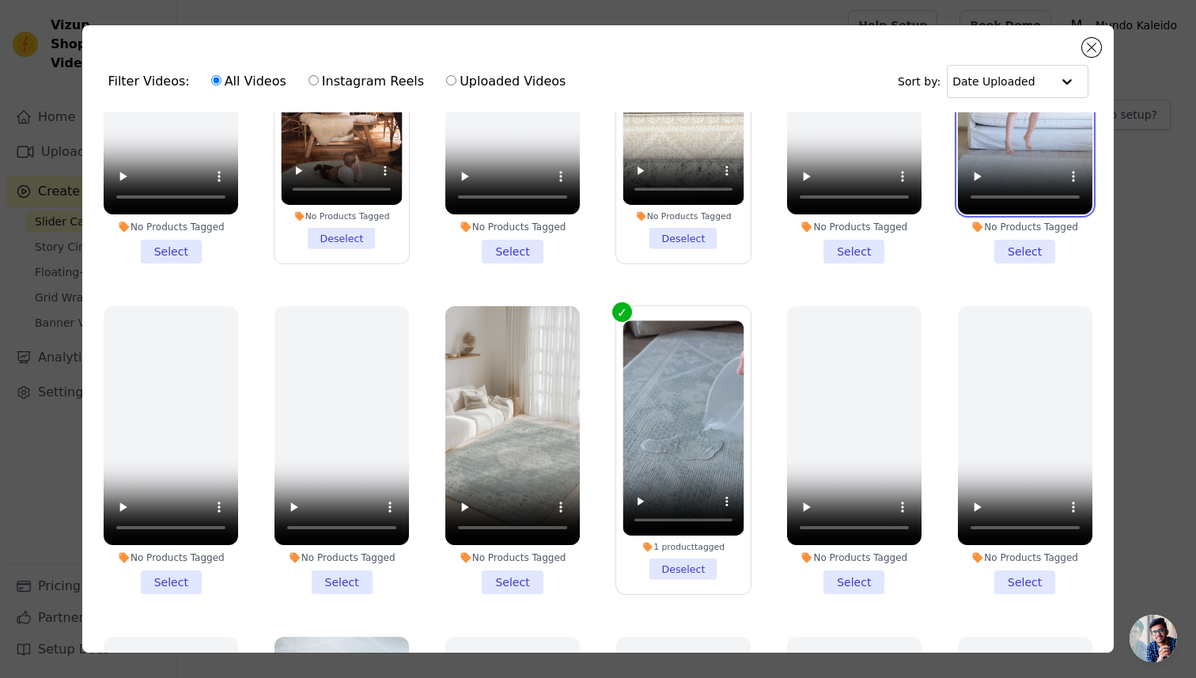
scroll to position [870, 0]
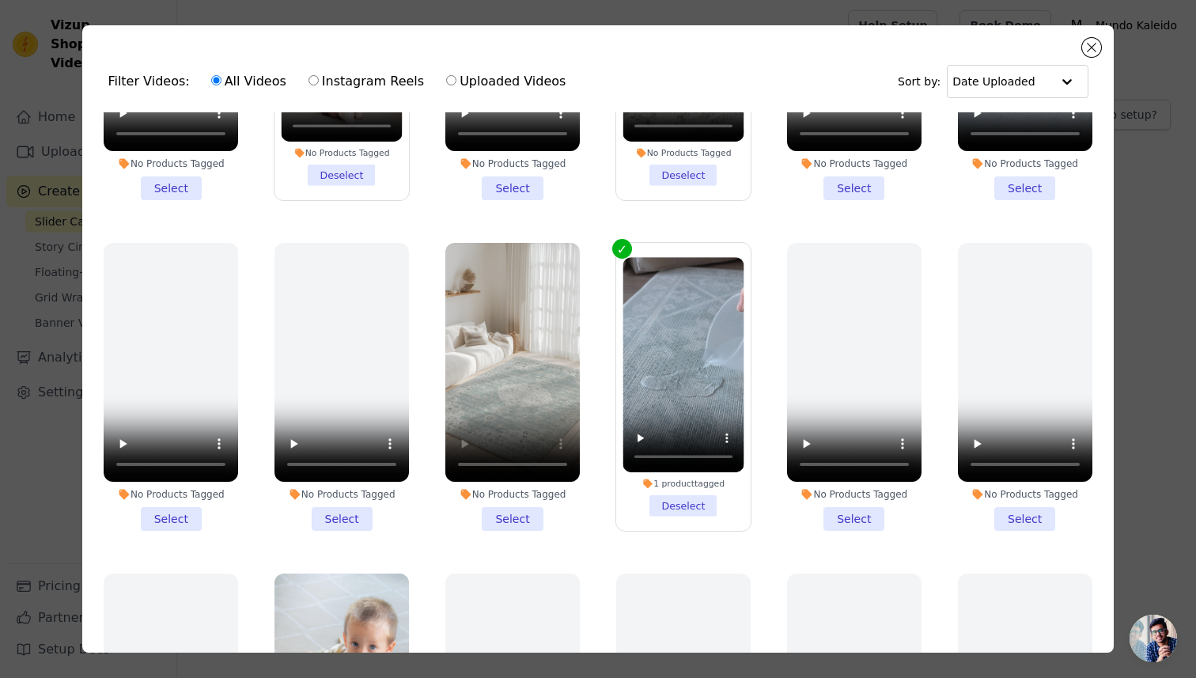
click at [529, 522] on li "No Products Tagged Select" at bounding box center [513, 387] width 135 height 288
click at [0, 0] on input "No Products Tagged Select" at bounding box center [0, 0] width 0 height 0
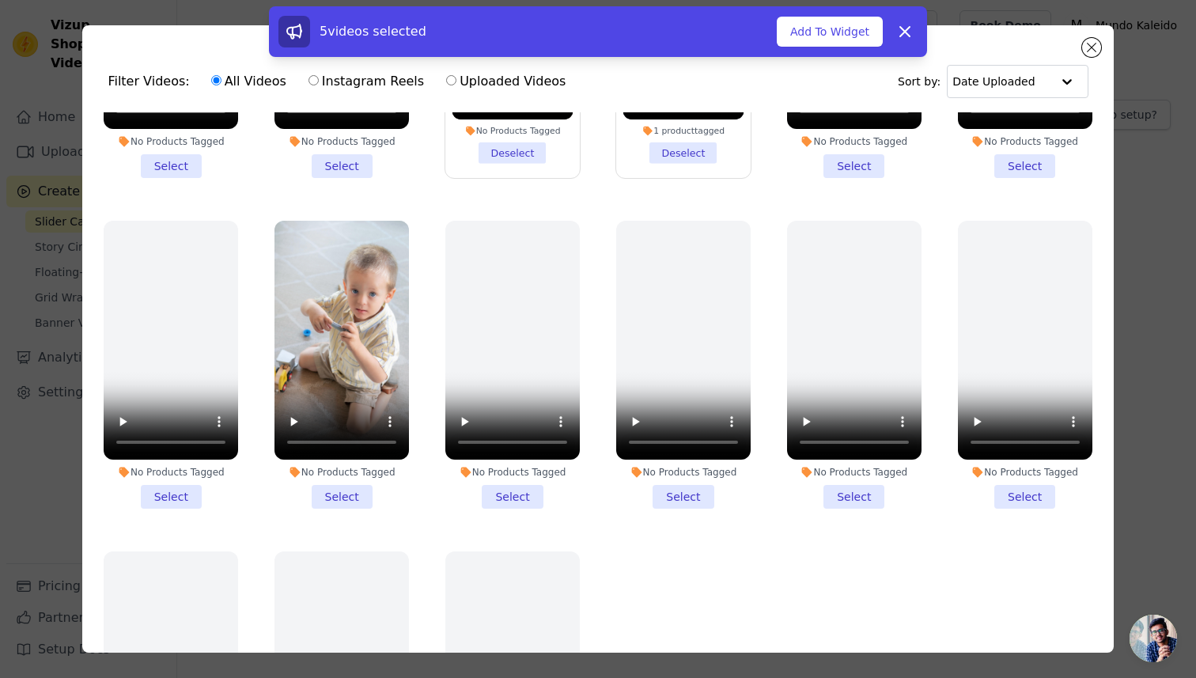
scroll to position [1224, 0]
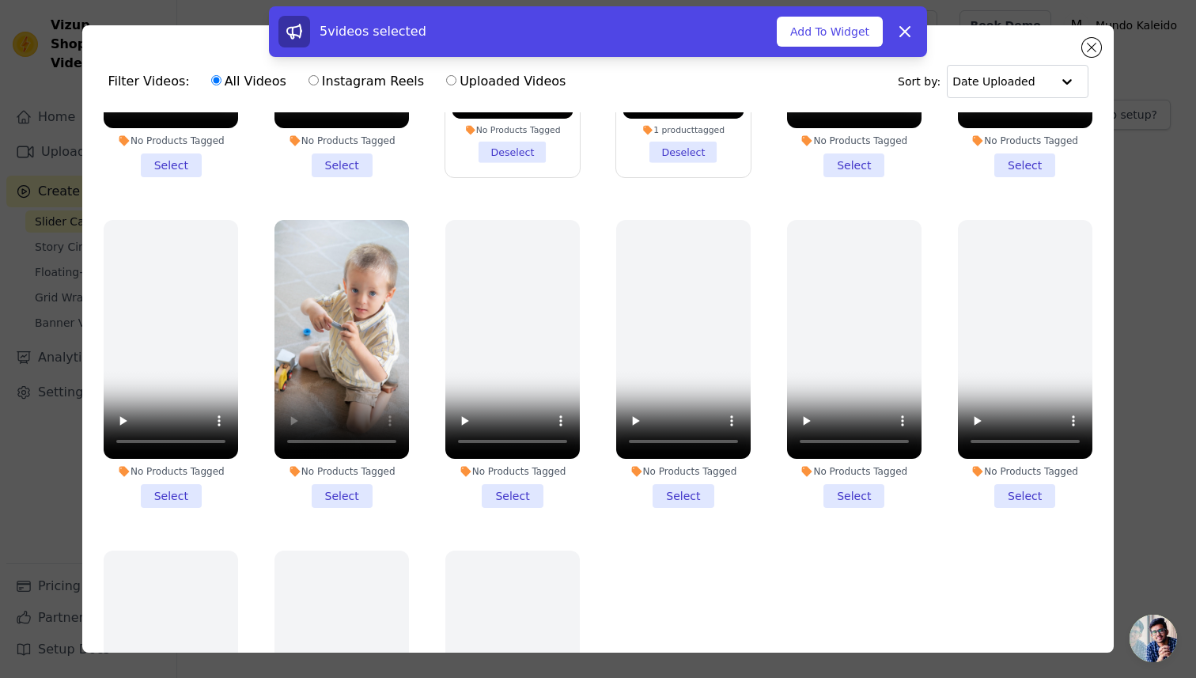
click at [351, 494] on li "No Products Tagged Select" at bounding box center [342, 364] width 135 height 288
click at [0, 0] on input "No Products Tagged Select" at bounding box center [0, 0] width 0 height 0
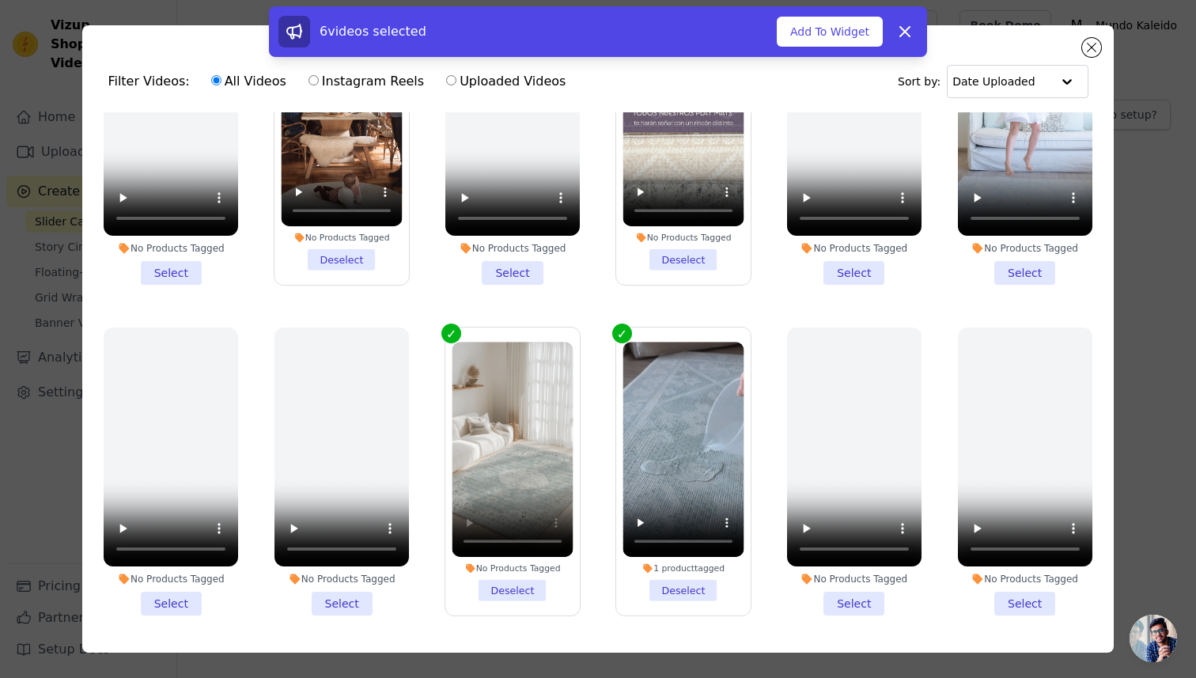
scroll to position [791, 0]
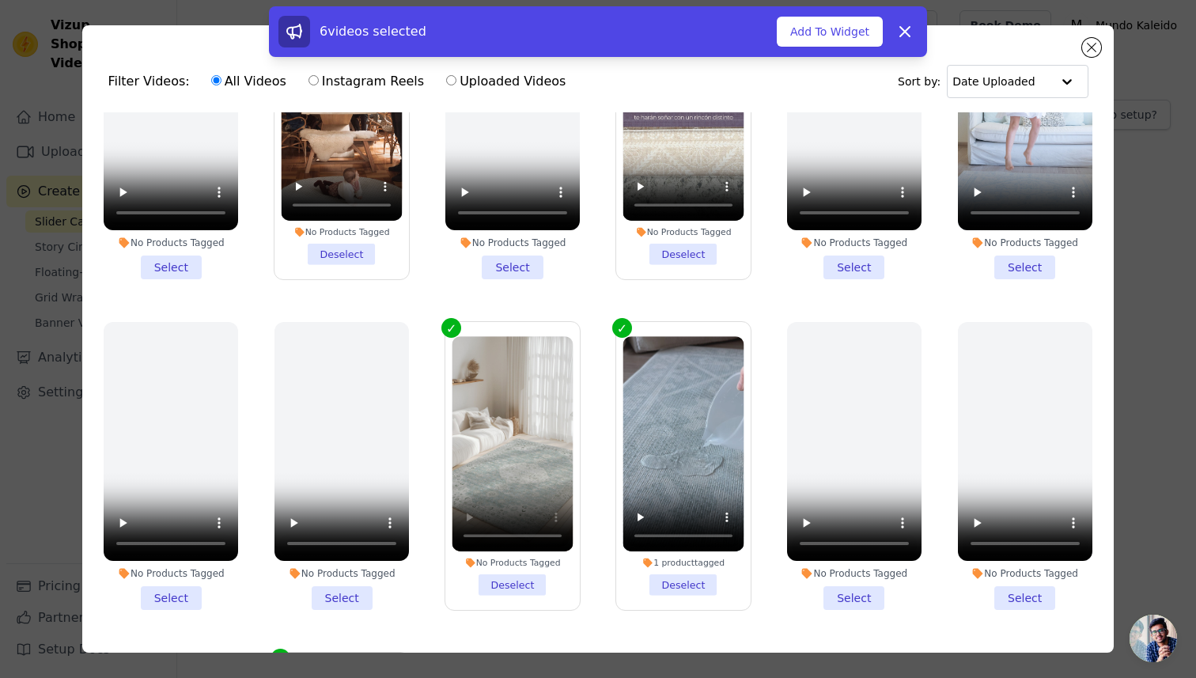
click at [516, 582] on li "No Products Tagged Deselect" at bounding box center [513, 466] width 121 height 260
click at [0, 0] on input "No Products Tagged Deselect" at bounding box center [0, 0] width 0 height 0
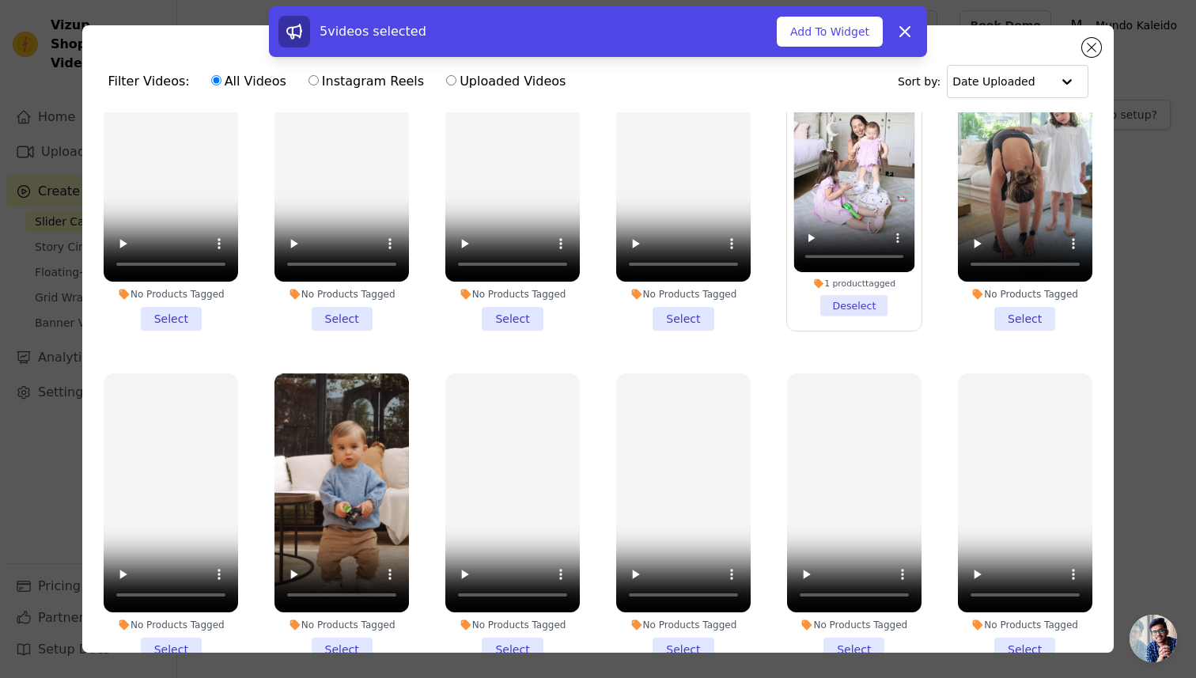
scroll to position [77, 0]
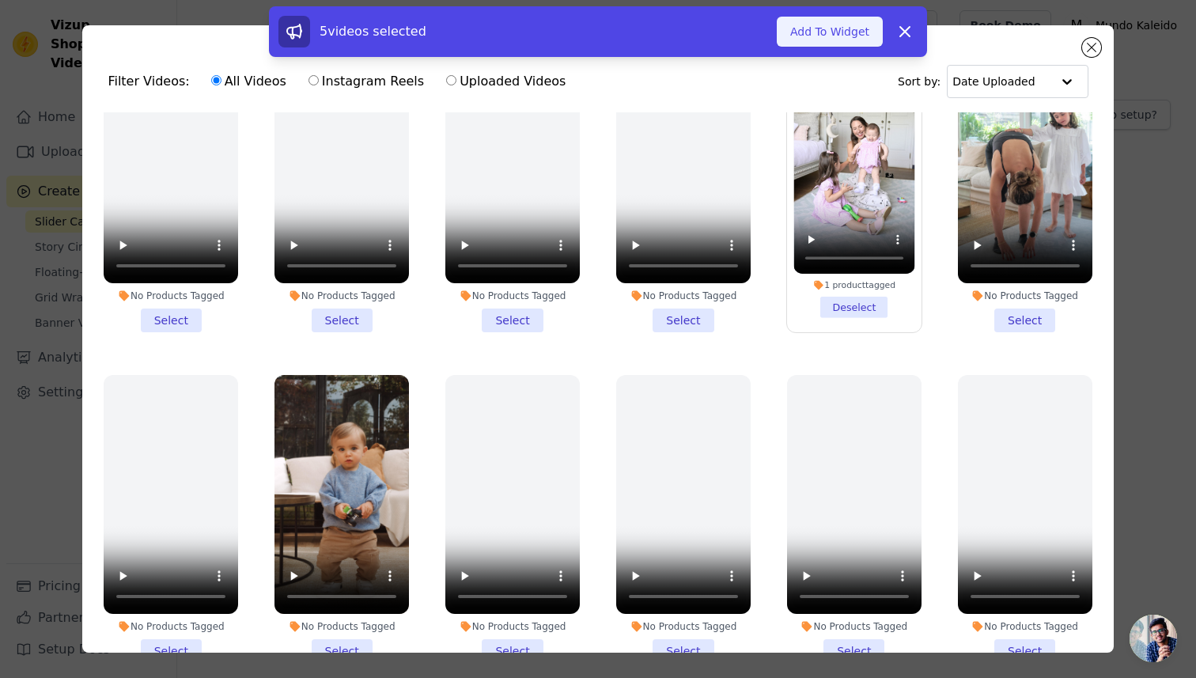
click at [846, 24] on button "Add To Widget" at bounding box center [830, 32] width 106 height 30
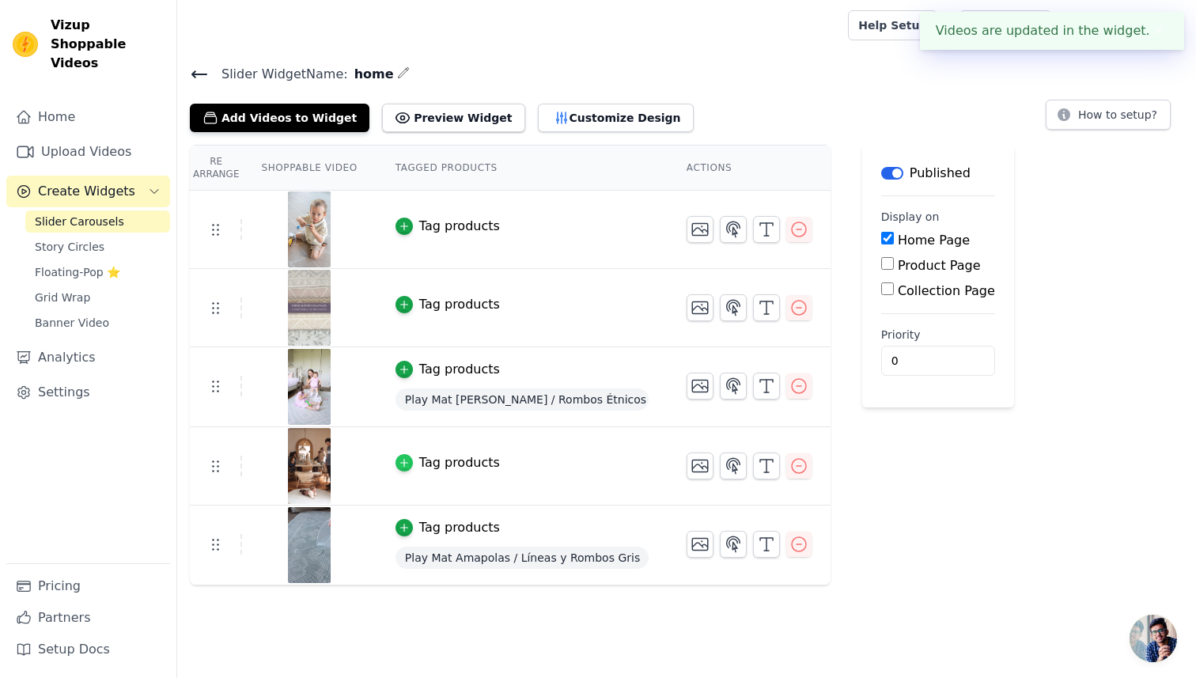
click at [401, 461] on icon "button" at bounding box center [404, 462] width 11 height 11
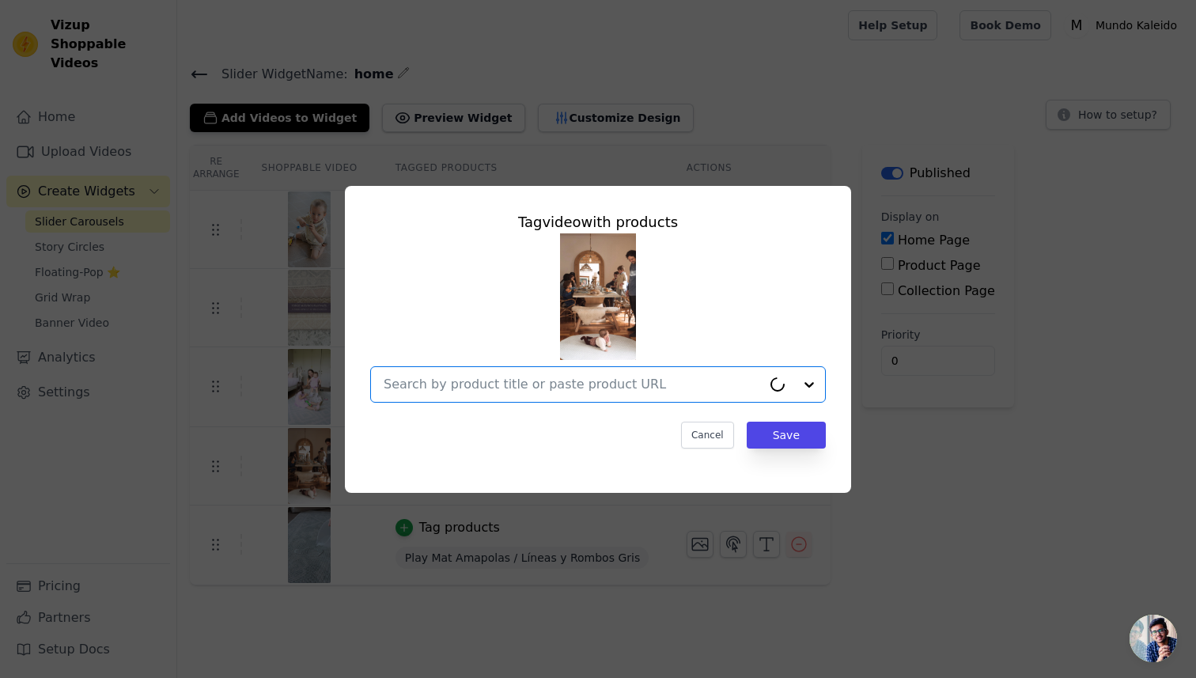
click at [603, 385] on input "text" at bounding box center [573, 384] width 378 height 19
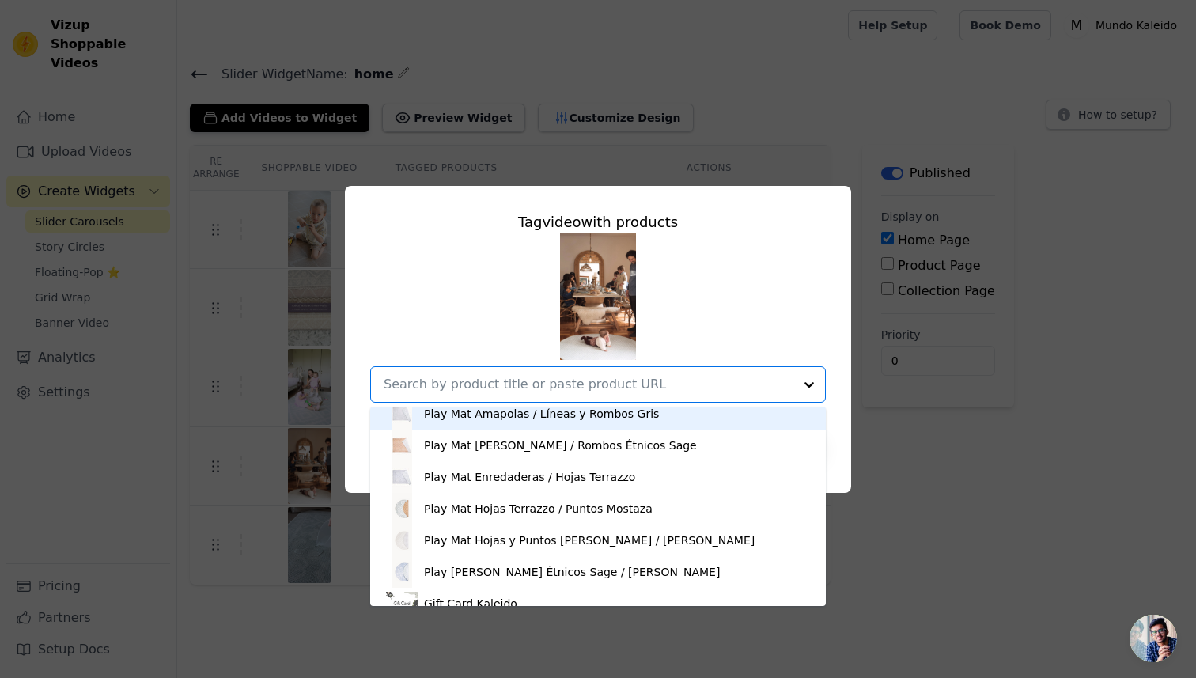
scroll to position [122, 0]
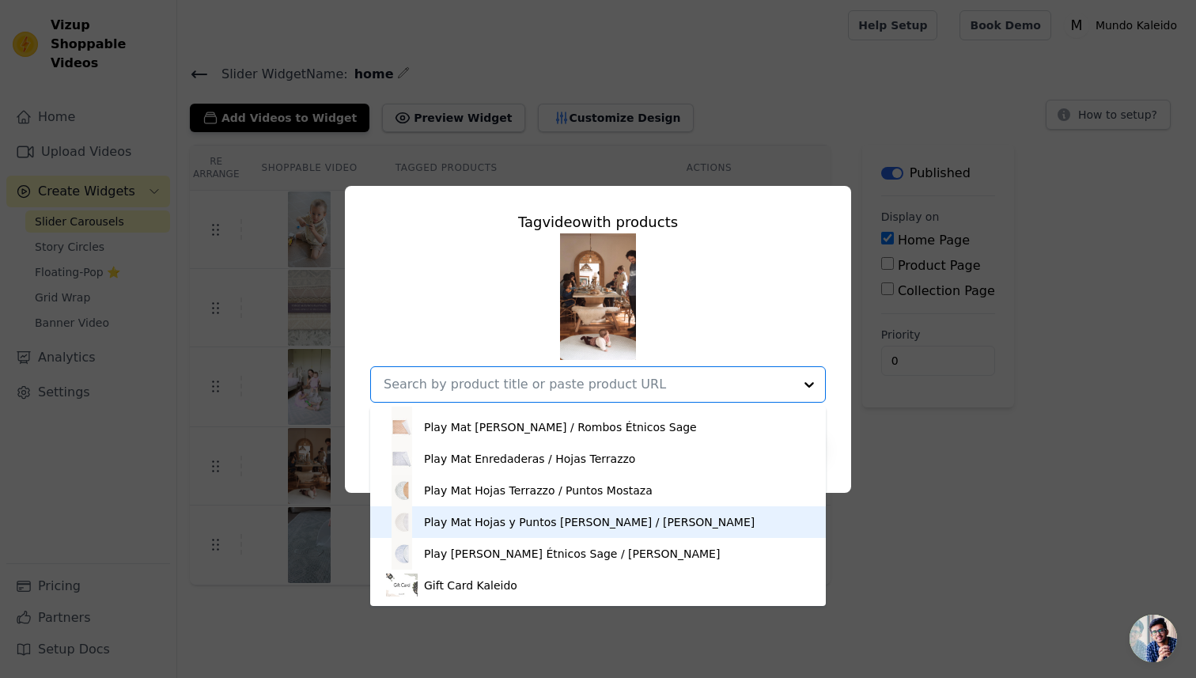
click at [534, 523] on div "Play Mat Hojas y Puntos Rosa / Flores Lana" at bounding box center [589, 522] width 331 height 16
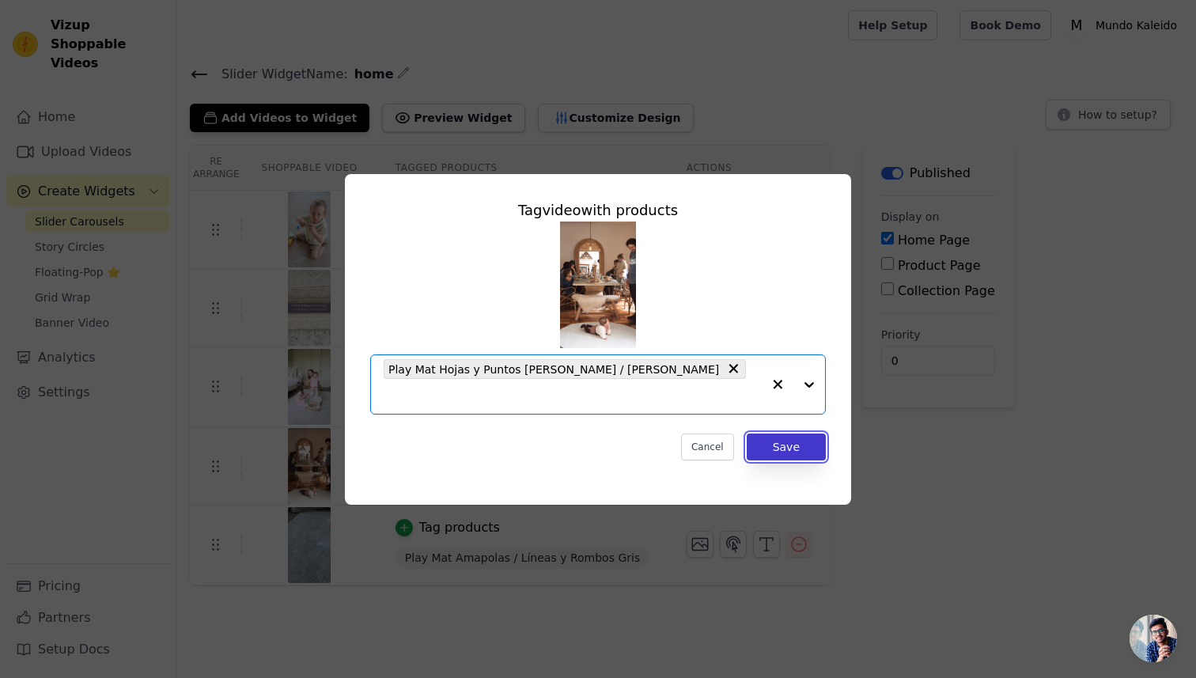
click at [775, 435] on button "Save" at bounding box center [786, 447] width 79 height 27
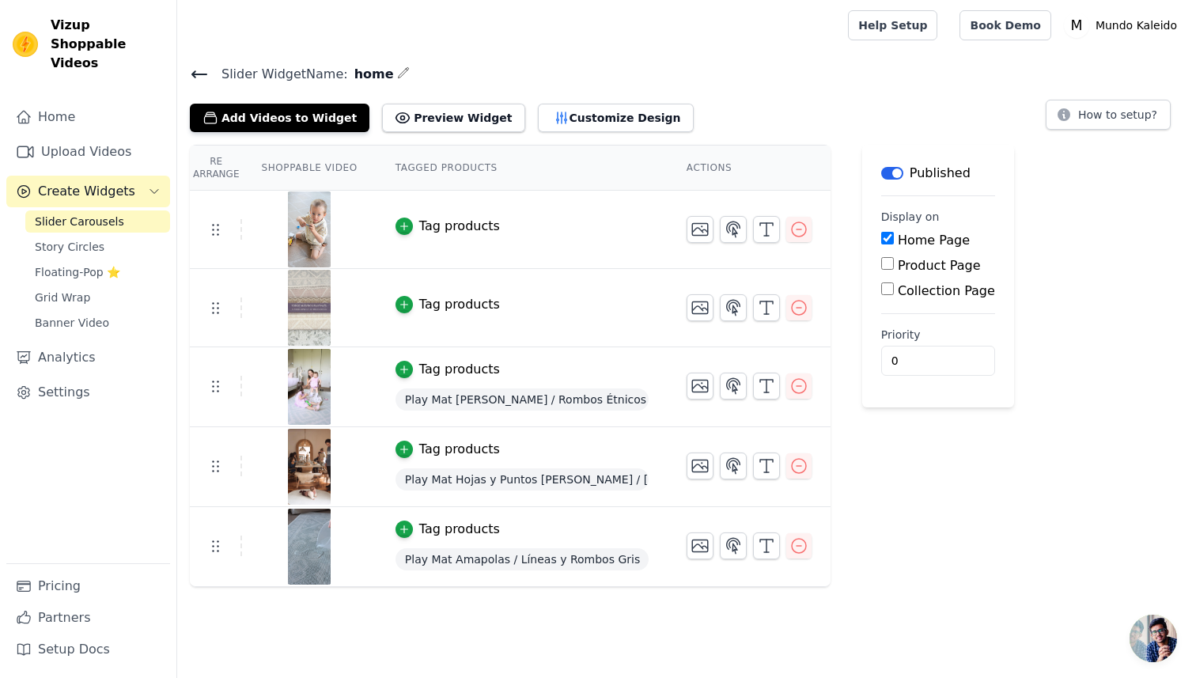
click at [437, 218] on div "Tag products" at bounding box center [459, 226] width 81 height 19
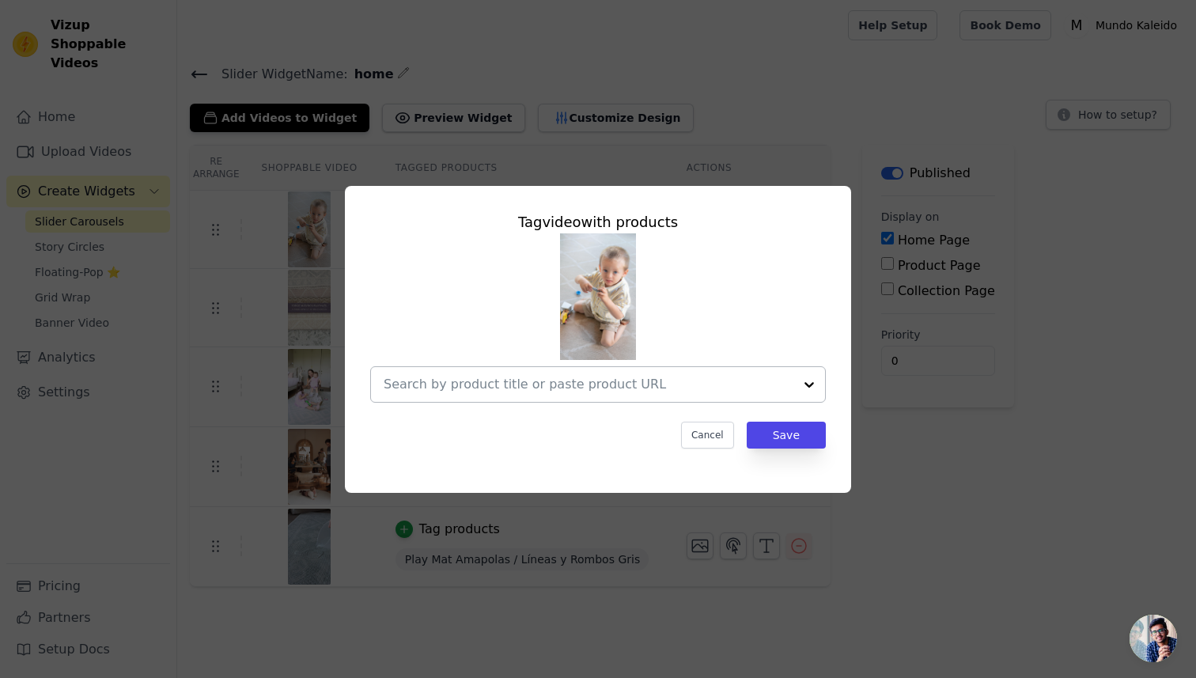
click at [609, 389] on input "text" at bounding box center [589, 384] width 410 height 19
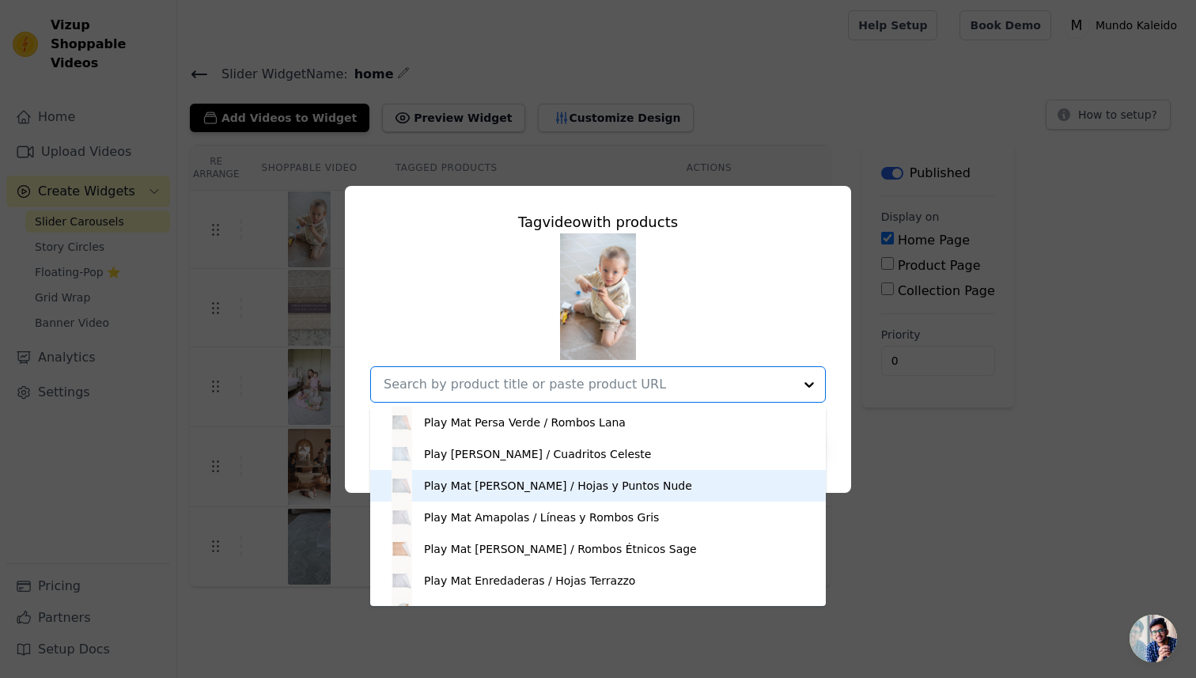
click at [576, 478] on div "Play Mat Persa Celeste / Hojas y Puntos Nude" at bounding box center [558, 486] width 268 height 16
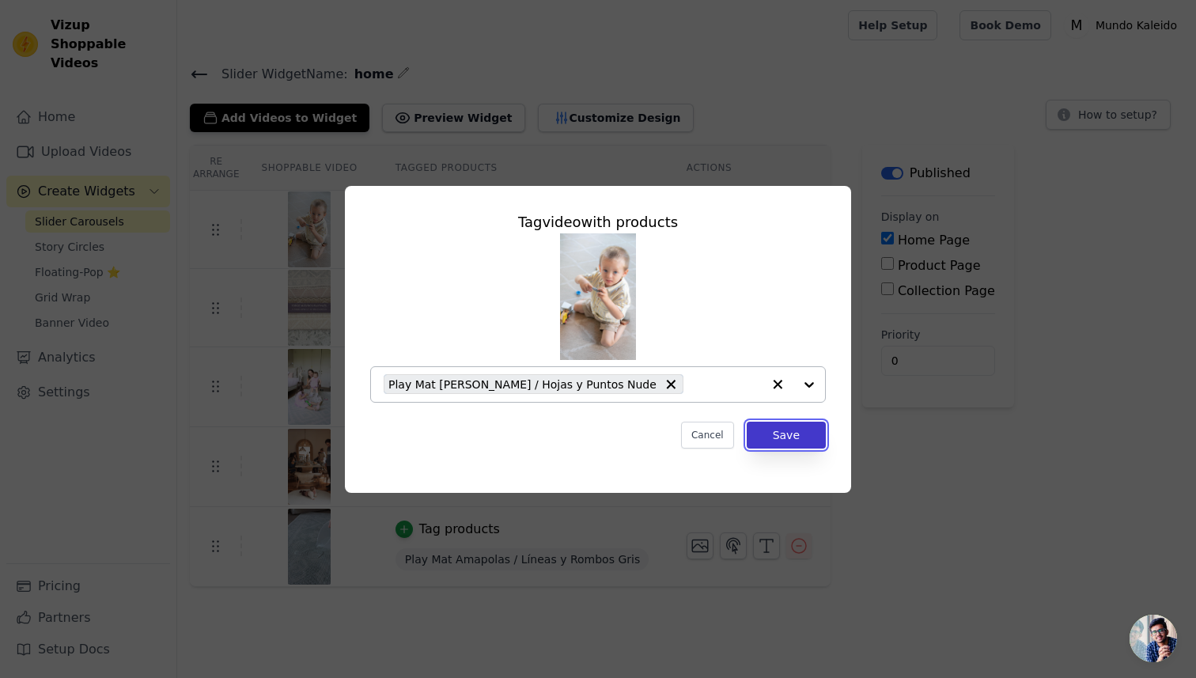
click at [779, 438] on button "Save" at bounding box center [786, 435] width 79 height 27
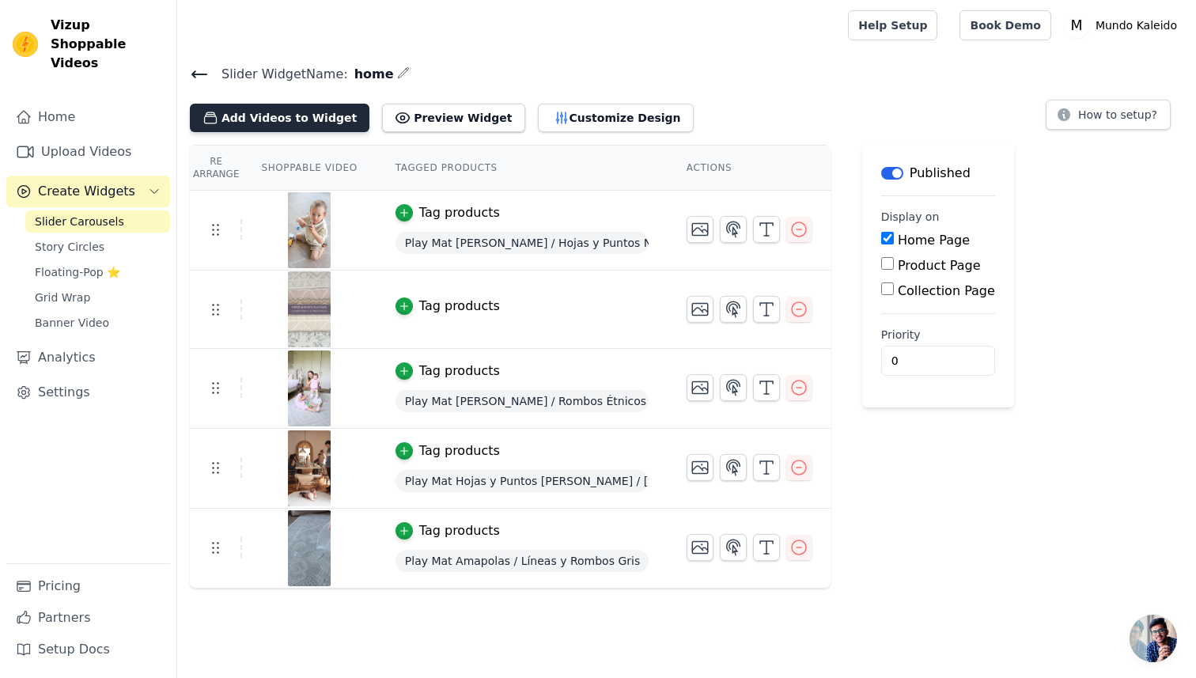
click at [286, 116] on button "Add Videos to Widget" at bounding box center [280, 118] width 180 height 28
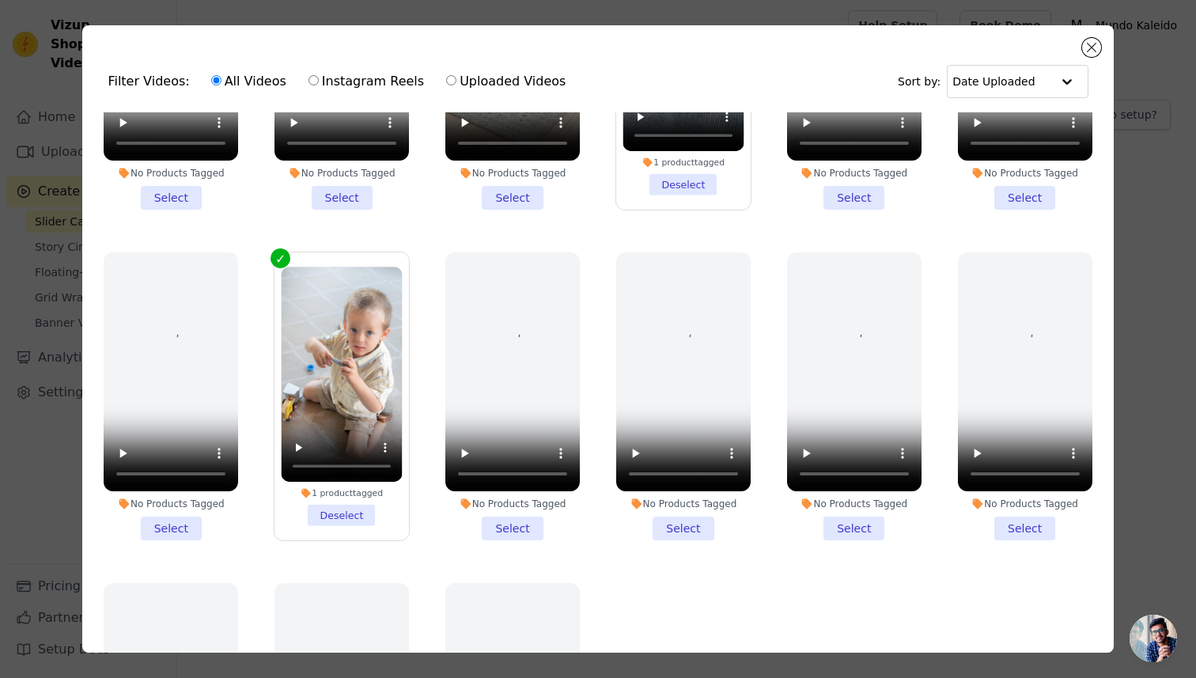
scroll to position [1238, 0]
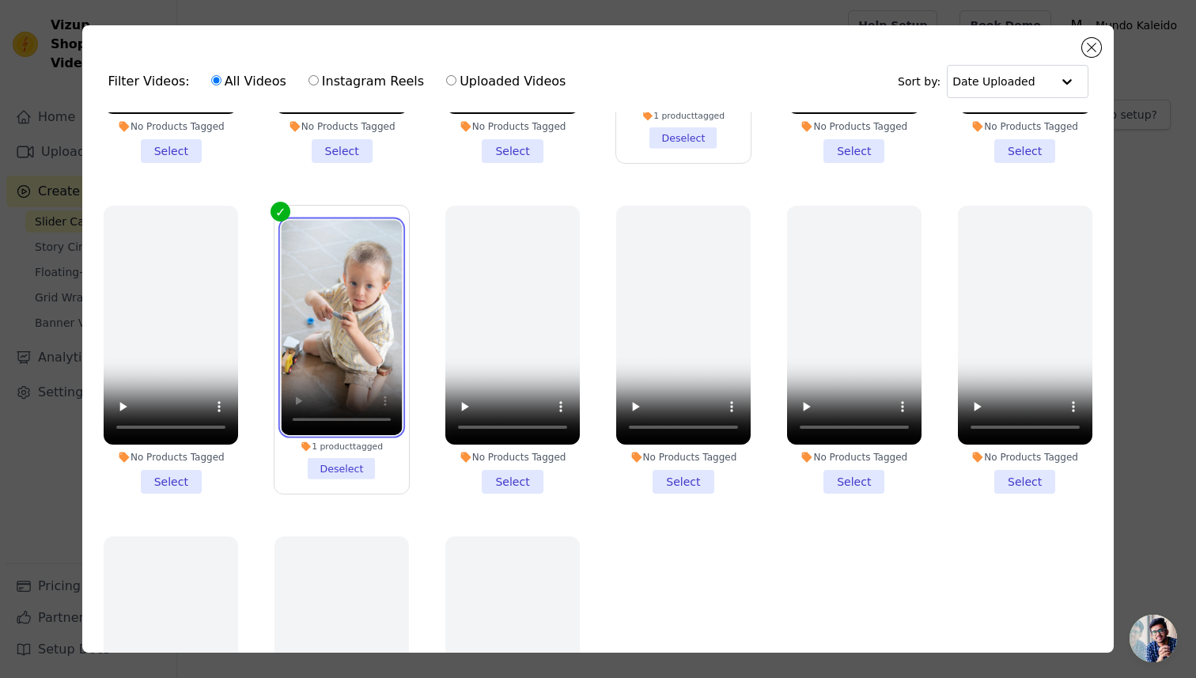
click at [290, 421] on video at bounding box center [342, 327] width 121 height 215
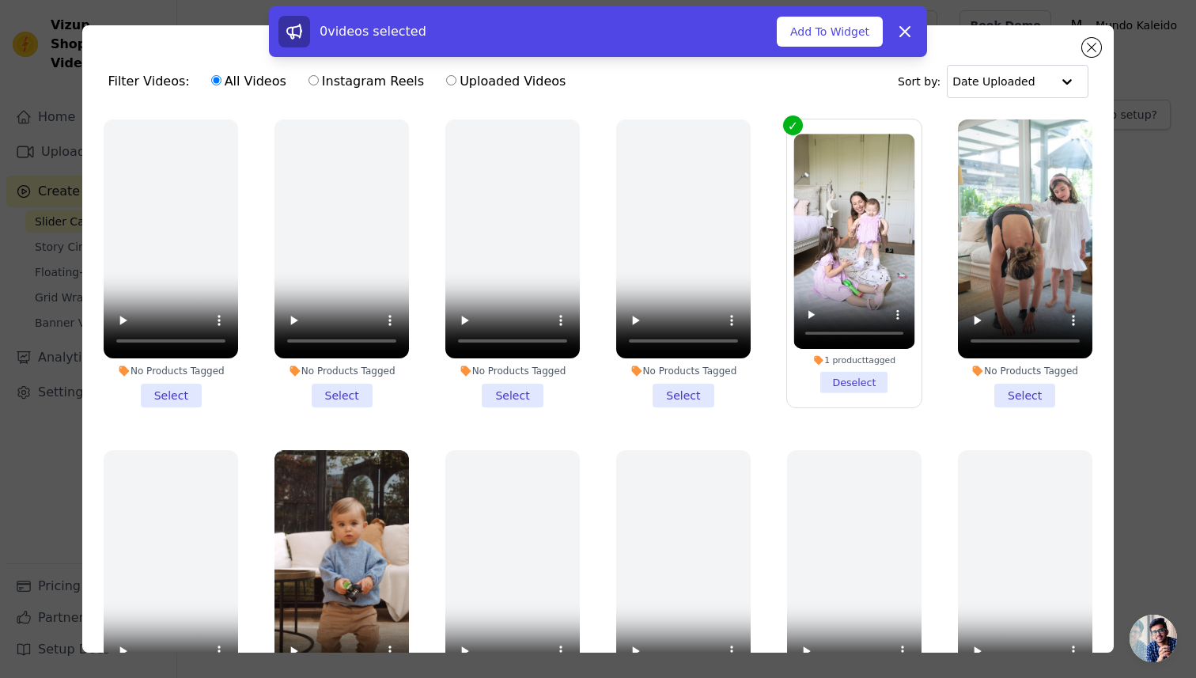
scroll to position [0, 0]
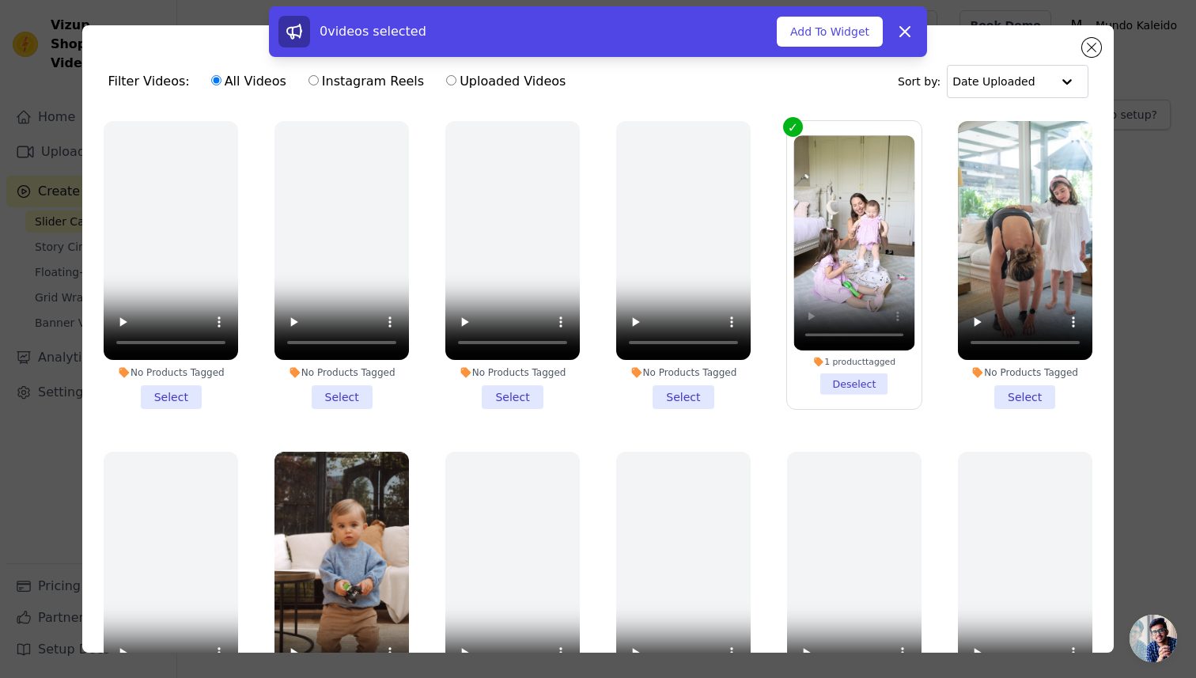
click at [851, 375] on li "1 product tagged Deselect" at bounding box center [854, 265] width 121 height 260
click at [0, 0] on input "1 product tagged Deselect" at bounding box center [0, 0] width 0 height 0
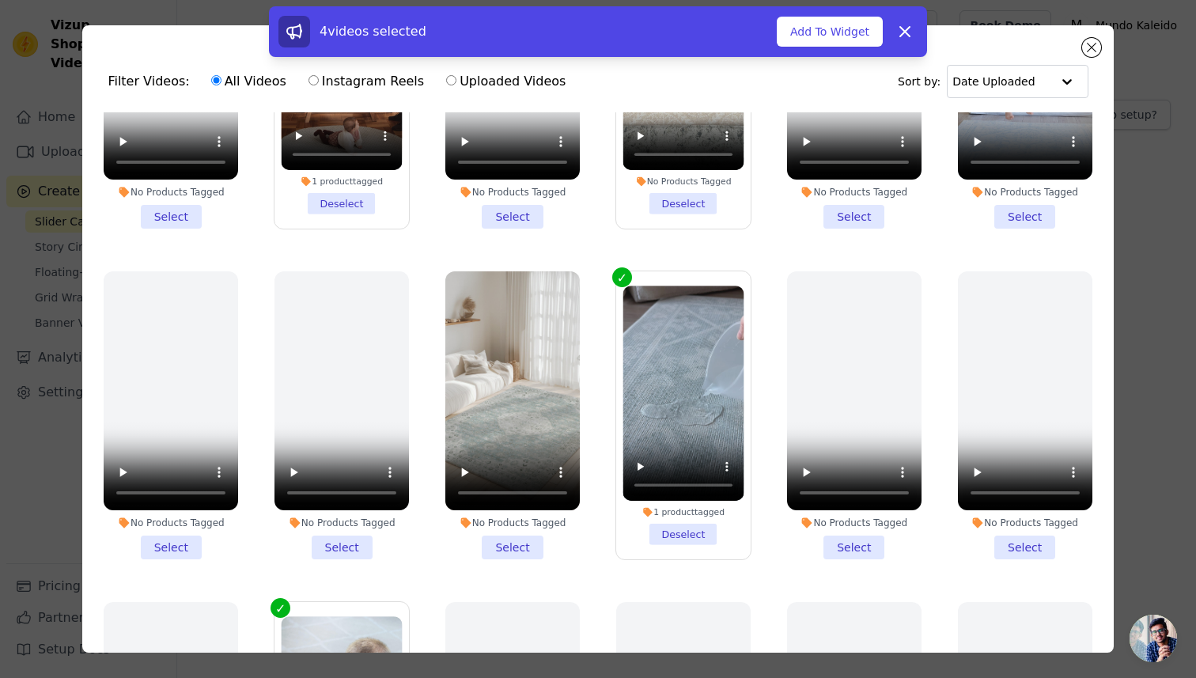
scroll to position [868, 0]
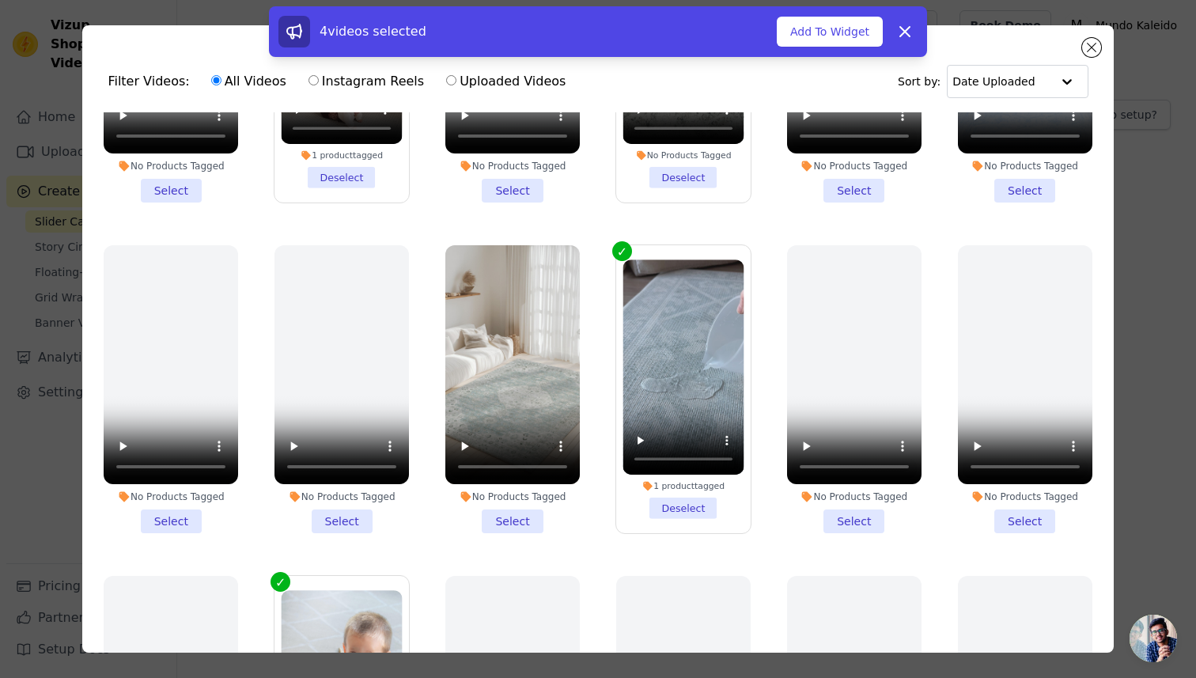
click at [512, 523] on li "No Products Tagged Select" at bounding box center [513, 389] width 135 height 288
click at [0, 0] on input "No Products Tagged Select" at bounding box center [0, 0] width 0 height 0
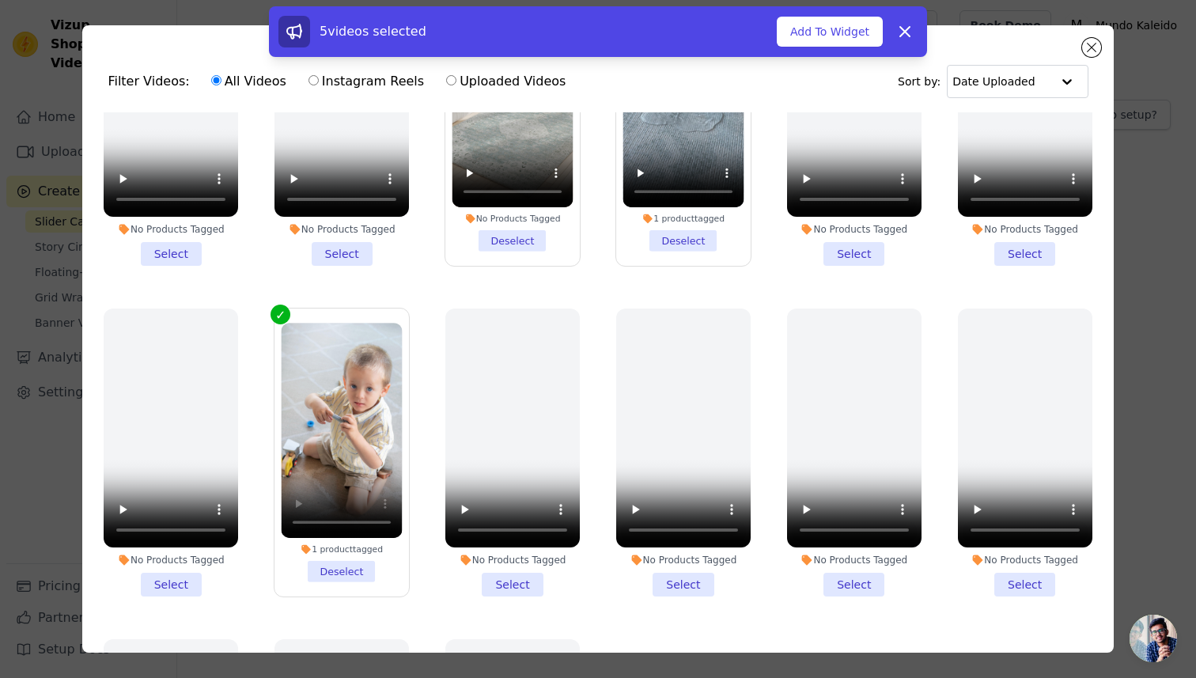
scroll to position [1136, 0]
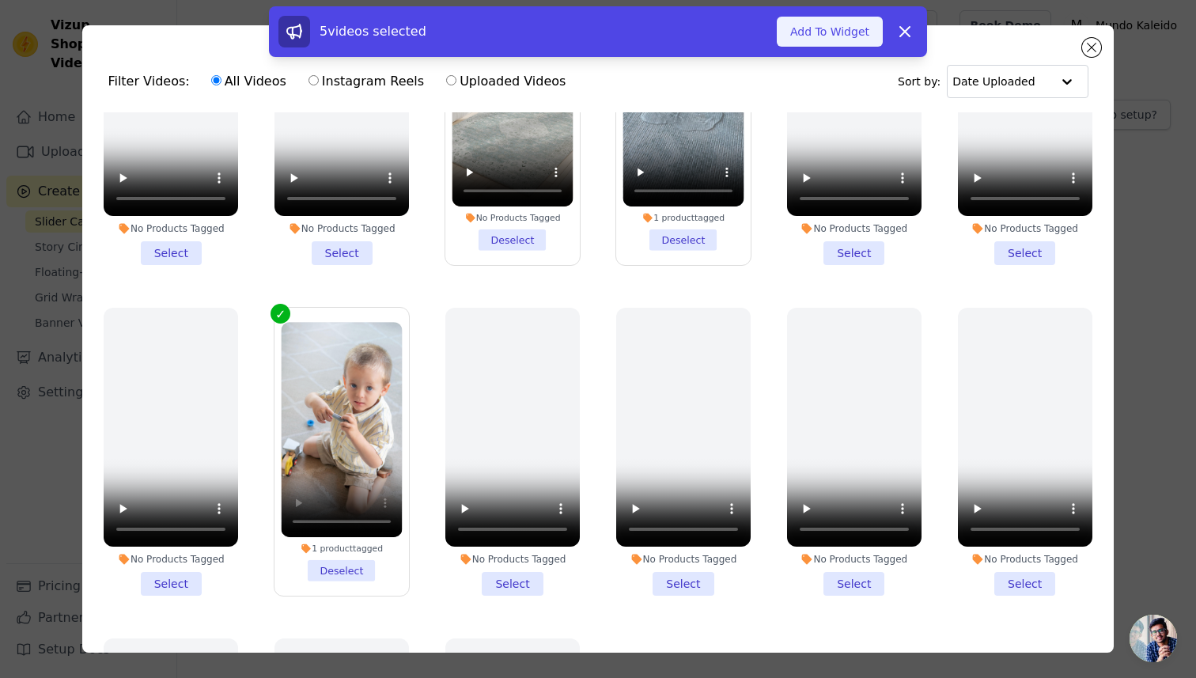
click at [806, 29] on button "Add To Widget" at bounding box center [830, 32] width 106 height 30
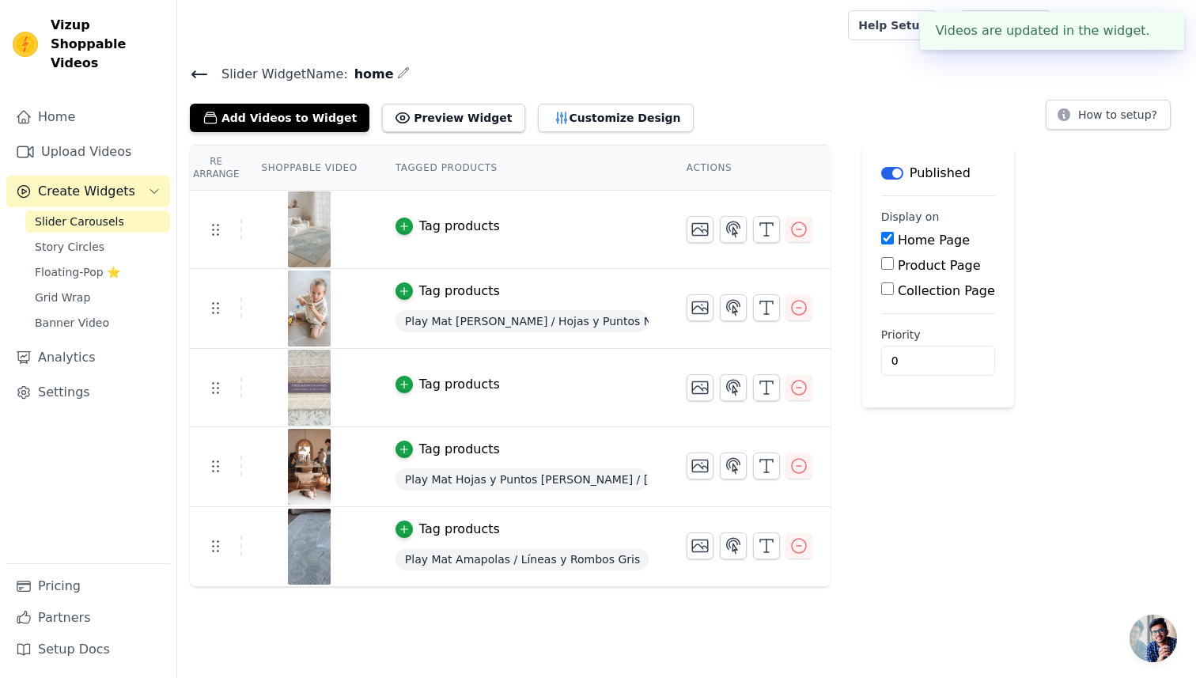
click at [458, 220] on div "Tag products" at bounding box center [459, 226] width 81 height 19
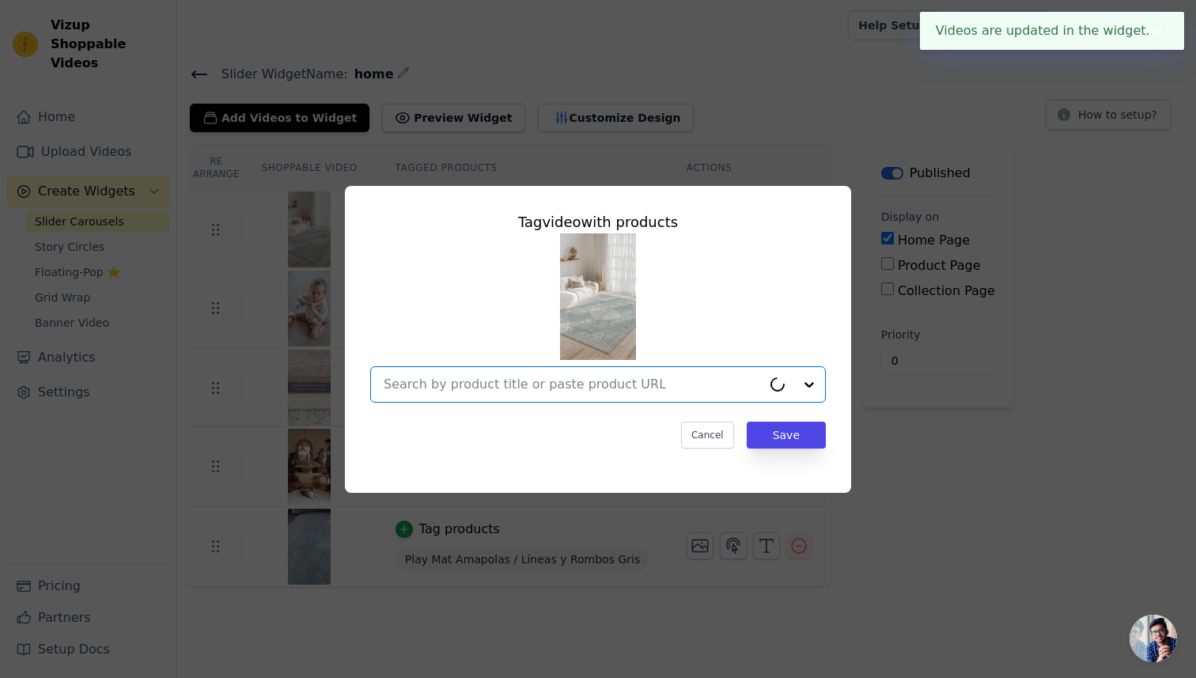
click at [590, 383] on input "text" at bounding box center [573, 384] width 378 height 19
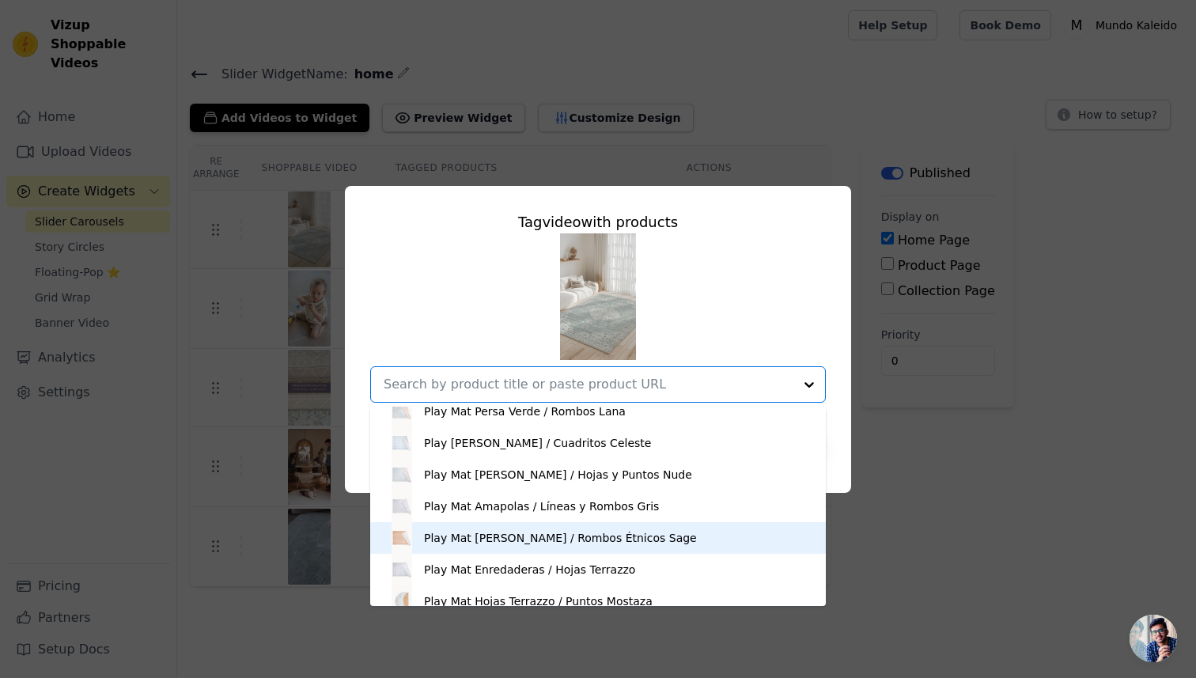
scroll to position [0, 0]
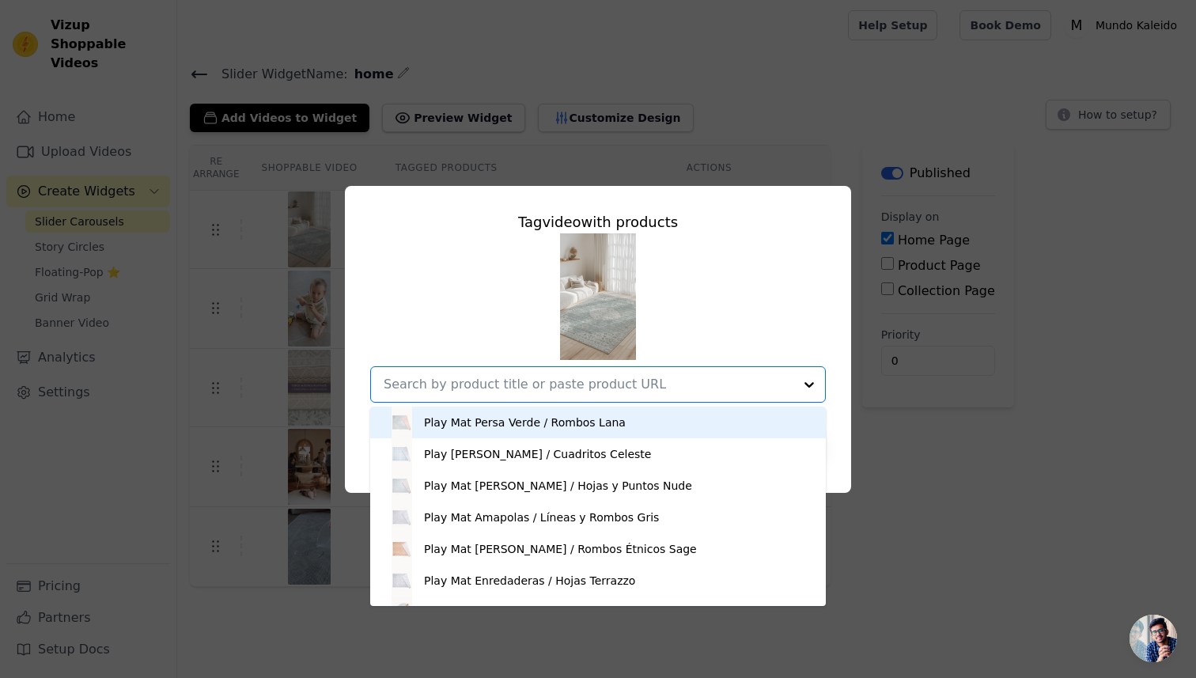
click at [533, 427] on div "Play Mat Persa Verde / Rombos Lana" at bounding box center [525, 423] width 202 height 16
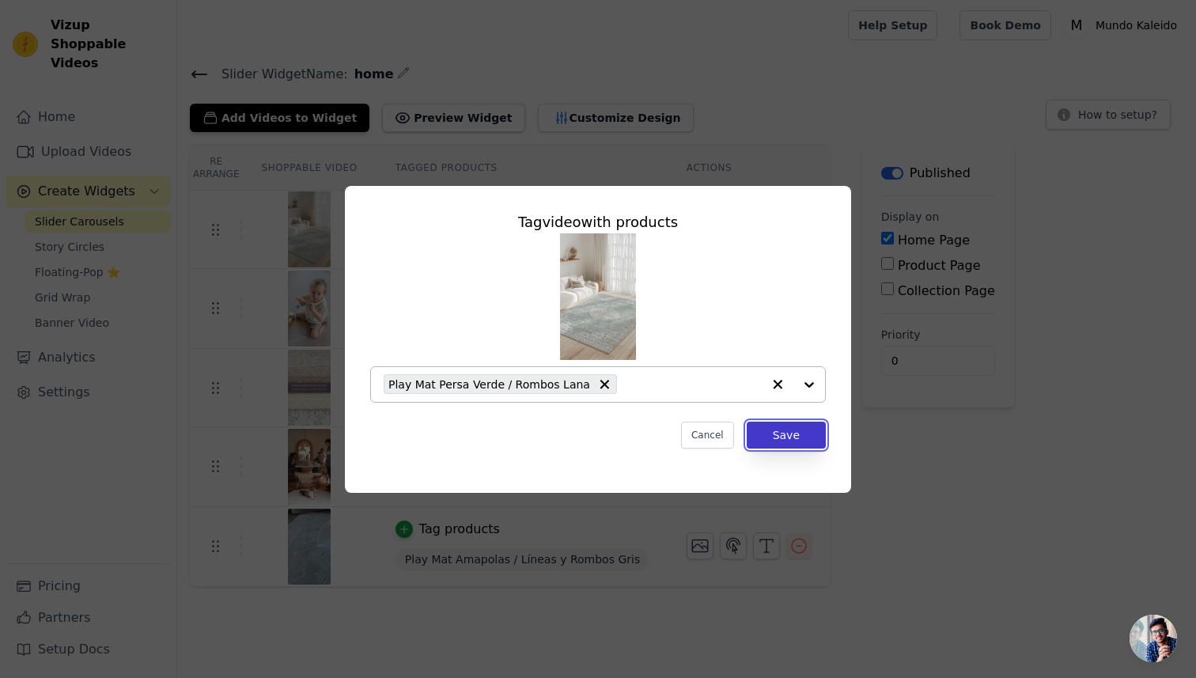
click at [776, 439] on button "Save" at bounding box center [786, 435] width 79 height 27
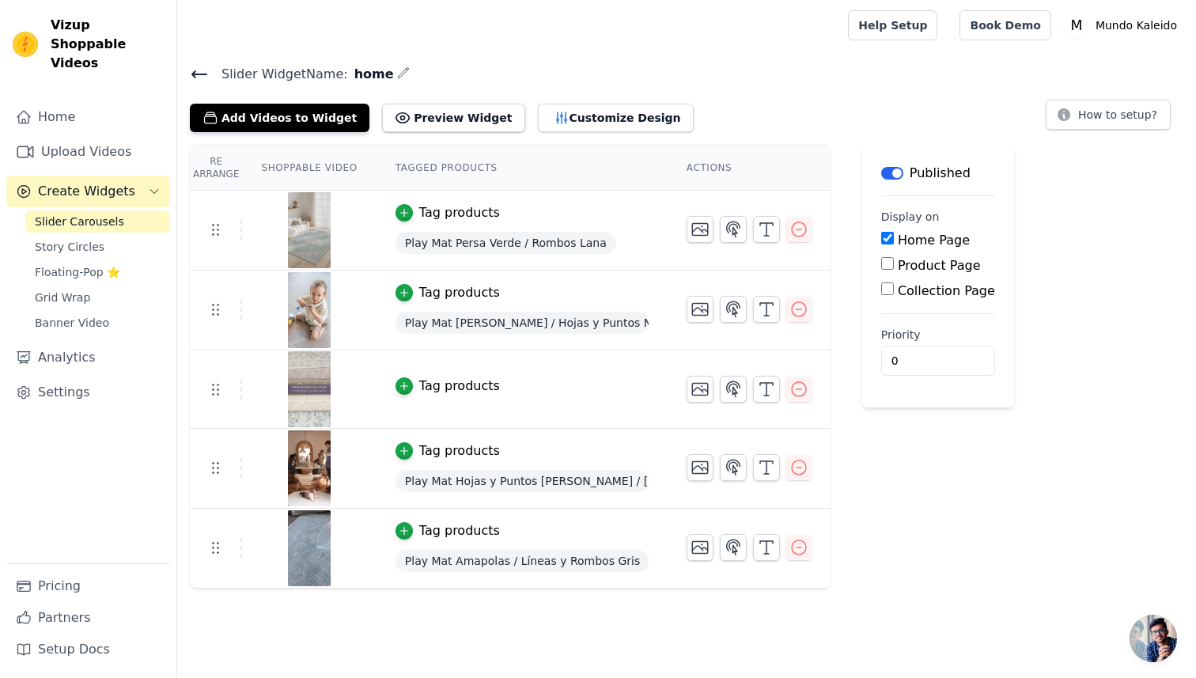
click at [487, 386] on div "Tag products" at bounding box center [459, 386] width 81 height 19
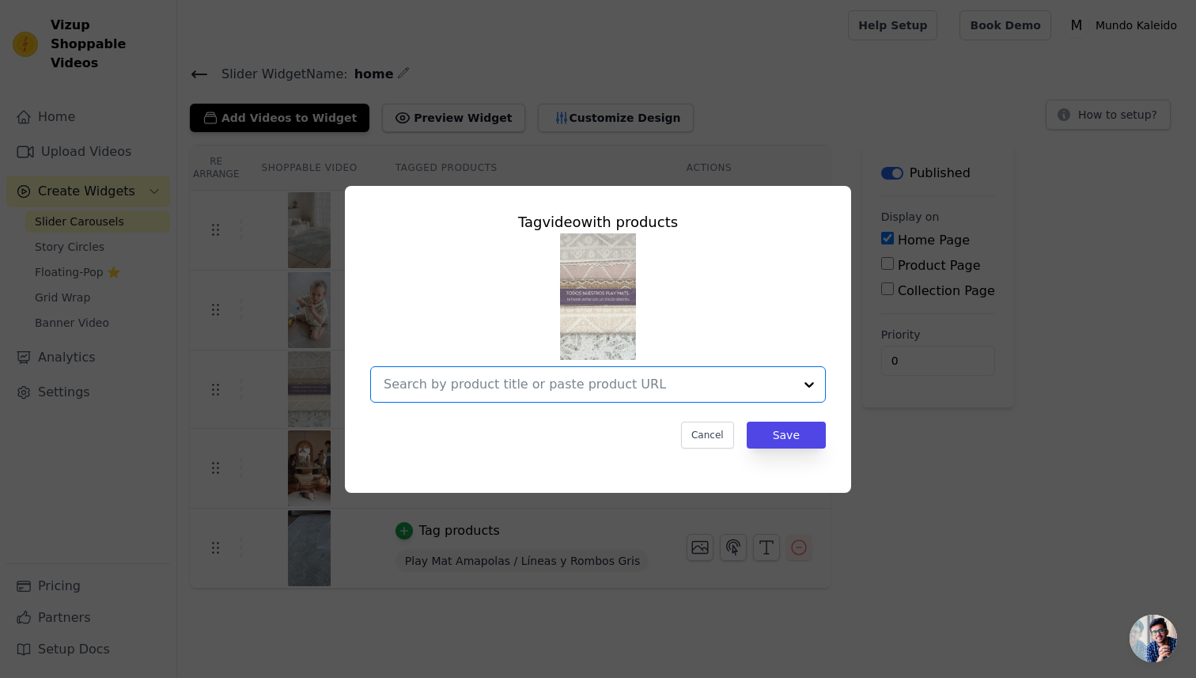
click at [512, 384] on input "text" at bounding box center [589, 384] width 410 height 19
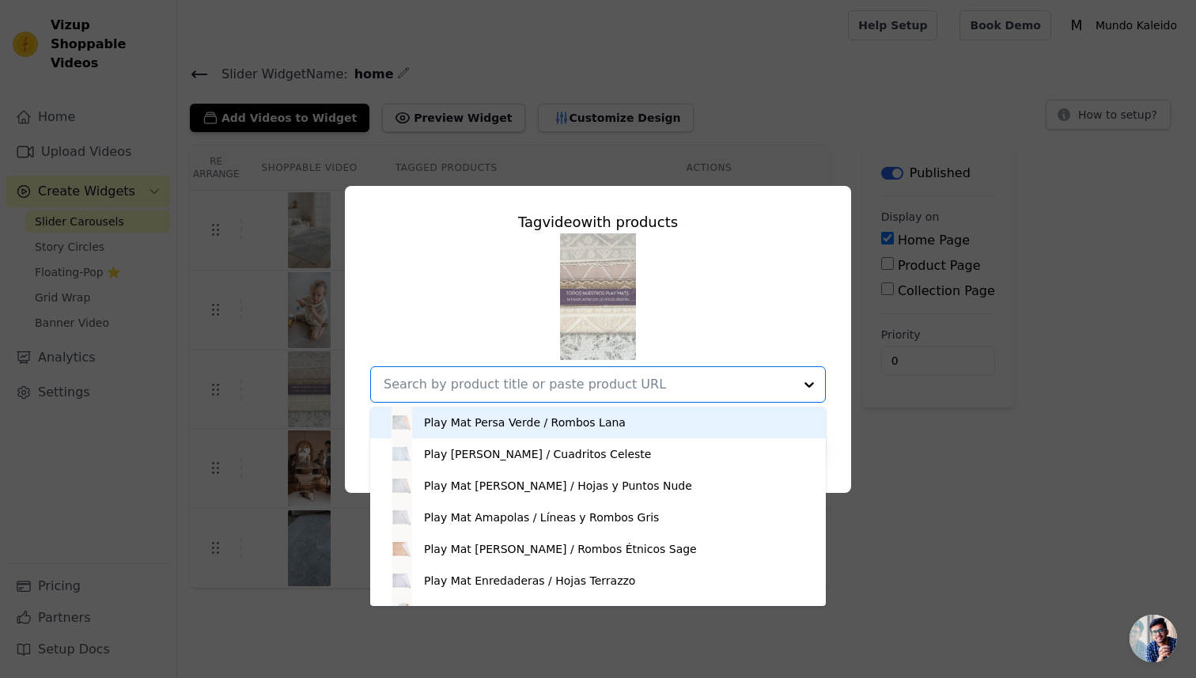
click at [514, 415] on div "Play Mat Persa Verde / Rombos Lana" at bounding box center [525, 423] width 202 height 16
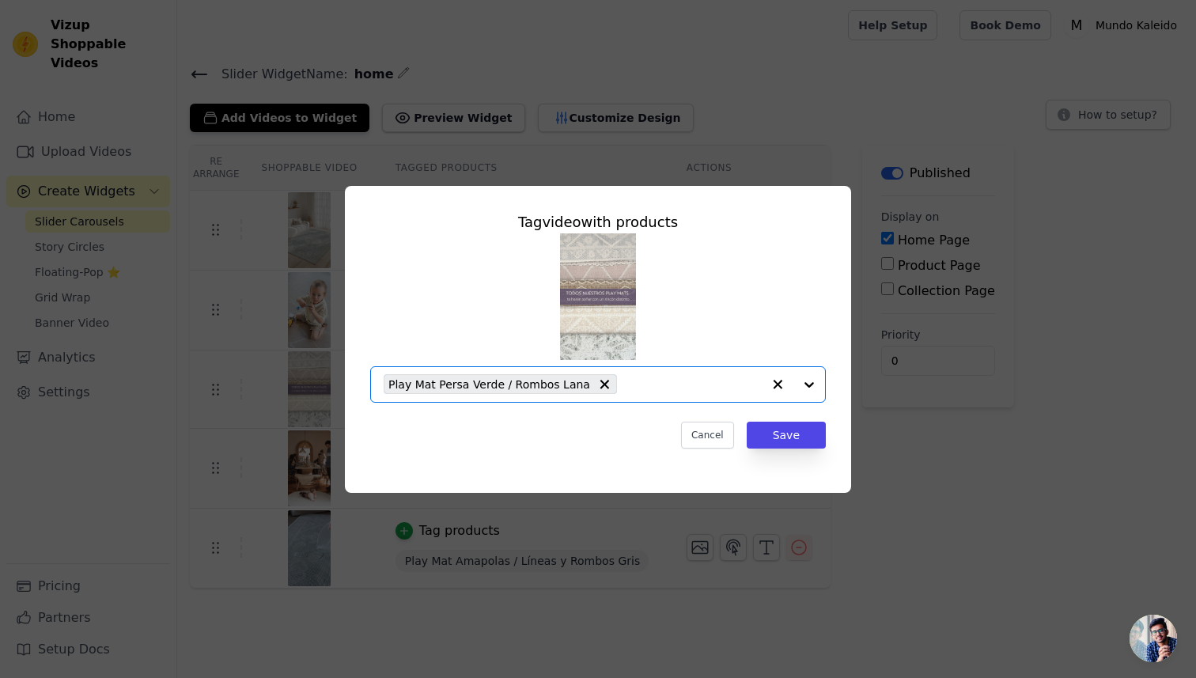
click at [625, 381] on input "text" at bounding box center [693, 384] width 137 height 19
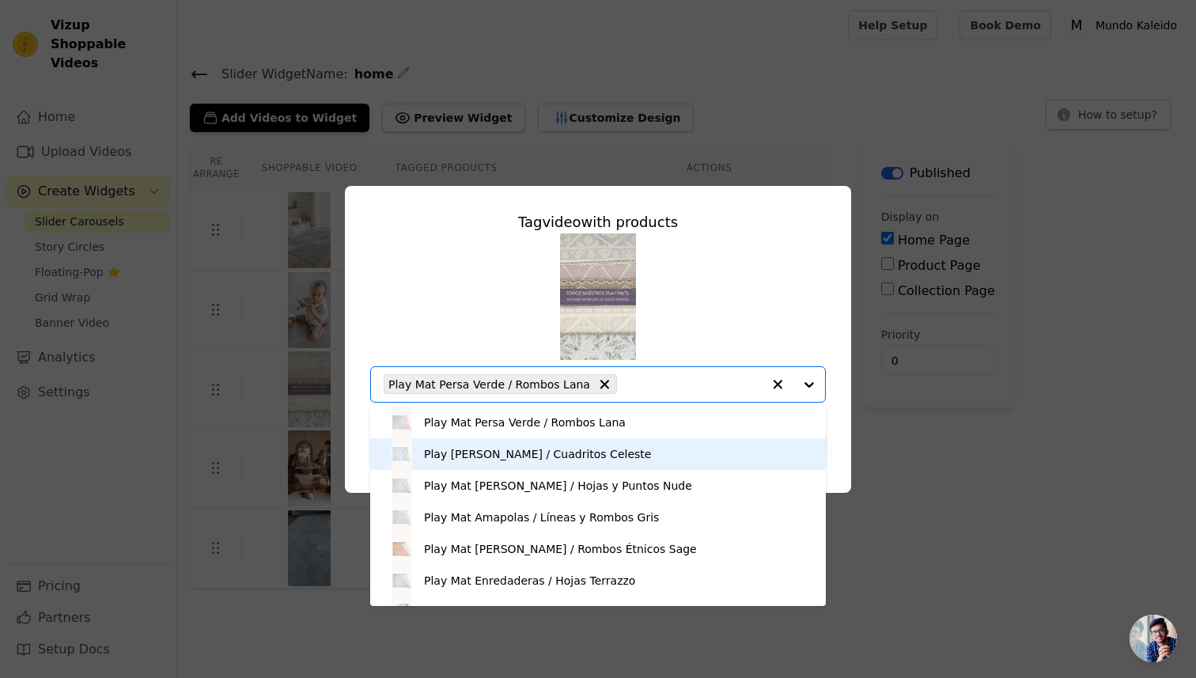
click at [546, 446] on div "Play Mat Flores Lana / Cuadritos Celeste" at bounding box center [537, 454] width 227 height 16
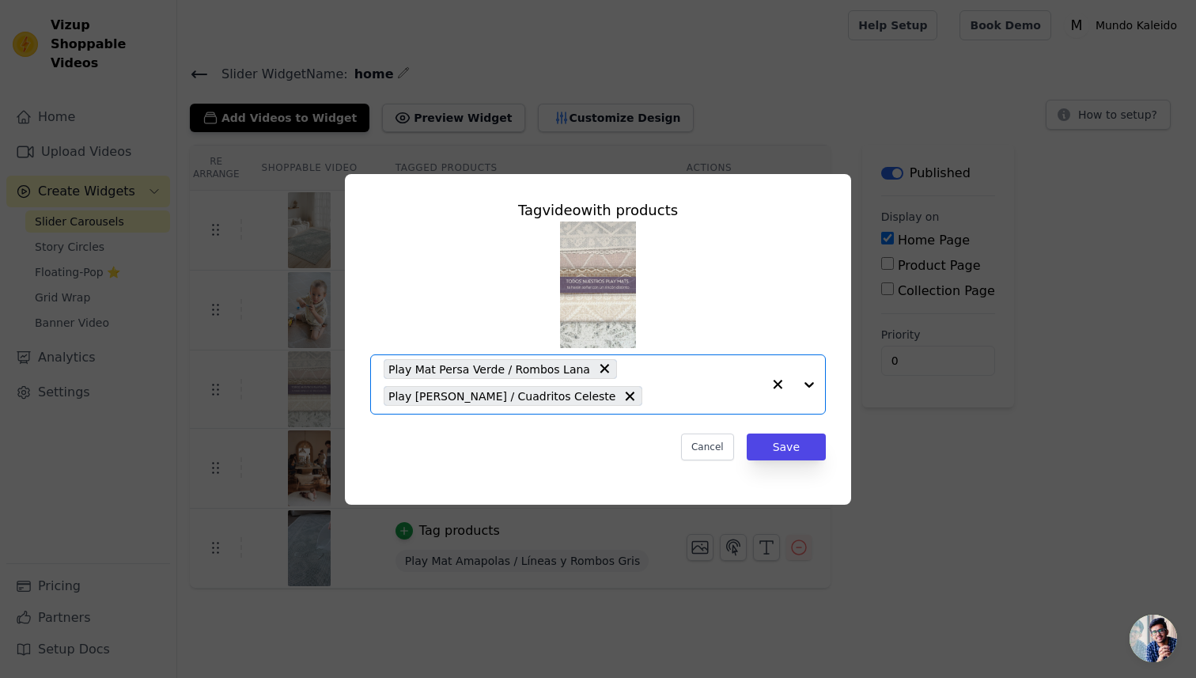
click at [650, 389] on input "text" at bounding box center [706, 396] width 112 height 19
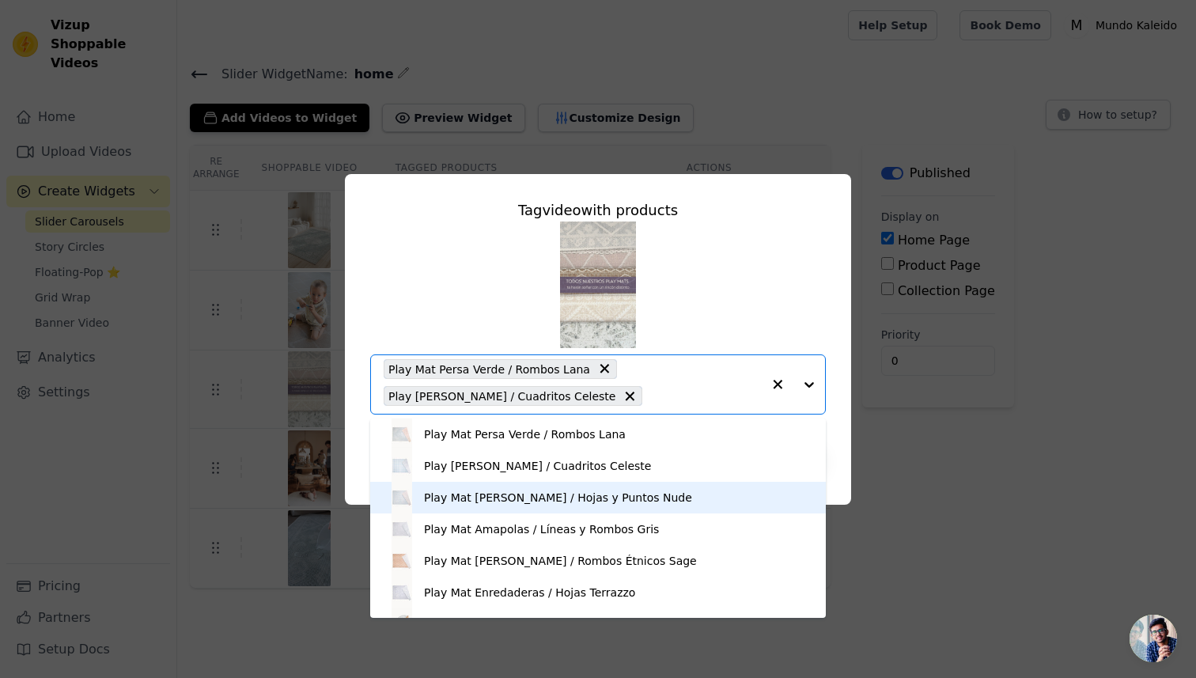
click at [534, 507] on div "Play Mat Persa Celeste / Hojas y Puntos Nude" at bounding box center [598, 498] width 424 height 32
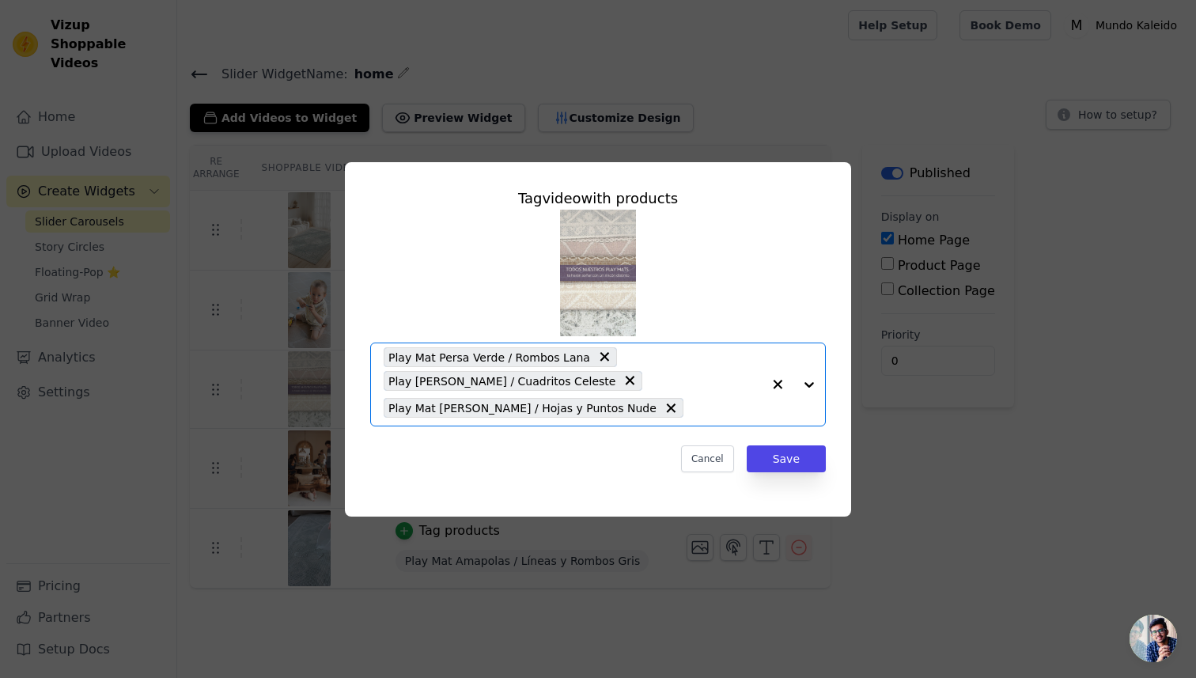
click at [675, 396] on div "Play Mat Persa Verde / Rombos Lana Play Mat Flores Lana / Cuadritos Celeste Pla…" at bounding box center [573, 384] width 378 height 82
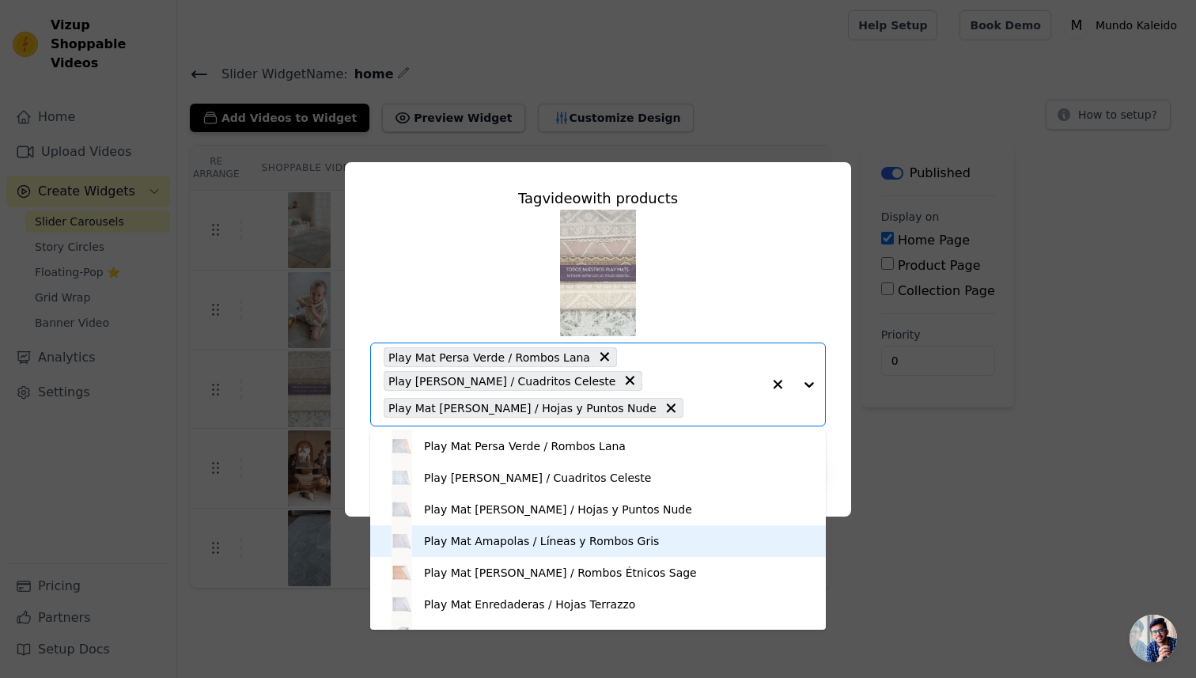
click at [524, 535] on div "Play Mat Amapolas / Líneas y Rombos Gris" at bounding box center [541, 541] width 235 height 16
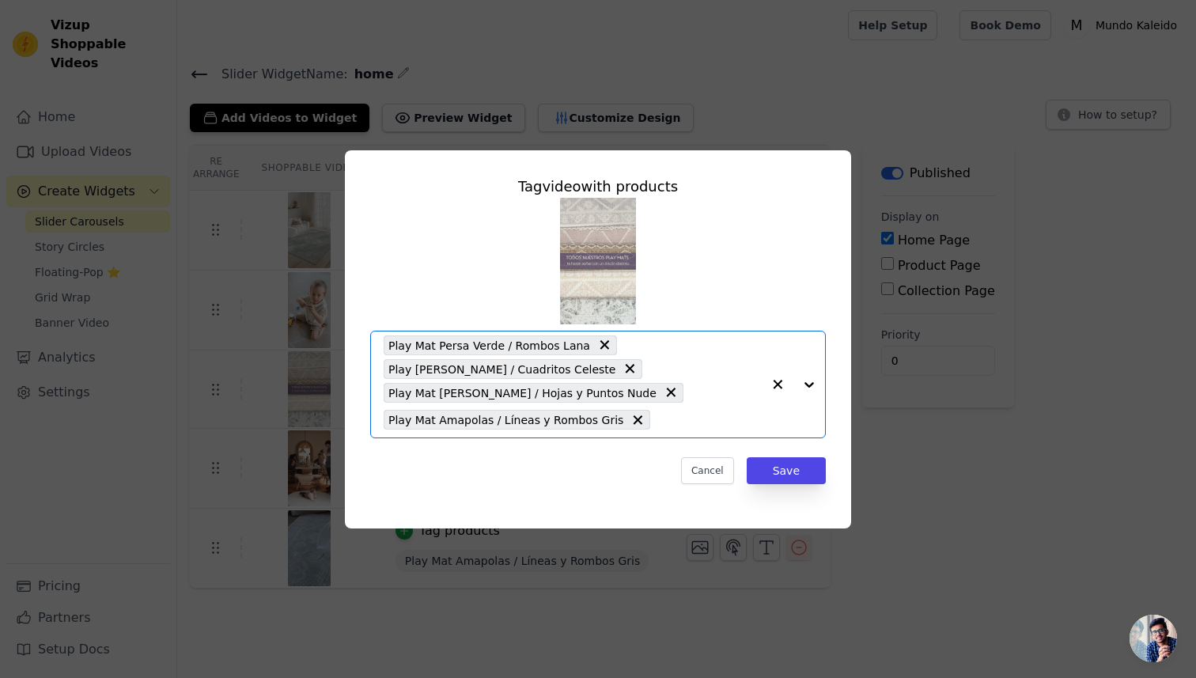
click at [676, 417] on input "text" at bounding box center [710, 420] width 104 height 19
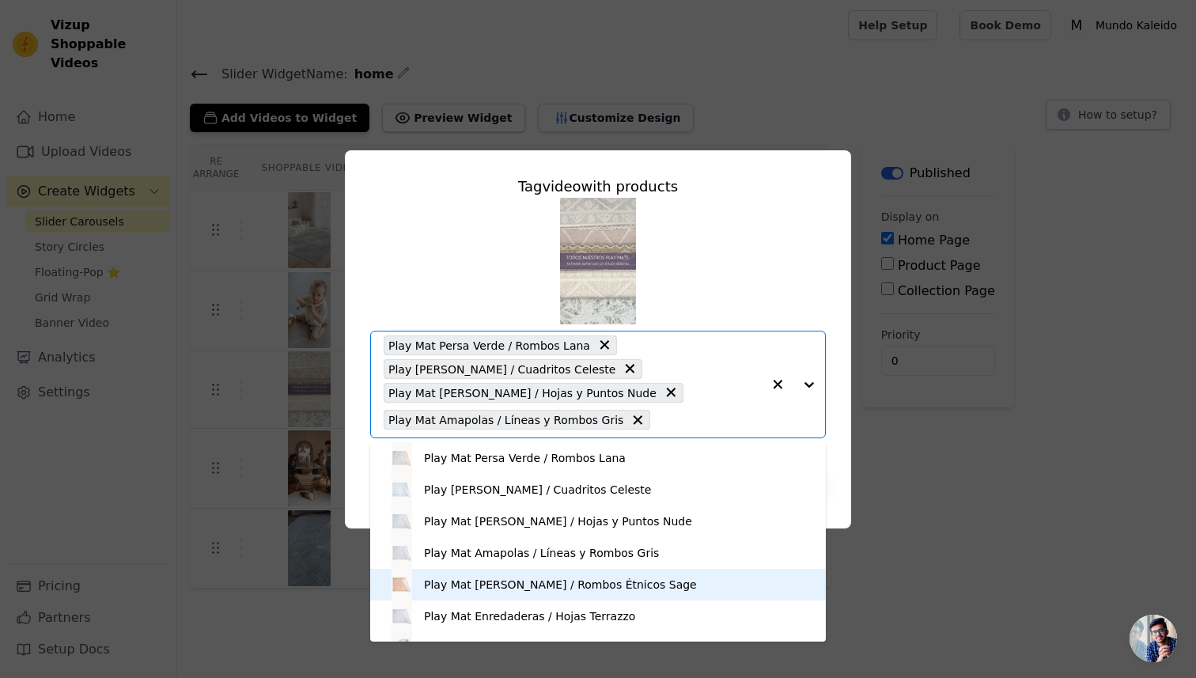
click at [491, 587] on div "Play Mat Rombos Rafia / Rombos Étnicos Sage" at bounding box center [560, 585] width 273 height 16
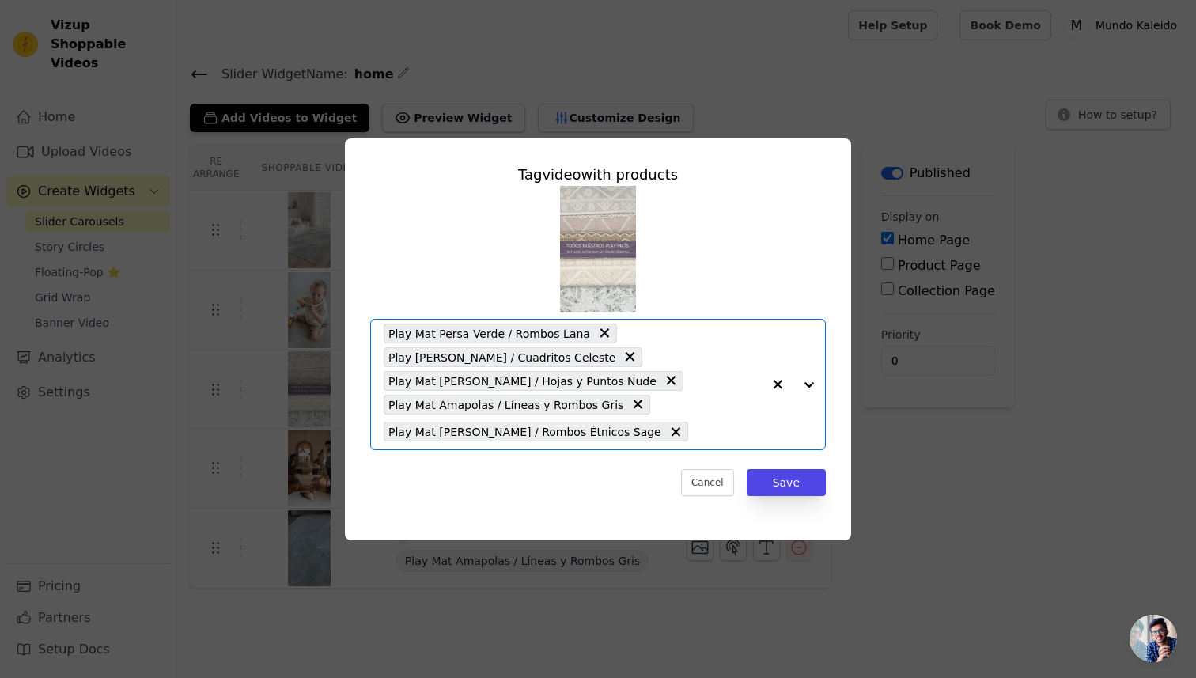
click at [690, 415] on div "Play Mat Persa Verde / Rombos Lana Play Mat Flores Lana / Cuadritos Celeste Pla…" at bounding box center [573, 385] width 378 height 130
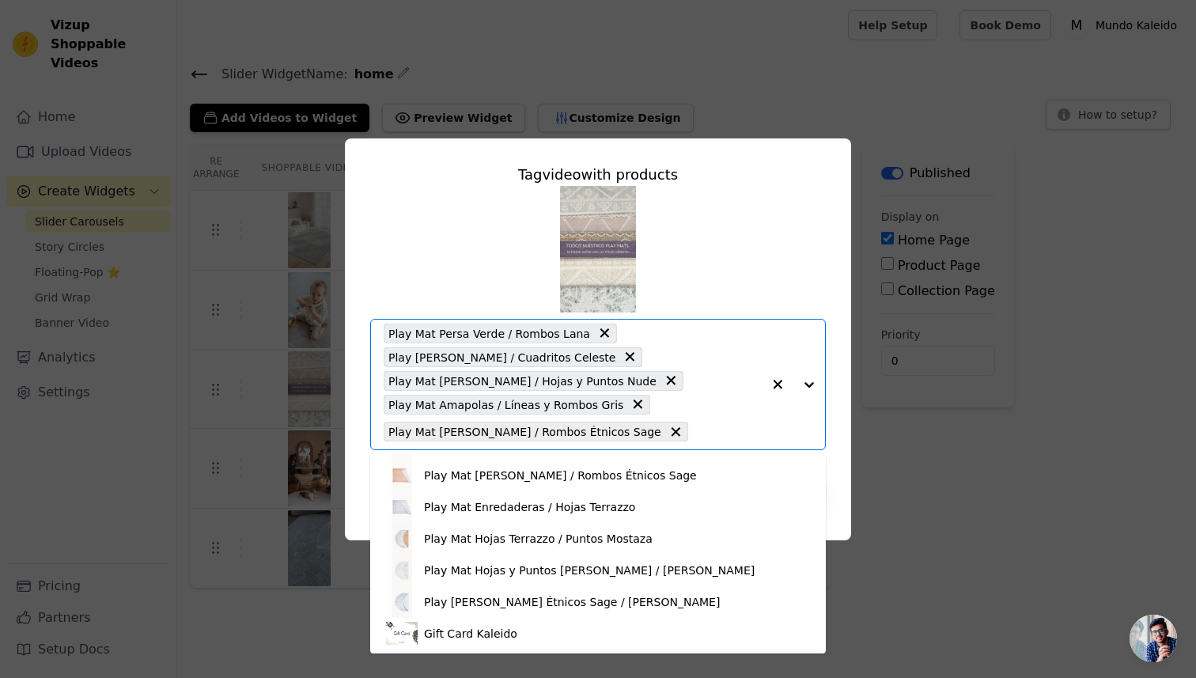
scroll to position [122, 0]
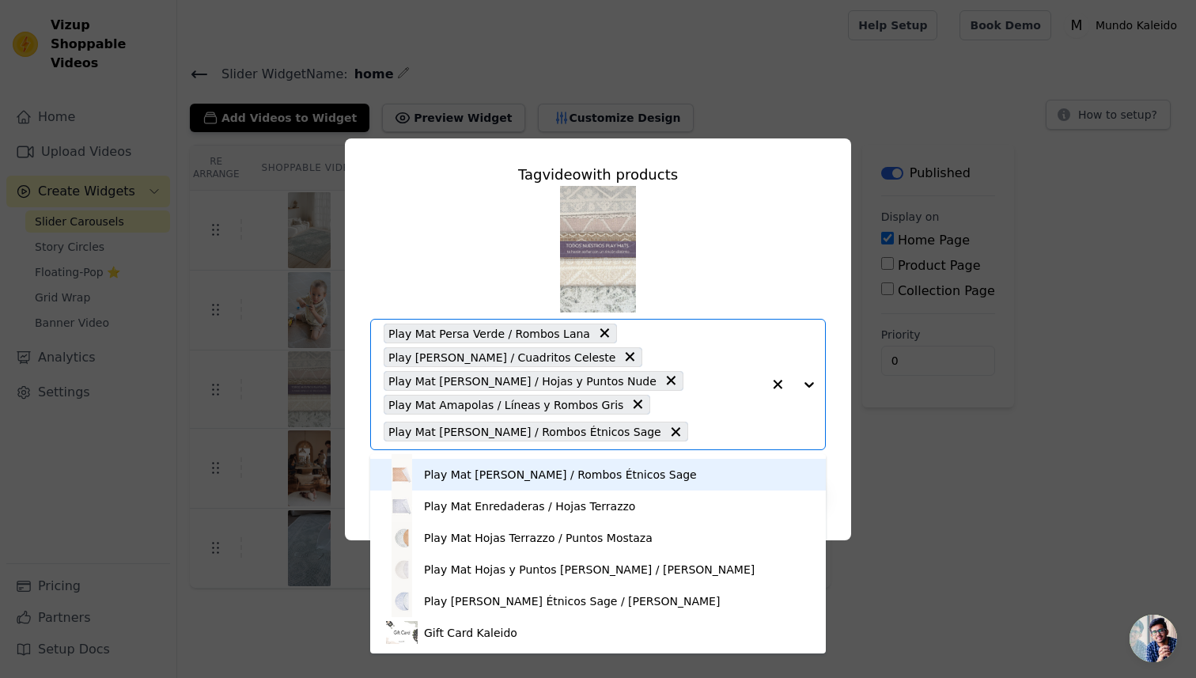
click at [519, 479] on div "Play Mat Rombos Rafia / Rombos Étnicos Sage" at bounding box center [560, 475] width 273 height 16
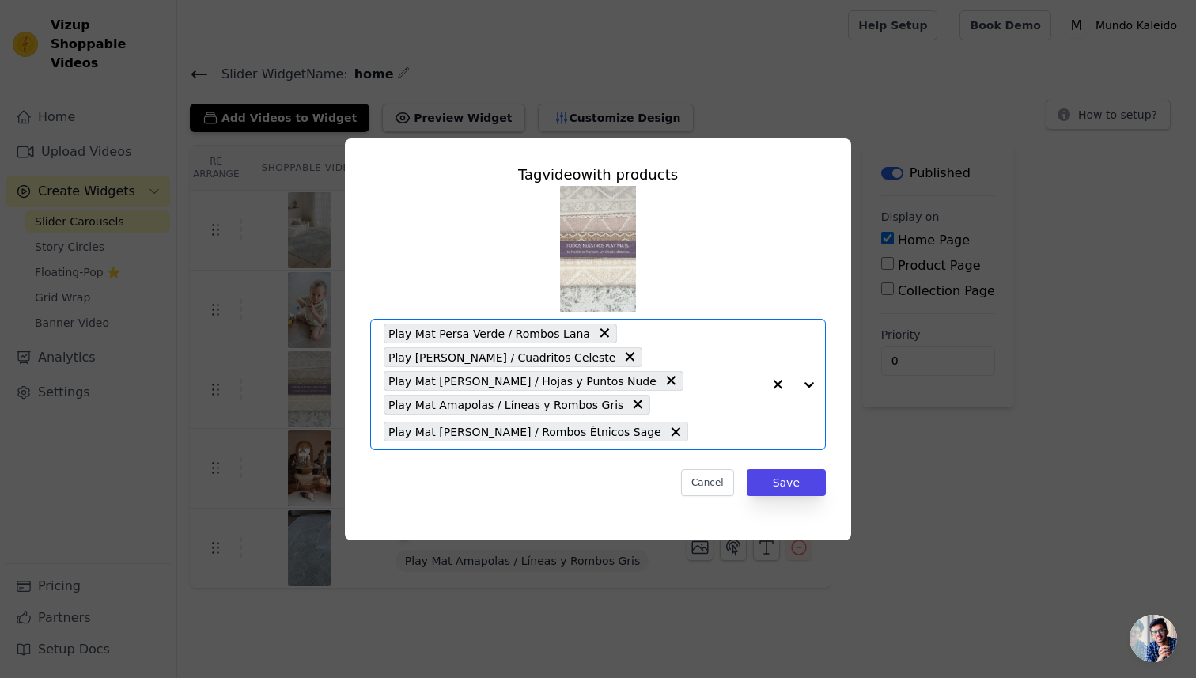
click at [696, 440] on input "text" at bounding box center [729, 432] width 66 height 19
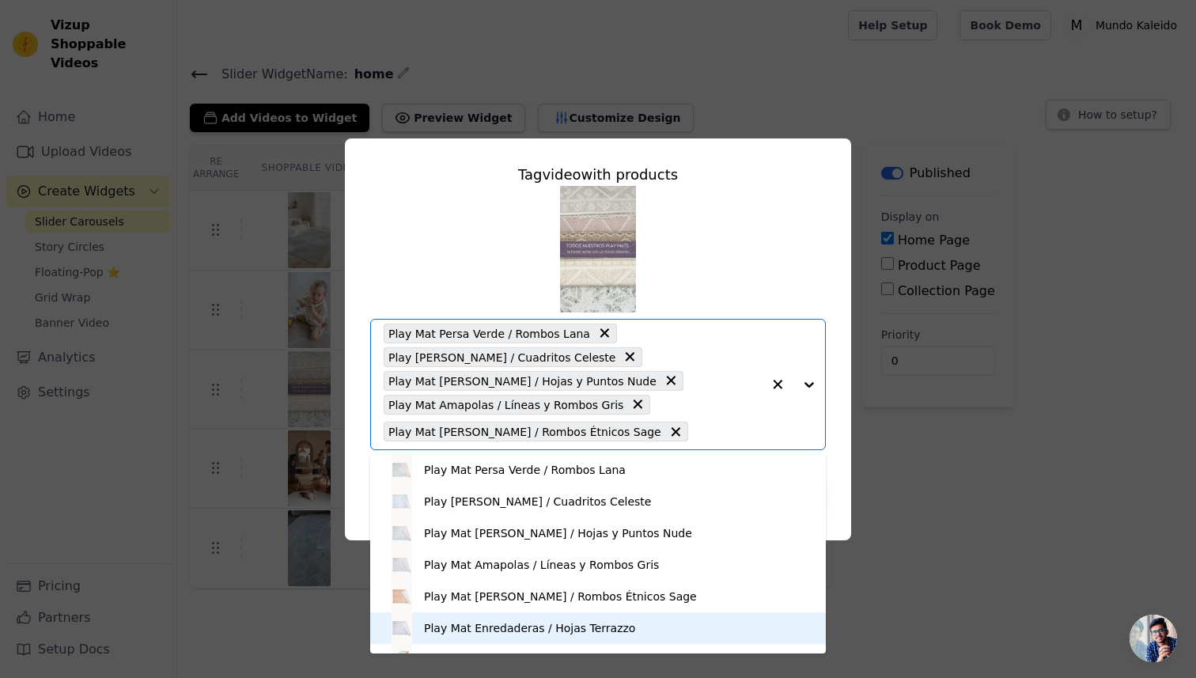
click at [461, 627] on div "Play Mat Enredaderas / Hojas Terrazzo" at bounding box center [529, 628] width 211 height 16
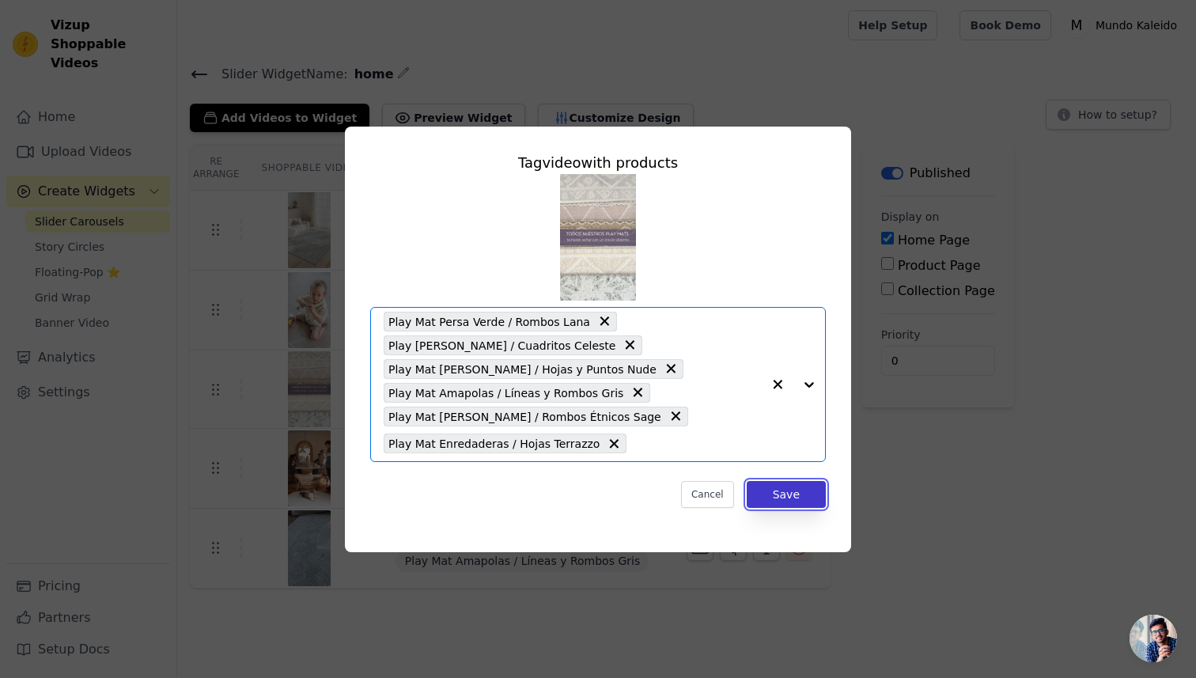
click at [764, 492] on button "Save" at bounding box center [786, 494] width 79 height 27
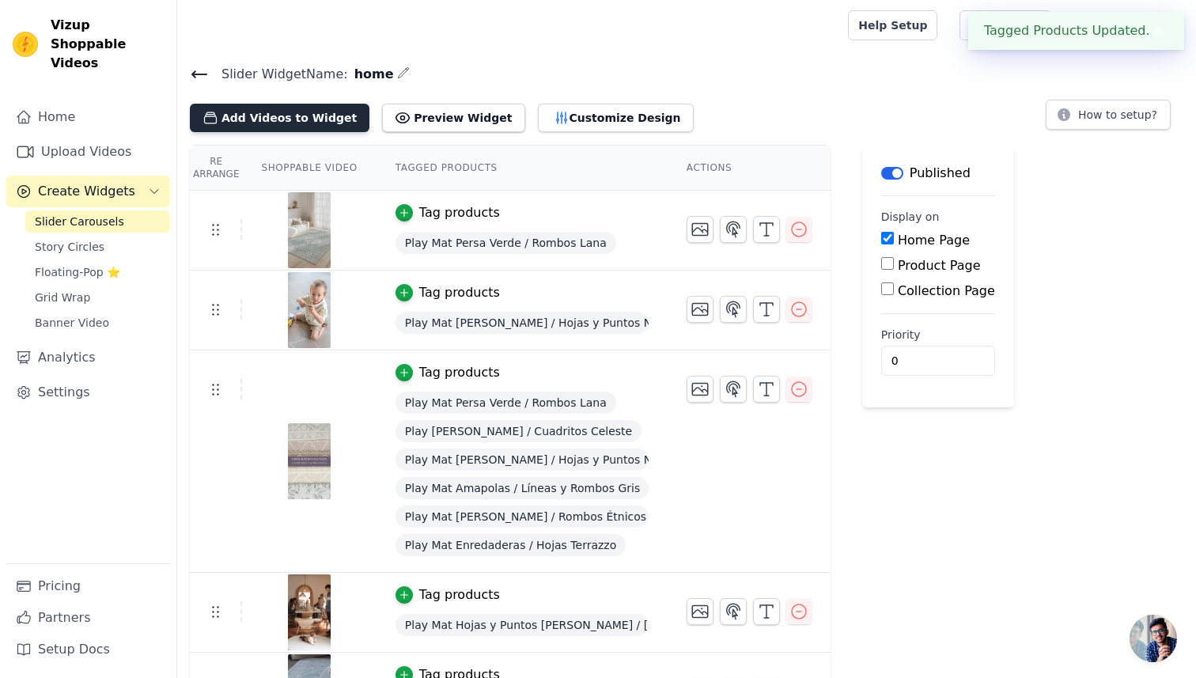
click at [320, 116] on button "Add Videos to Widget" at bounding box center [280, 118] width 180 height 28
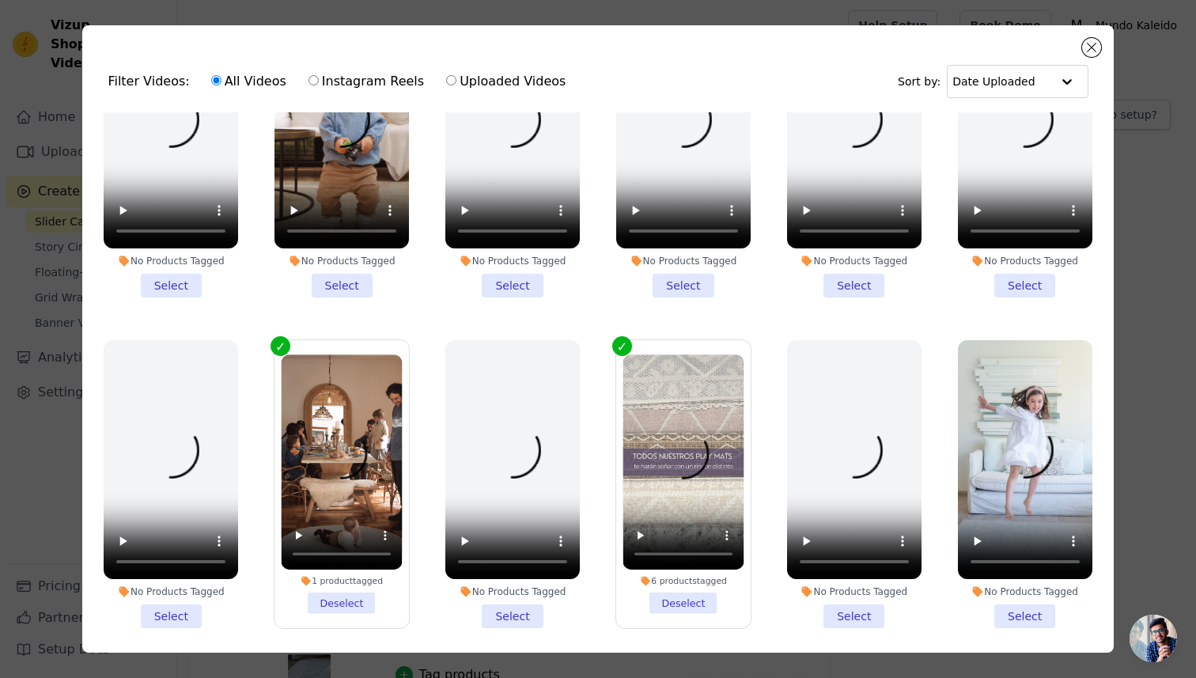
scroll to position [444, 0]
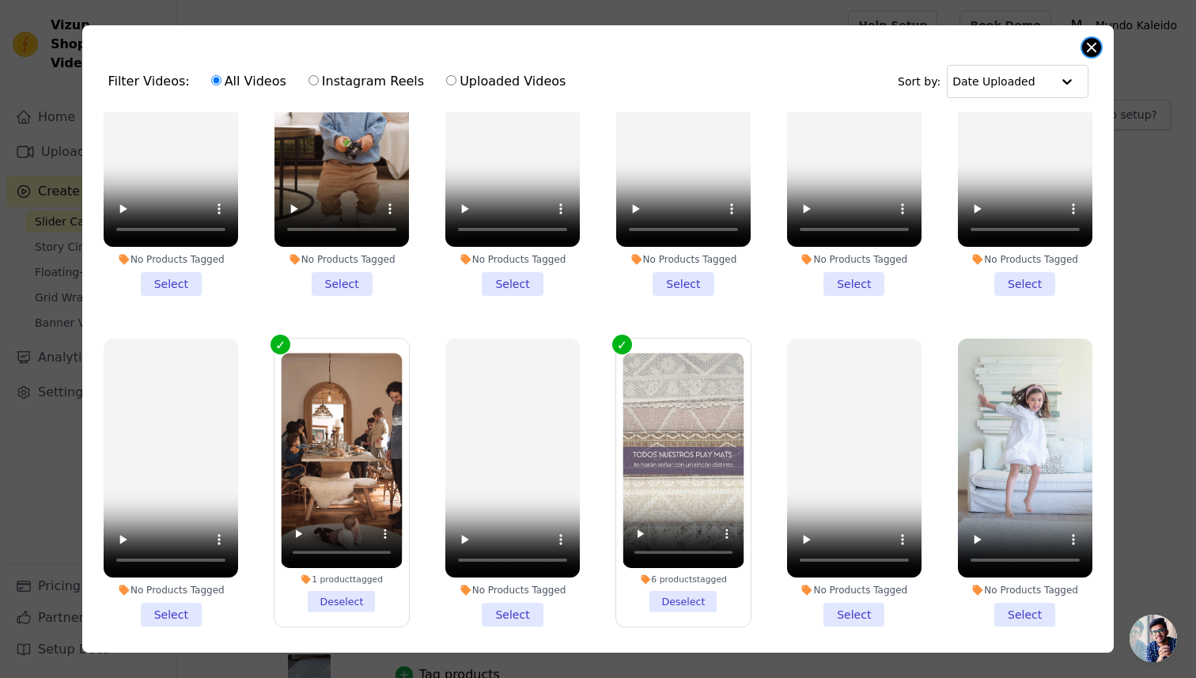
click at [1086, 47] on button "Close modal" at bounding box center [1092, 47] width 19 height 19
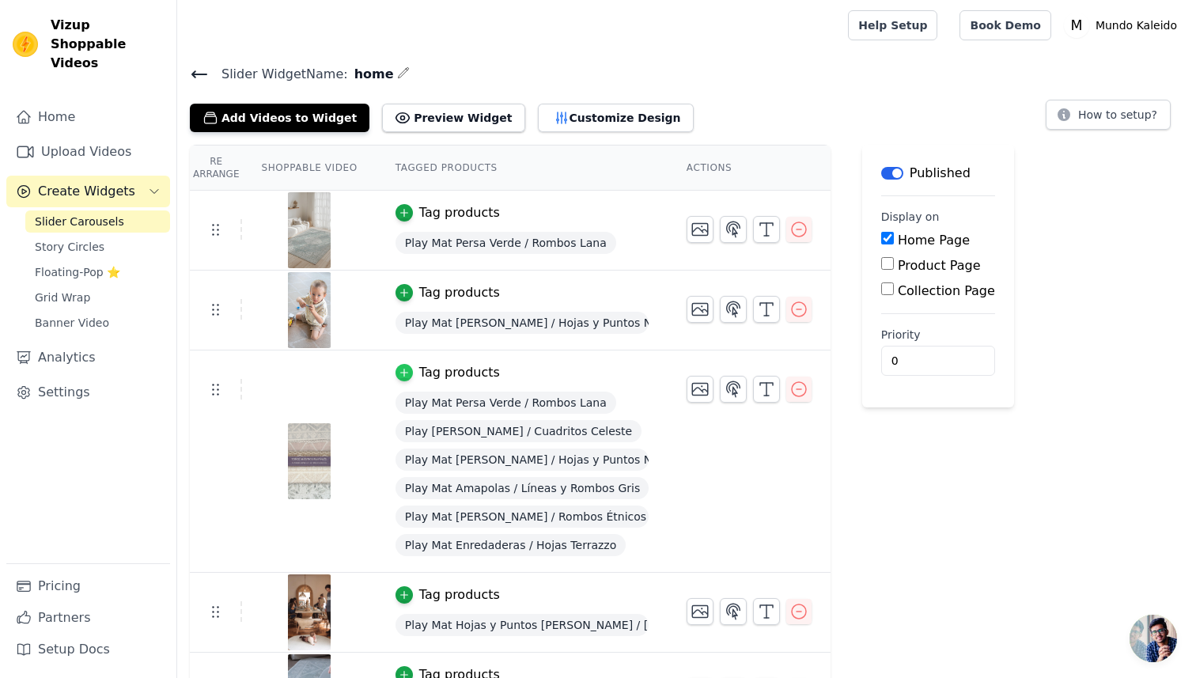
click at [400, 373] on icon "button" at bounding box center [404, 372] width 11 height 11
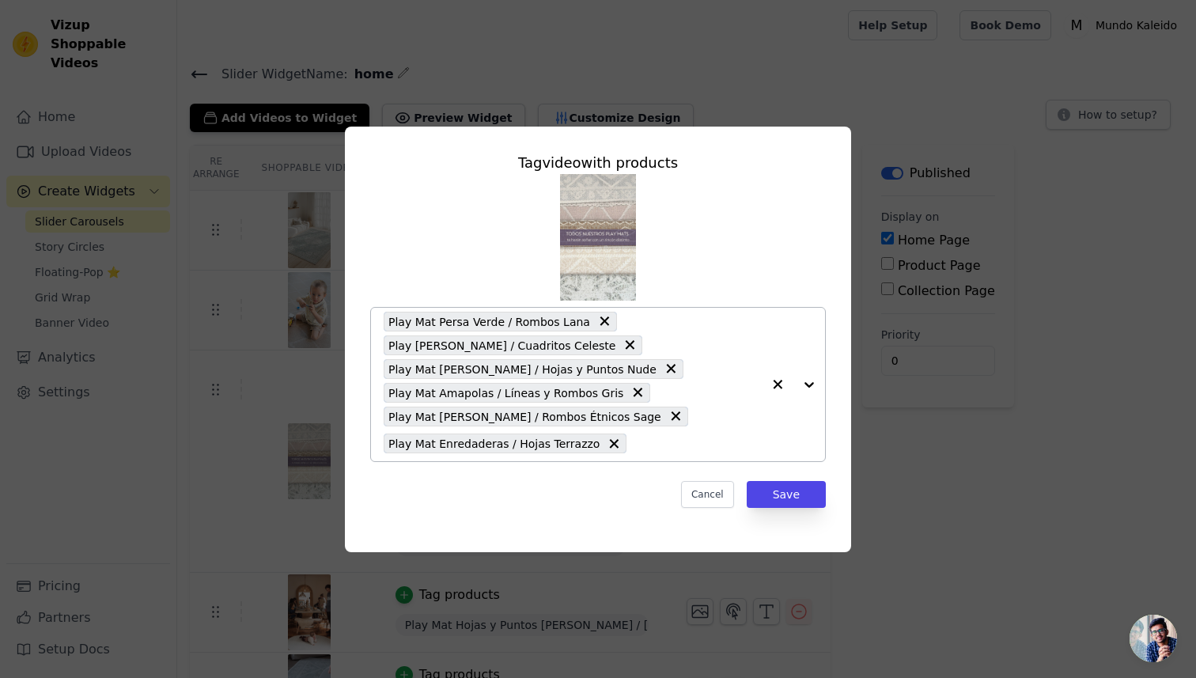
click at [597, 320] on icon at bounding box center [605, 321] width 16 height 16
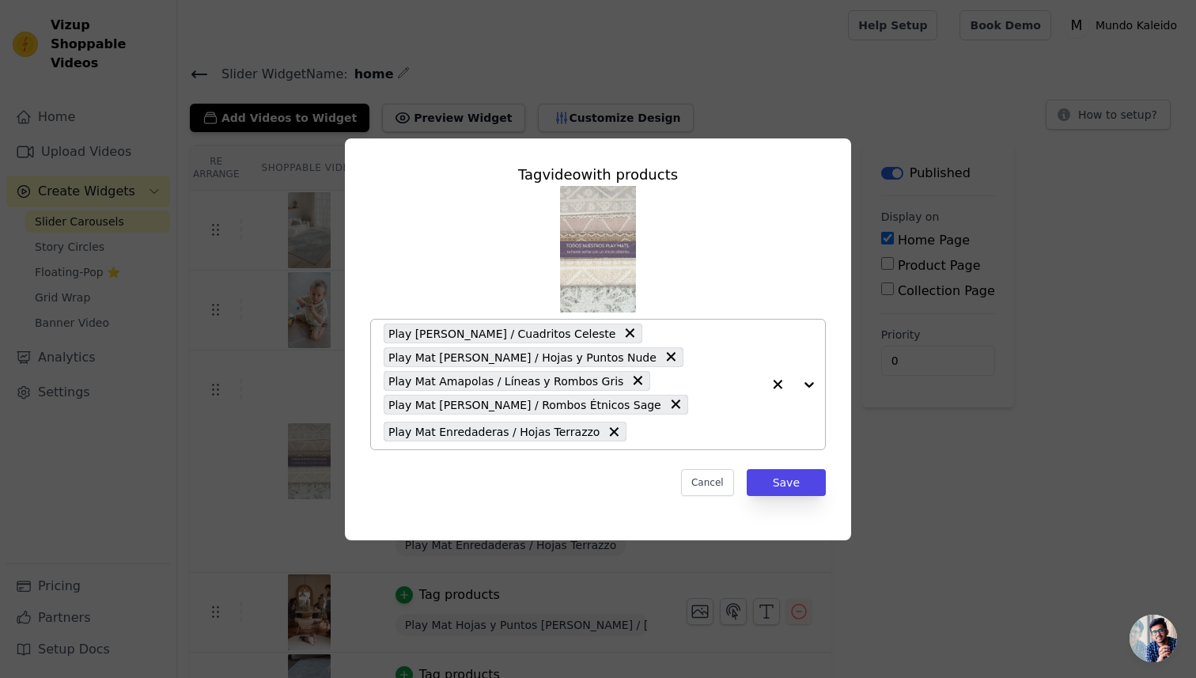
click at [626, 332] on icon at bounding box center [630, 332] width 9 height 9
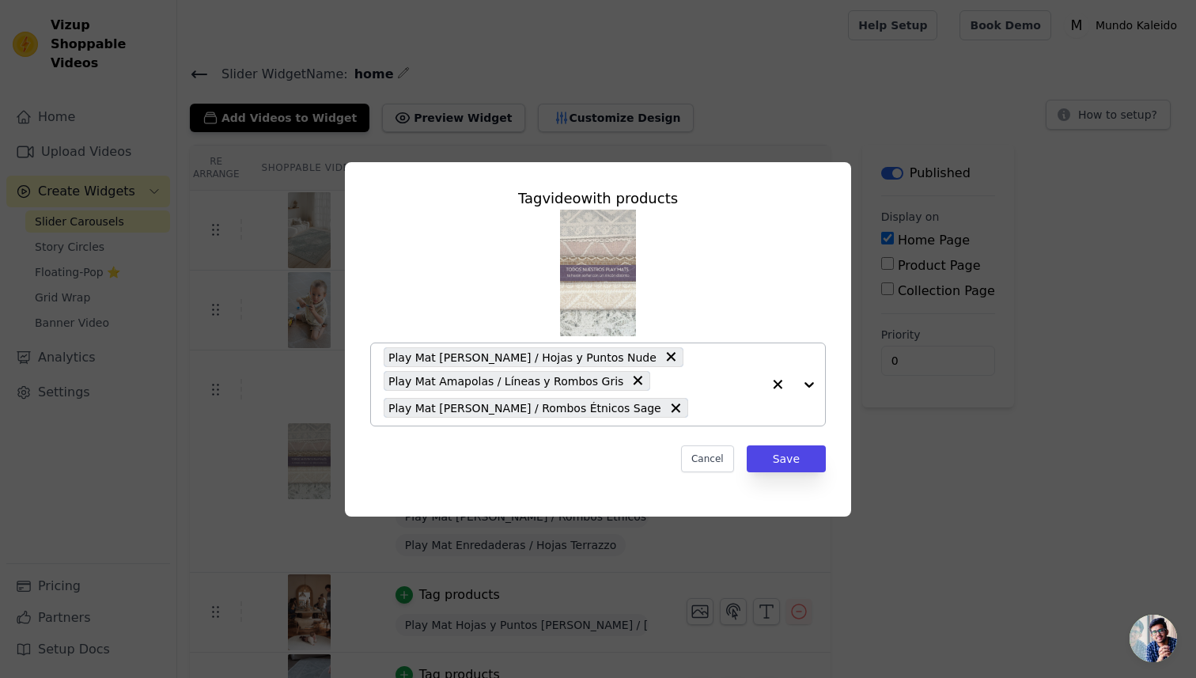
click at [733, 408] on input "text" at bounding box center [729, 408] width 66 height 19
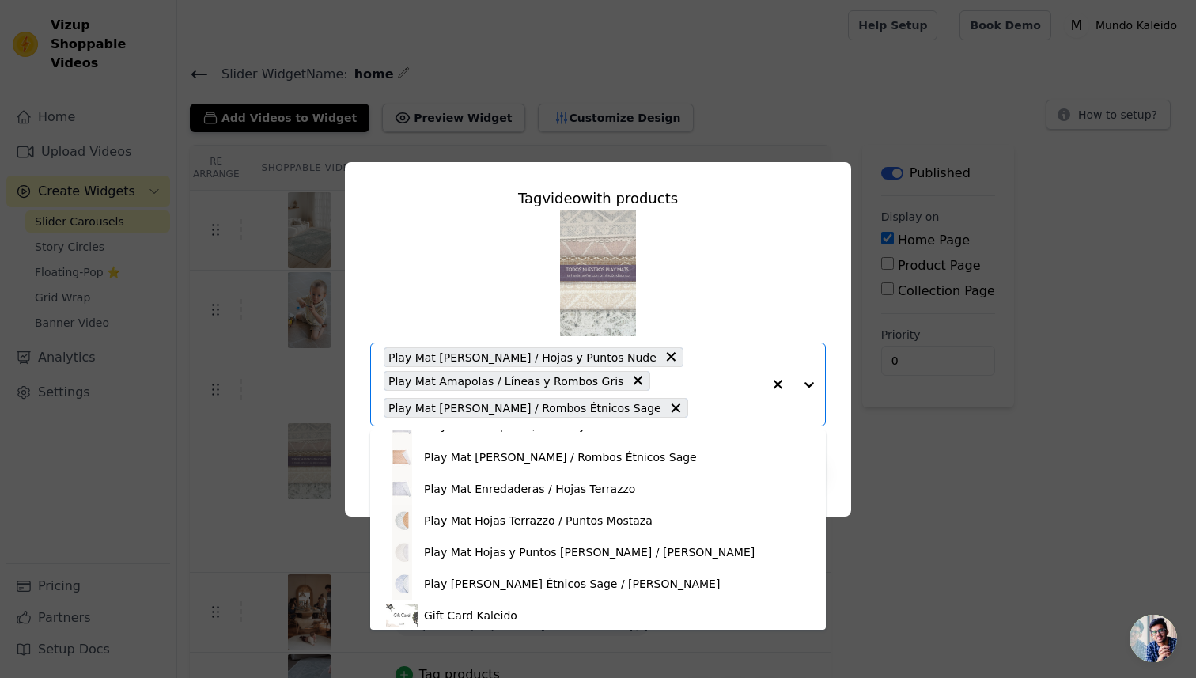
scroll to position [122, 0]
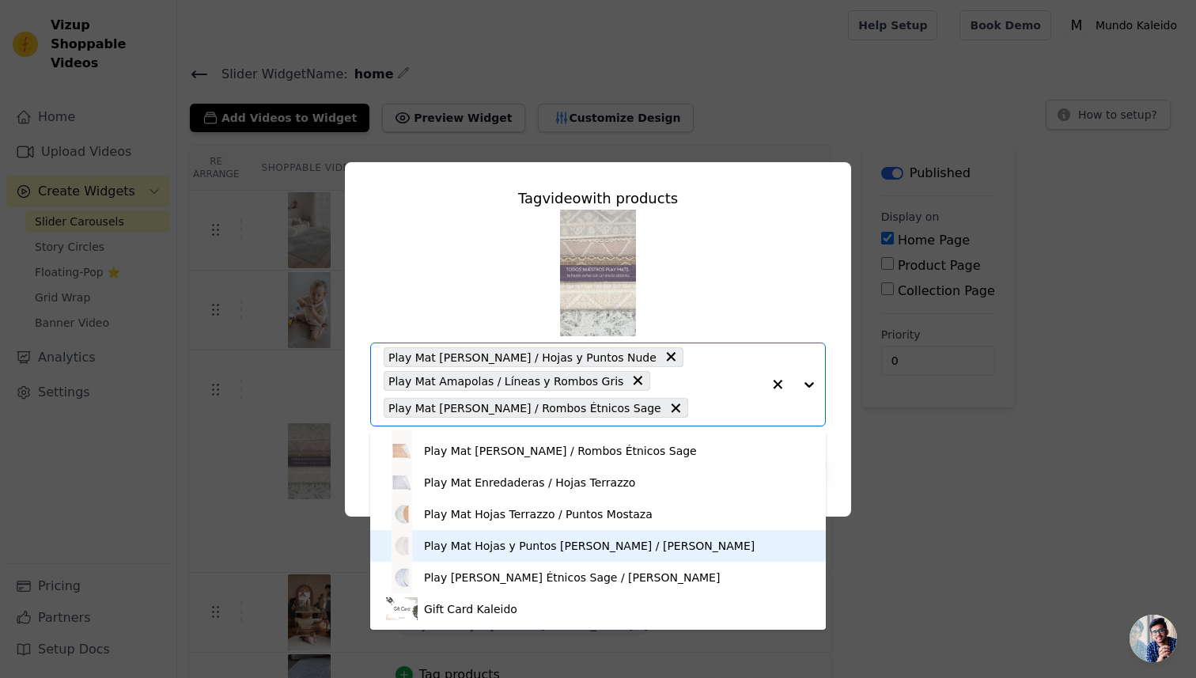
click at [533, 546] on div "Play Mat Hojas y Puntos Rosa / Flores Lana" at bounding box center [589, 546] width 331 height 16
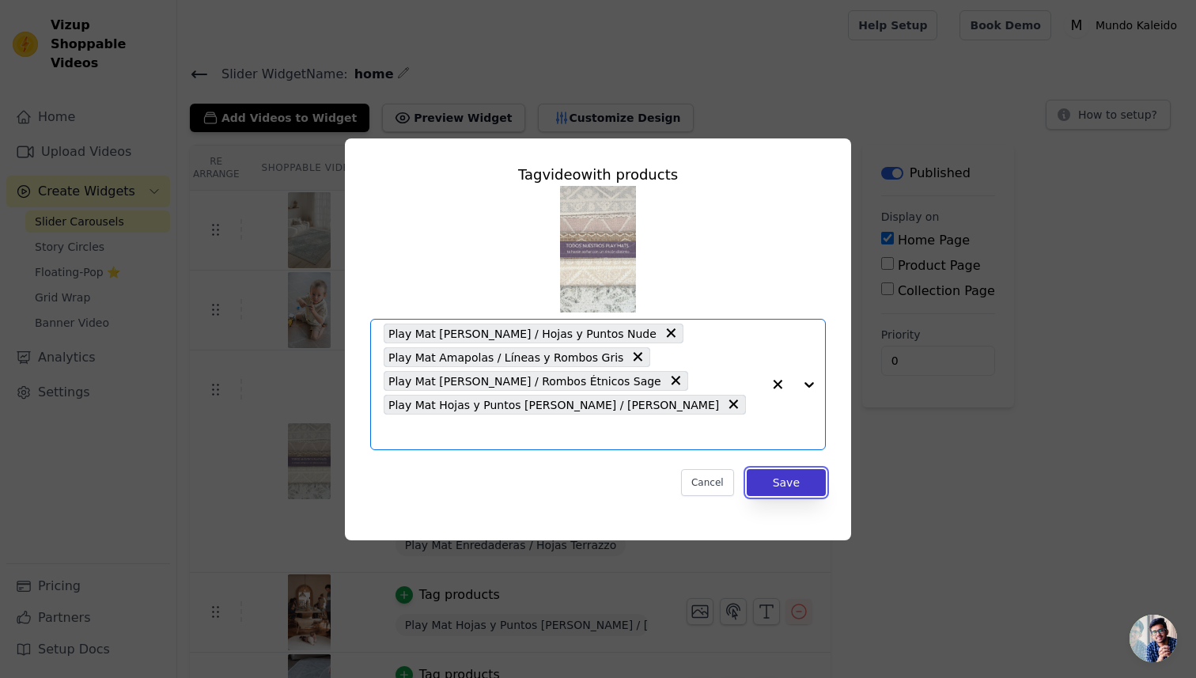
click at [785, 470] on button "Save" at bounding box center [786, 482] width 79 height 27
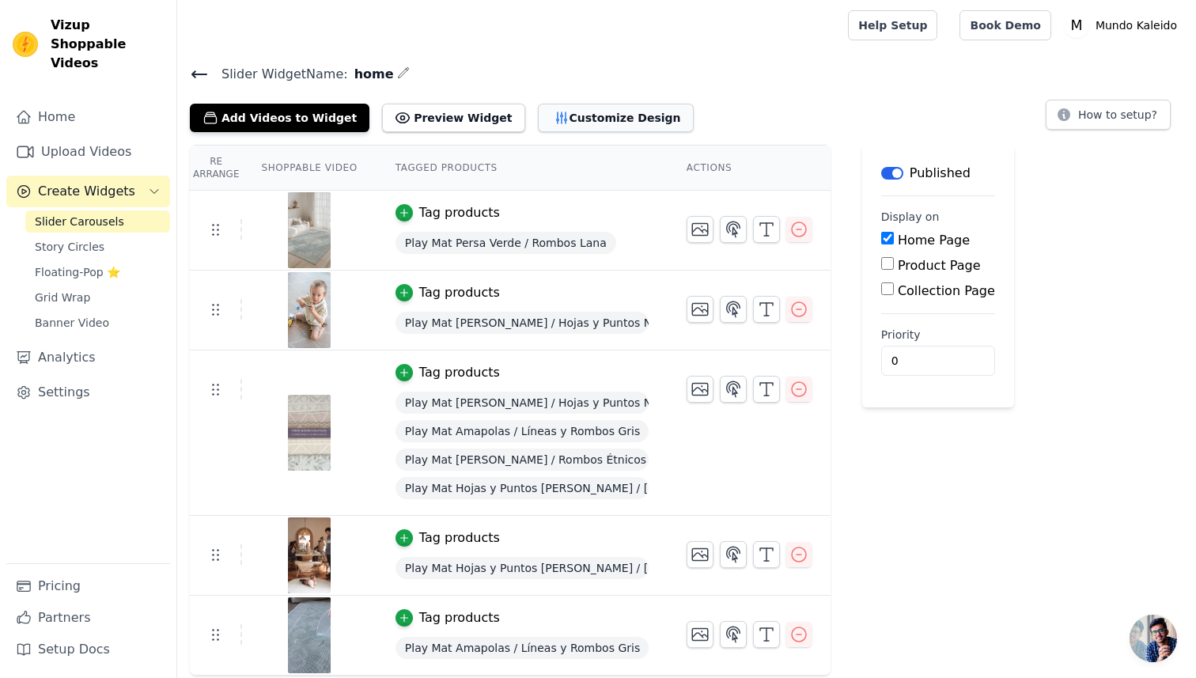
click at [590, 112] on button "Customize Design" at bounding box center [616, 118] width 156 height 28
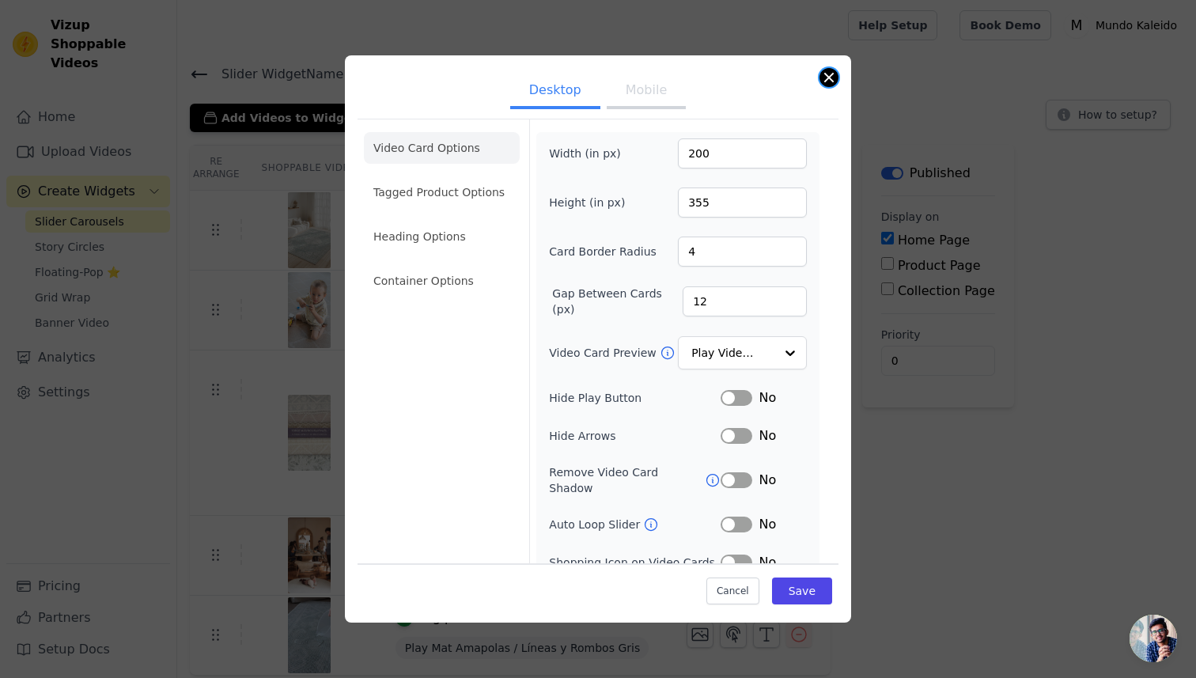
click at [832, 81] on button "Close modal" at bounding box center [829, 77] width 19 height 19
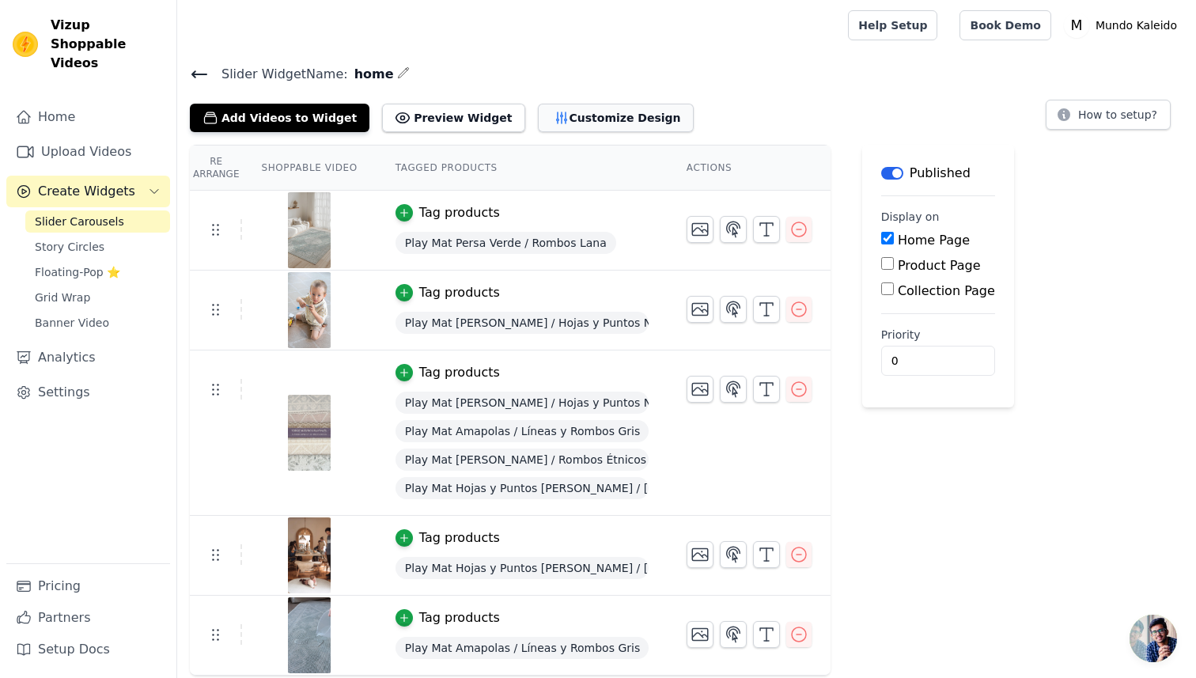
click at [611, 128] on button "Customize Design" at bounding box center [616, 118] width 156 height 28
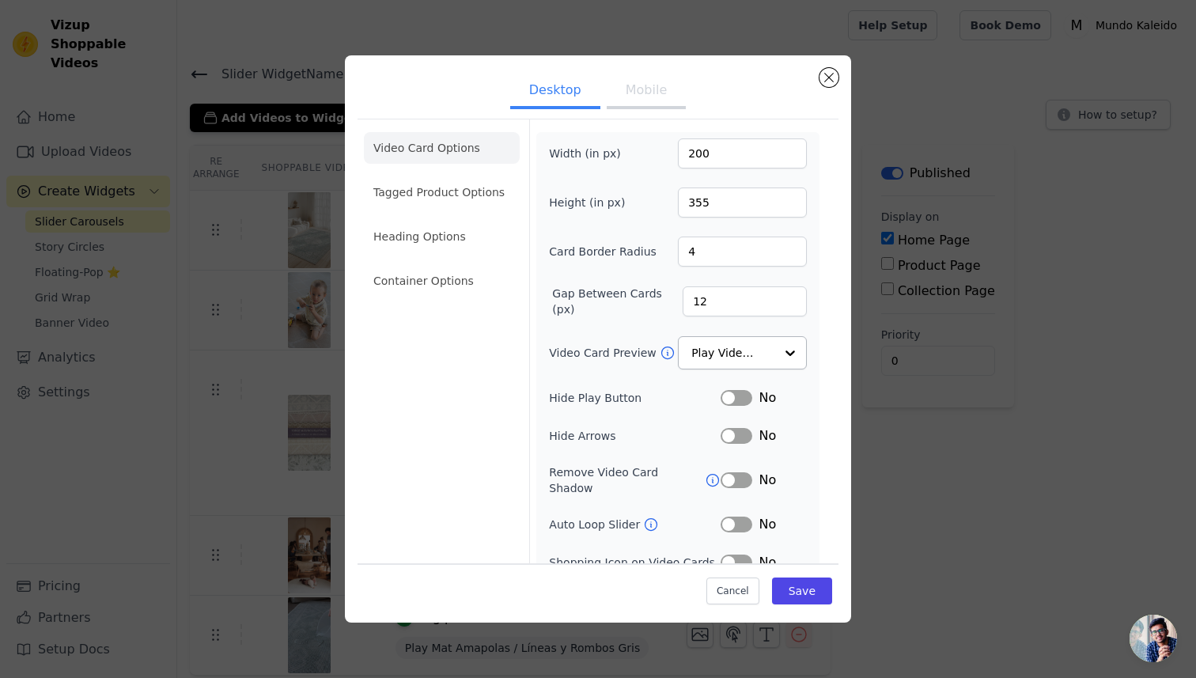
scroll to position [47, 0]
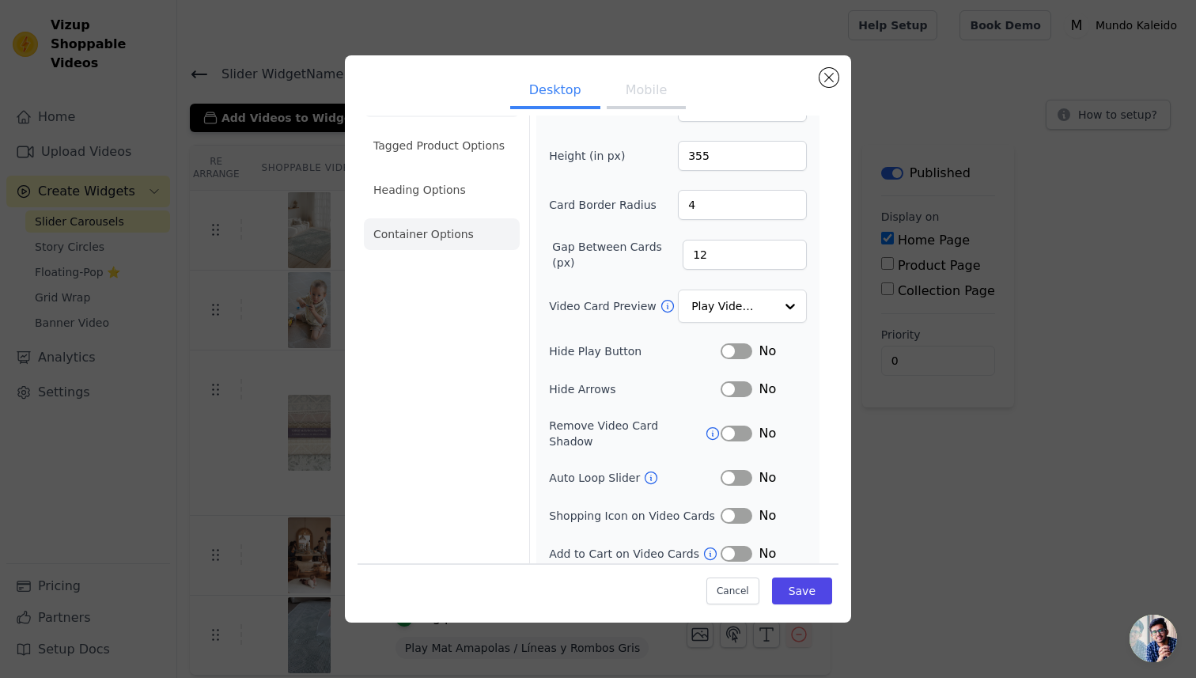
click at [455, 229] on li "Container Options" at bounding box center [442, 234] width 156 height 32
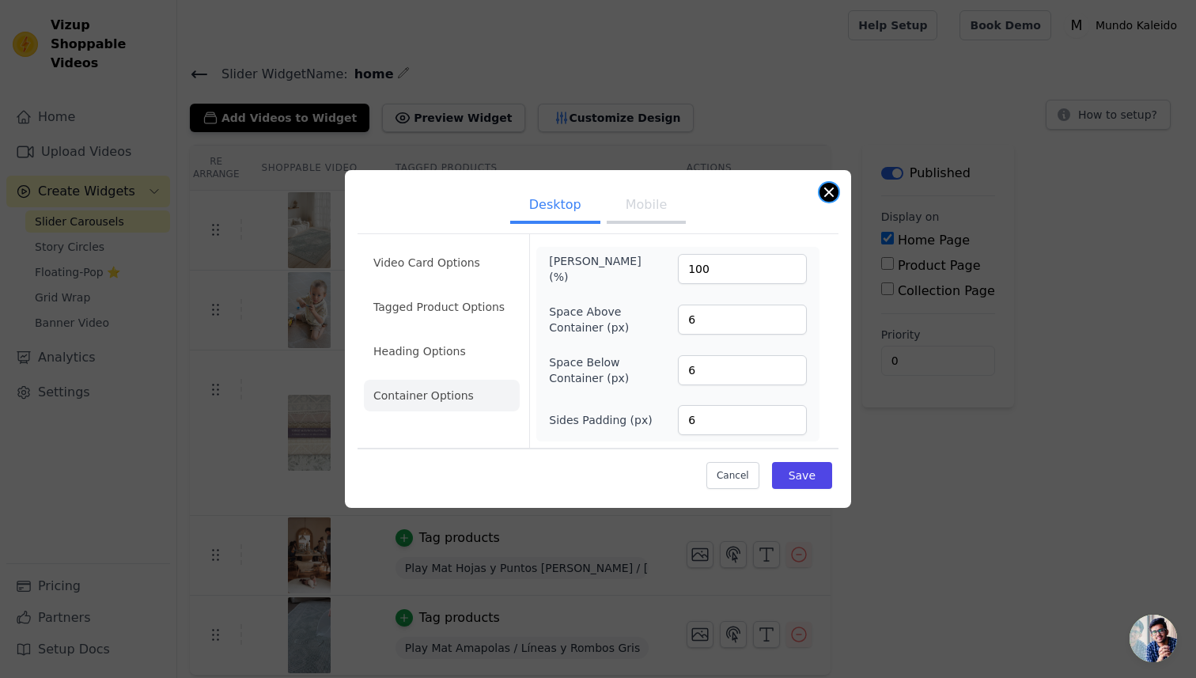
click at [832, 196] on button "Close modal" at bounding box center [829, 192] width 19 height 19
